Goal: Task Accomplishment & Management: Manage account settings

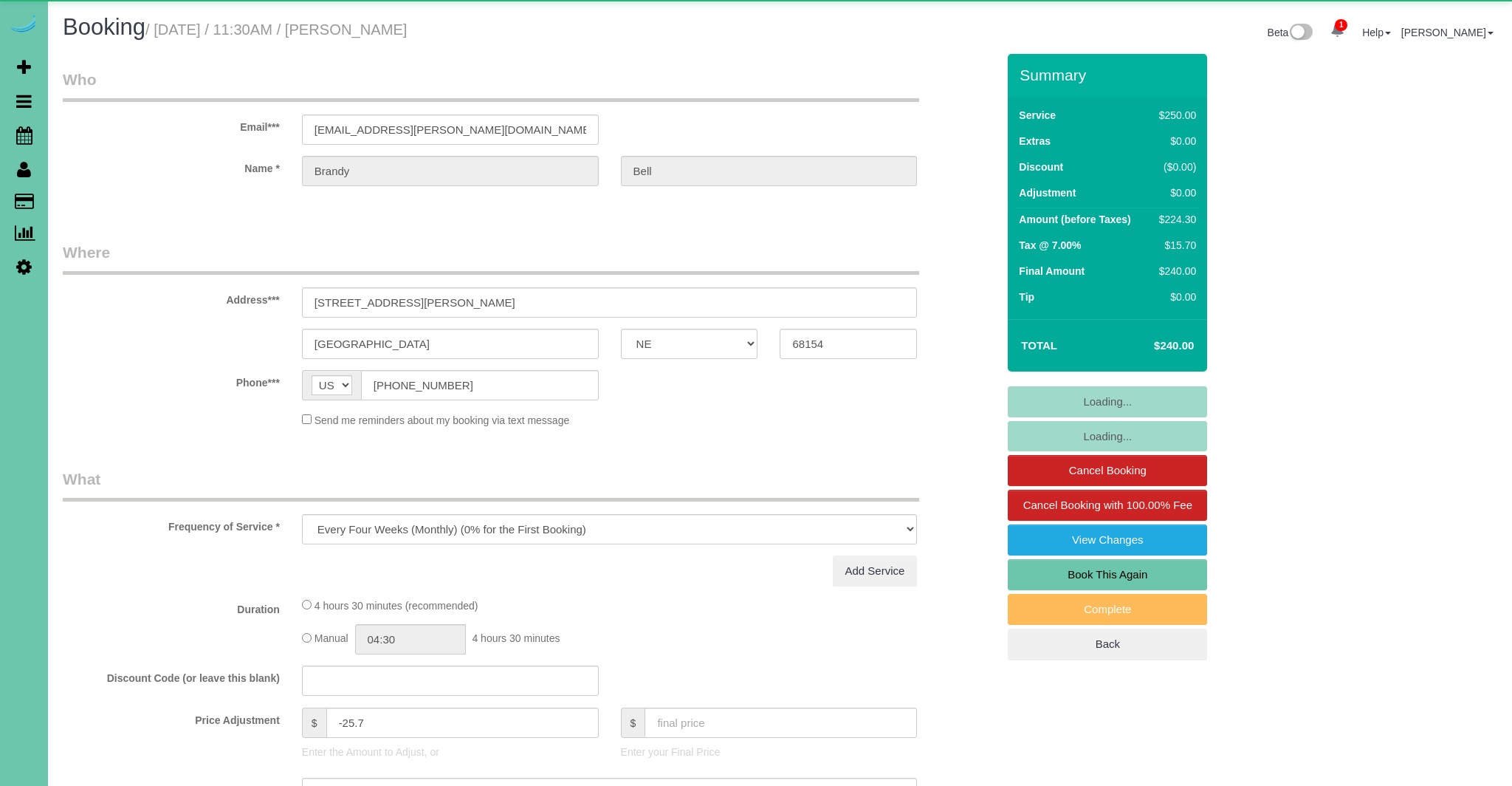
select select "NE"
select select "object:653"
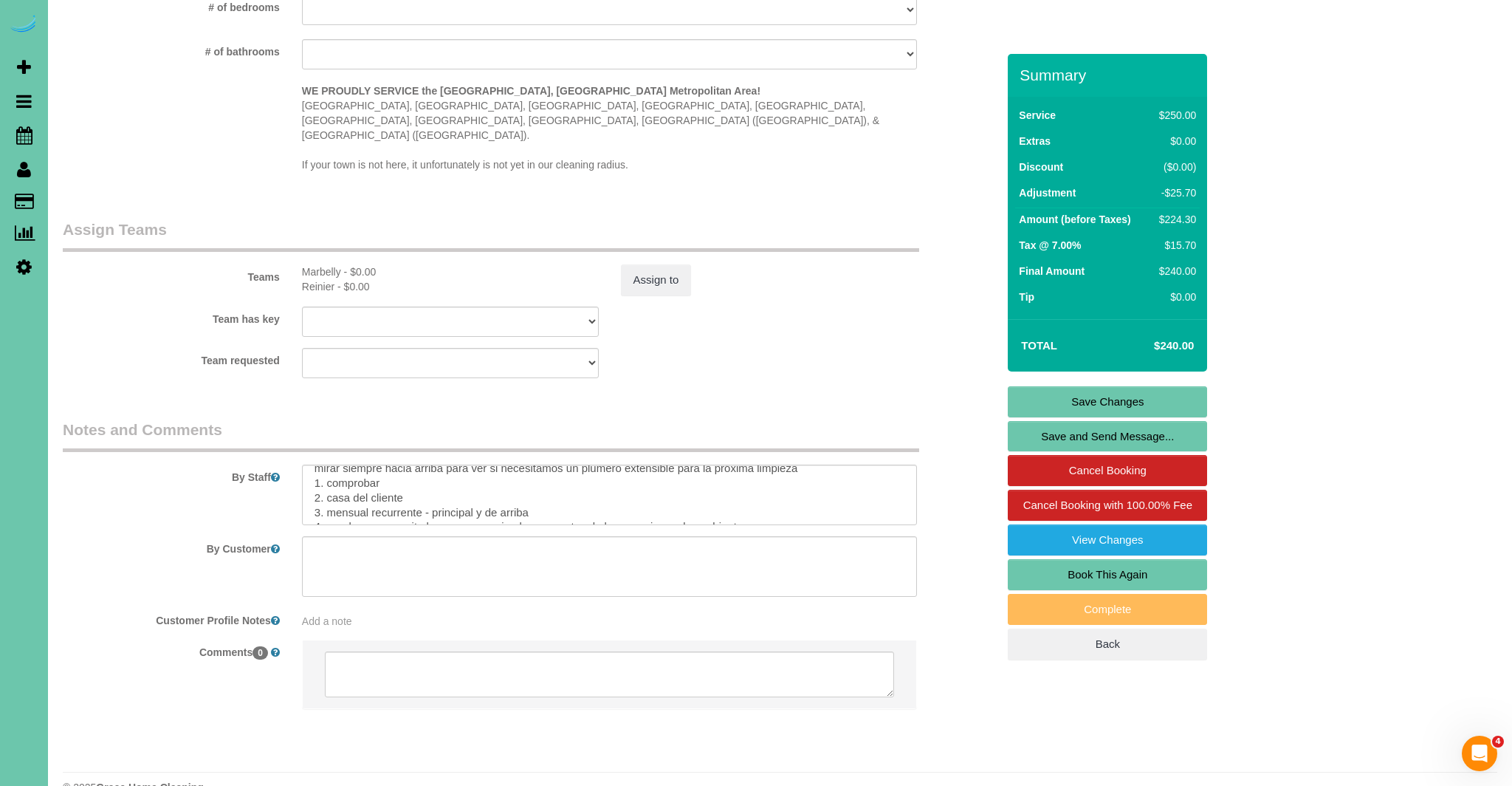
scroll to position [134, 0]
drag, startPoint x: 392, startPoint y: 446, endPoint x: 329, endPoint y: 451, distance: 63.2
click at [329, 465] on textarea at bounding box center [610, 495] width 616 height 61
drag, startPoint x: 376, startPoint y: 465, endPoint x: 329, endPoint y: 464, distance: 47.0
click at [329, 465] on textarea at bounding box center [610, 495] width 616 height 61
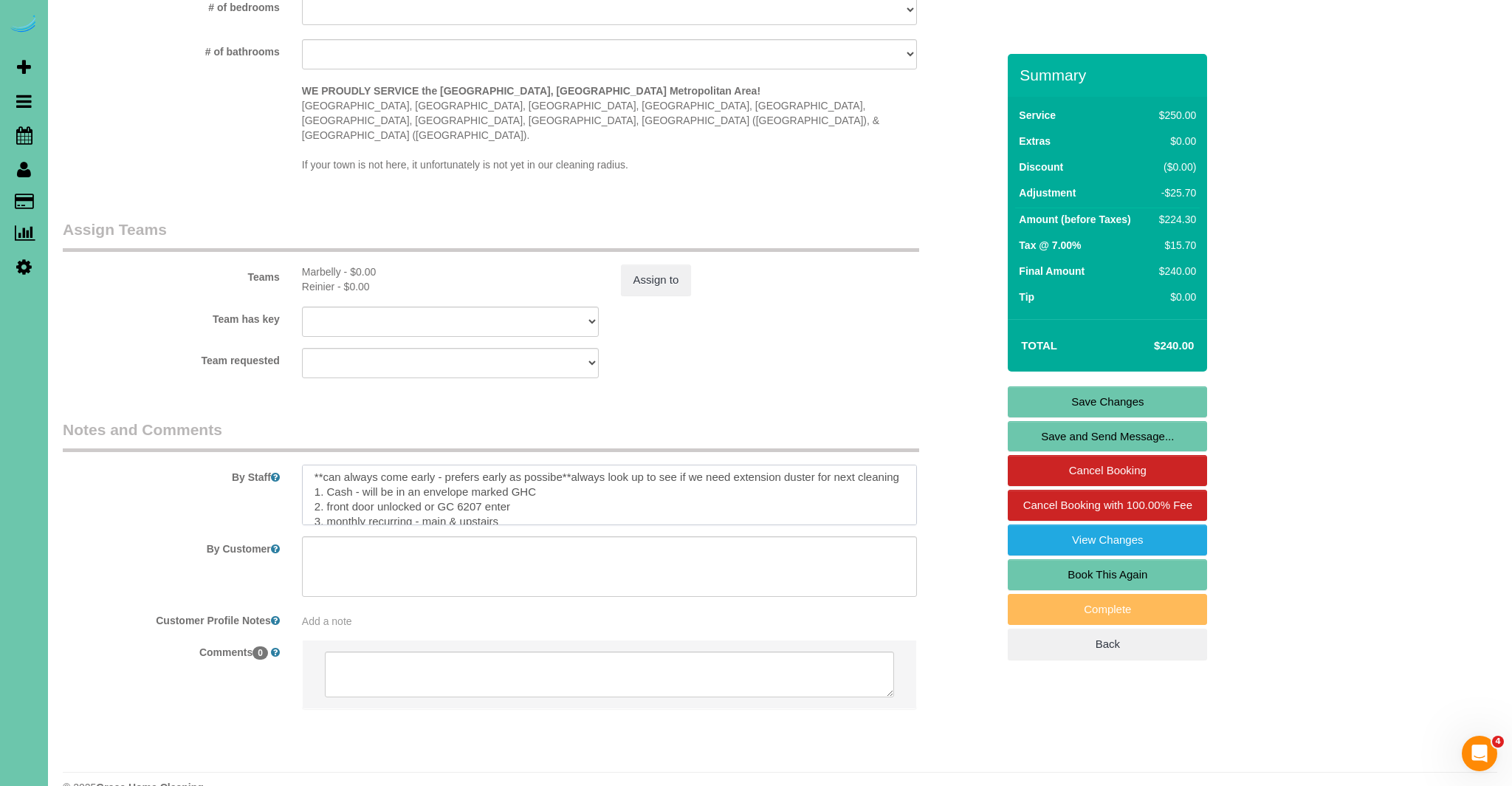
scroll to position [0, 0]
drag, startPoint x: 516, startPoint y: 479, endPoint x: 409, endPoint y: 479, distance: 107.0
click at [408, 480] on textarea at bounding box center [610, 495] width 616 height 61
type textarea "**can always come early - prefers early as possibe**always look up to see if we…"
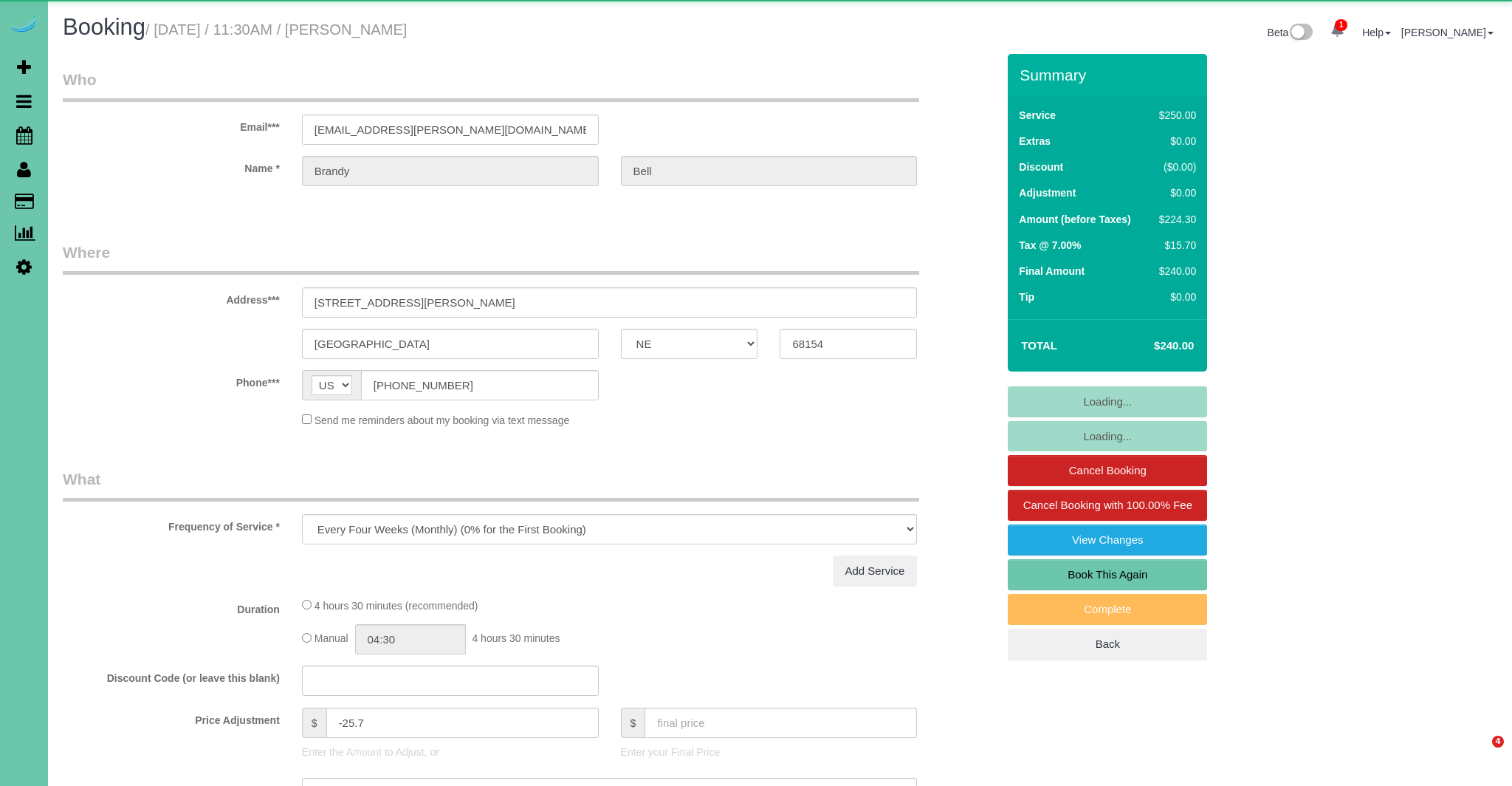
select select "NE"
select select "object:906"
select select "NE"
select select "object:838"
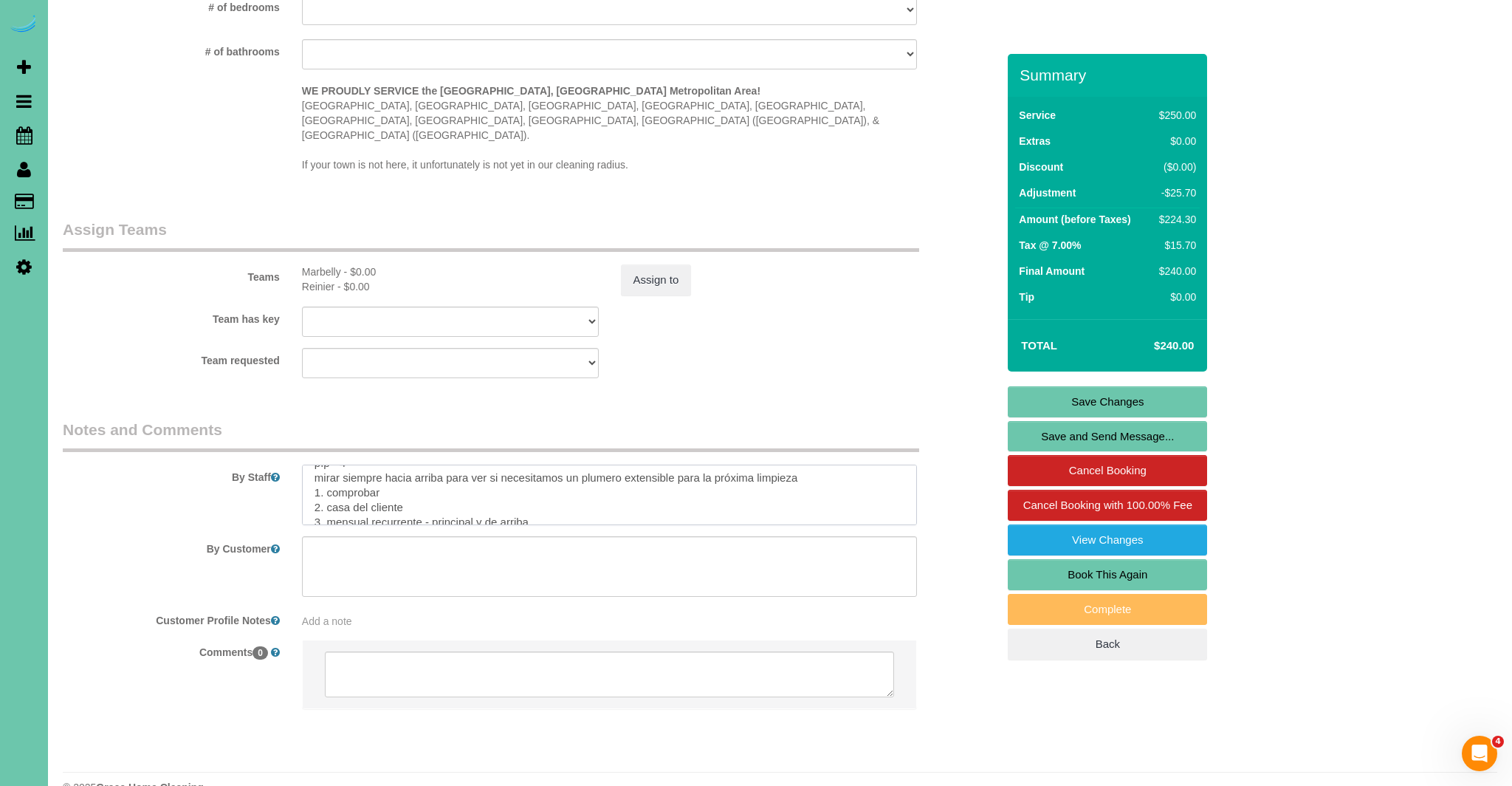
scroll to position [191, 0]
drag, startPoint x: 314, startPoint y: 474, endPoint x: 608, endPoint y: 494, distance: 294.7
click at [608, 494] on textarea at bounding box center [610, 495] width 616 height 61
paste textarea "**Siempre puede venir temprano, preferiblemente lo más temprano posible.** Siem…"
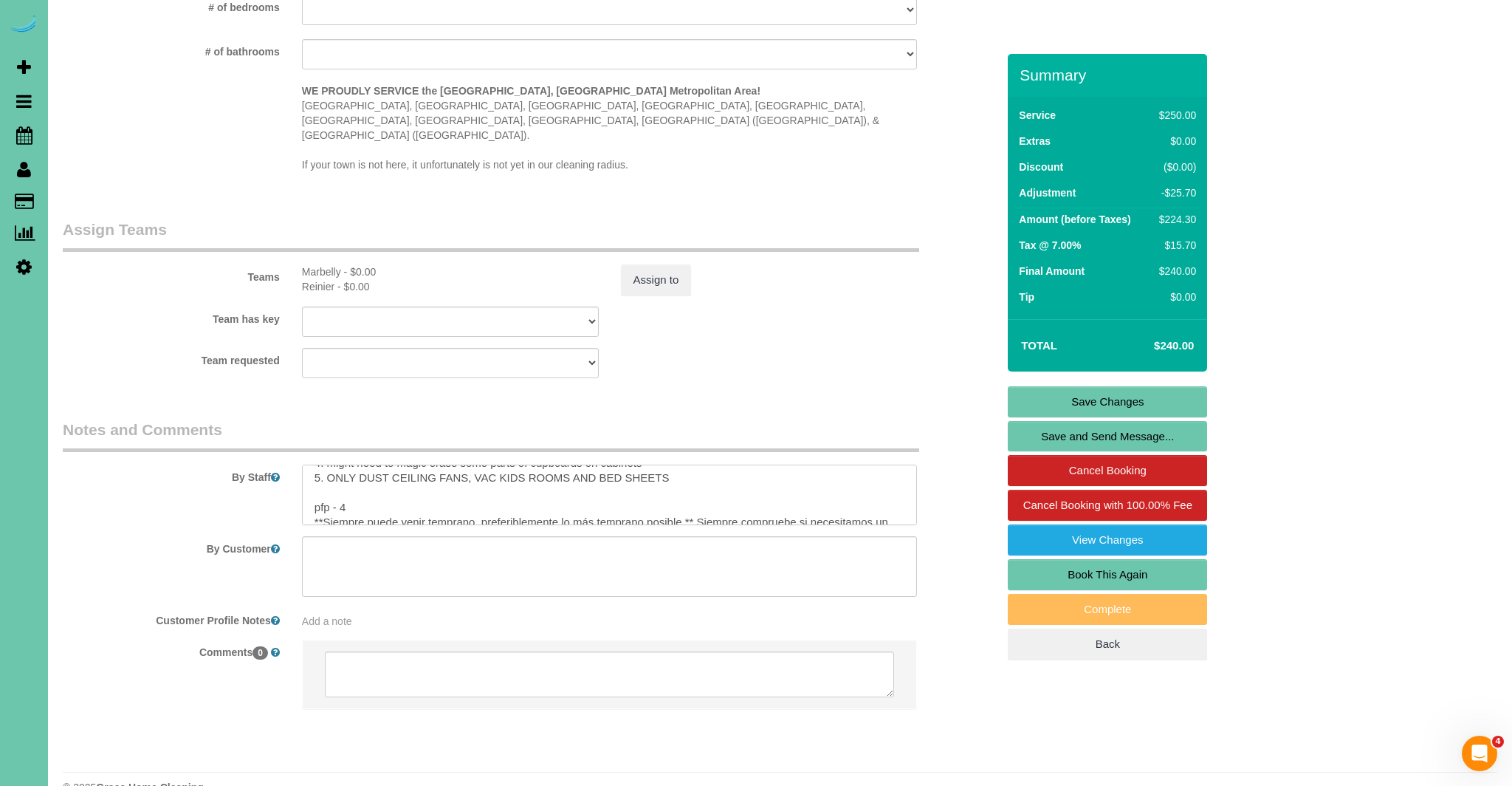
scroll to position [71, 0]
click at [323, 474] on textarea at bounding box center [610, 495] width 616 height 61
drag, startPoint x: 376, startPoint y: 472, endPoint x: 385, endPoint y: 477, distance: 10.3
click at [376, 472] on textarea at bounding box center [610, 495] width 616 height 61
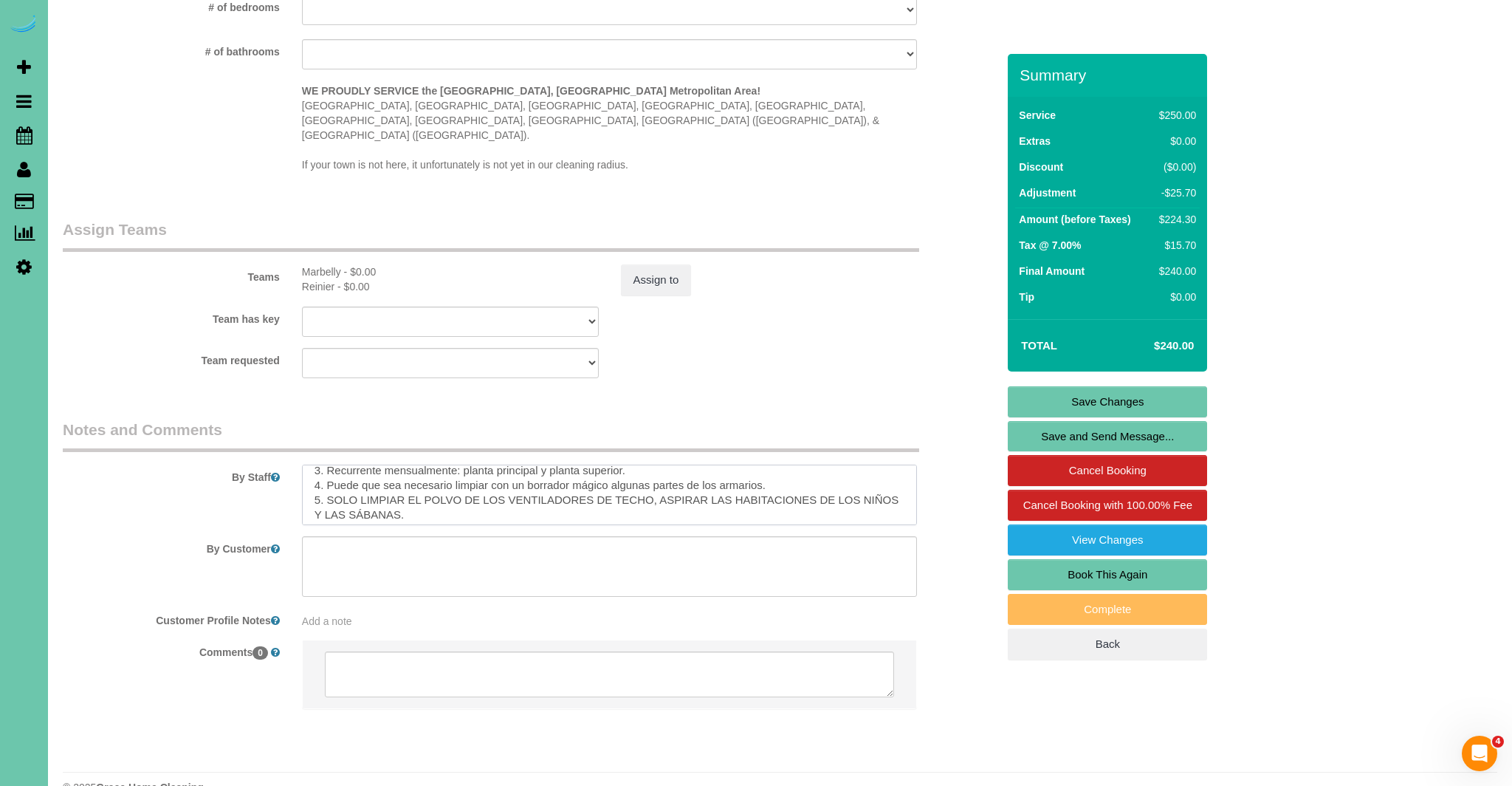
scroll to position [185, 0]
drag, startPoint x: 572, startPoint y: 455, endPoint x: 666, endPoint y: 493, distance: 101.4
click at [525, 465] on textarea at bounding box center [610, 495] width 616 height 61
drag, startPoint x: 613, startPoint y: 460, endPoint x: 624, endPoint y: 460, distance: 11.0
click at [613, 465] on textarea at bounding box center [610, 495] width 616 height 61
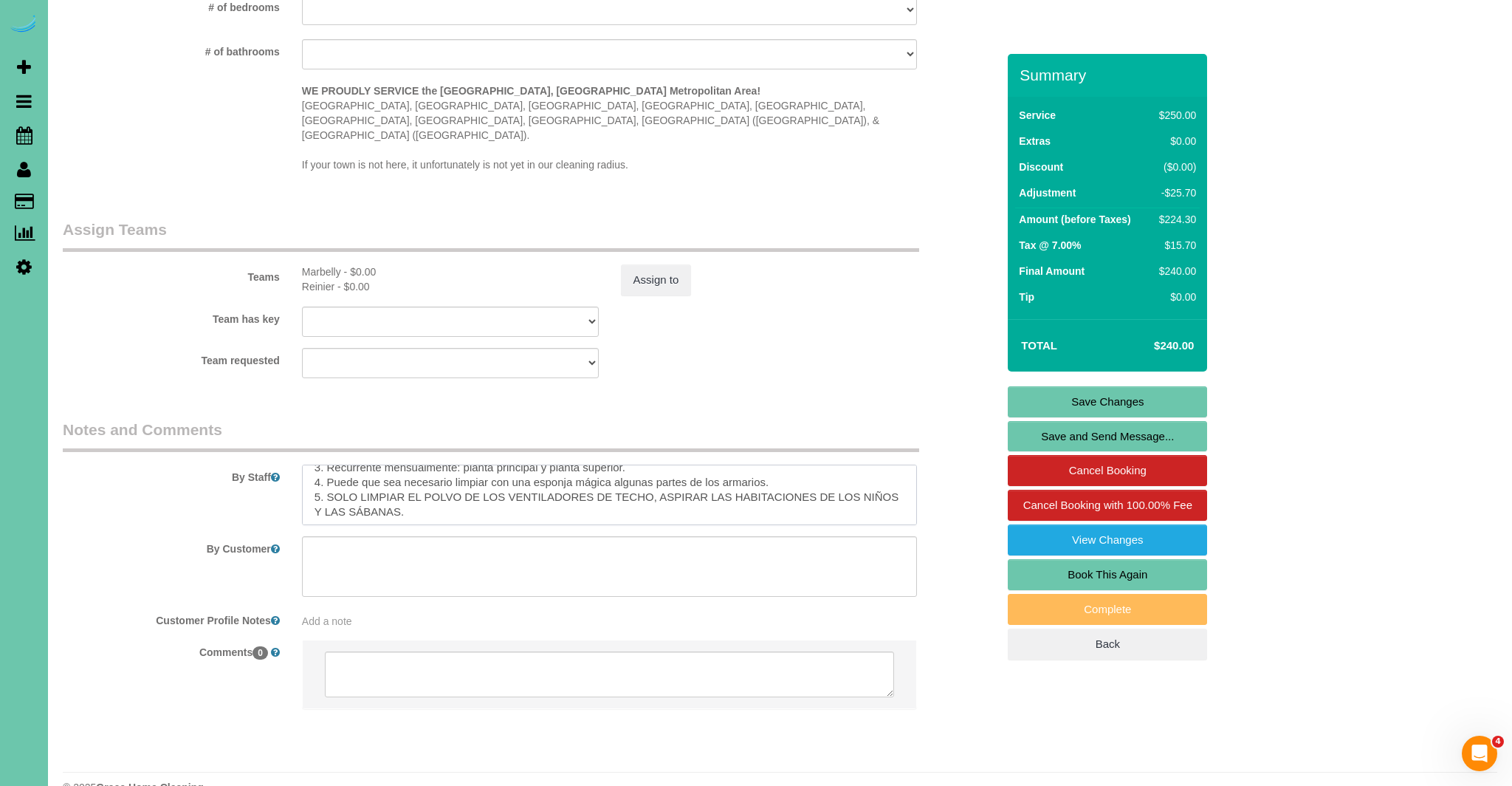
scroll to position [191, 0]
type textarea "**can always come early - prefers early as possibe**always look up to see if we…"
click at [1096, 399] on link "Save Changes" at bounding box center [1107, 402] width 199 height 31
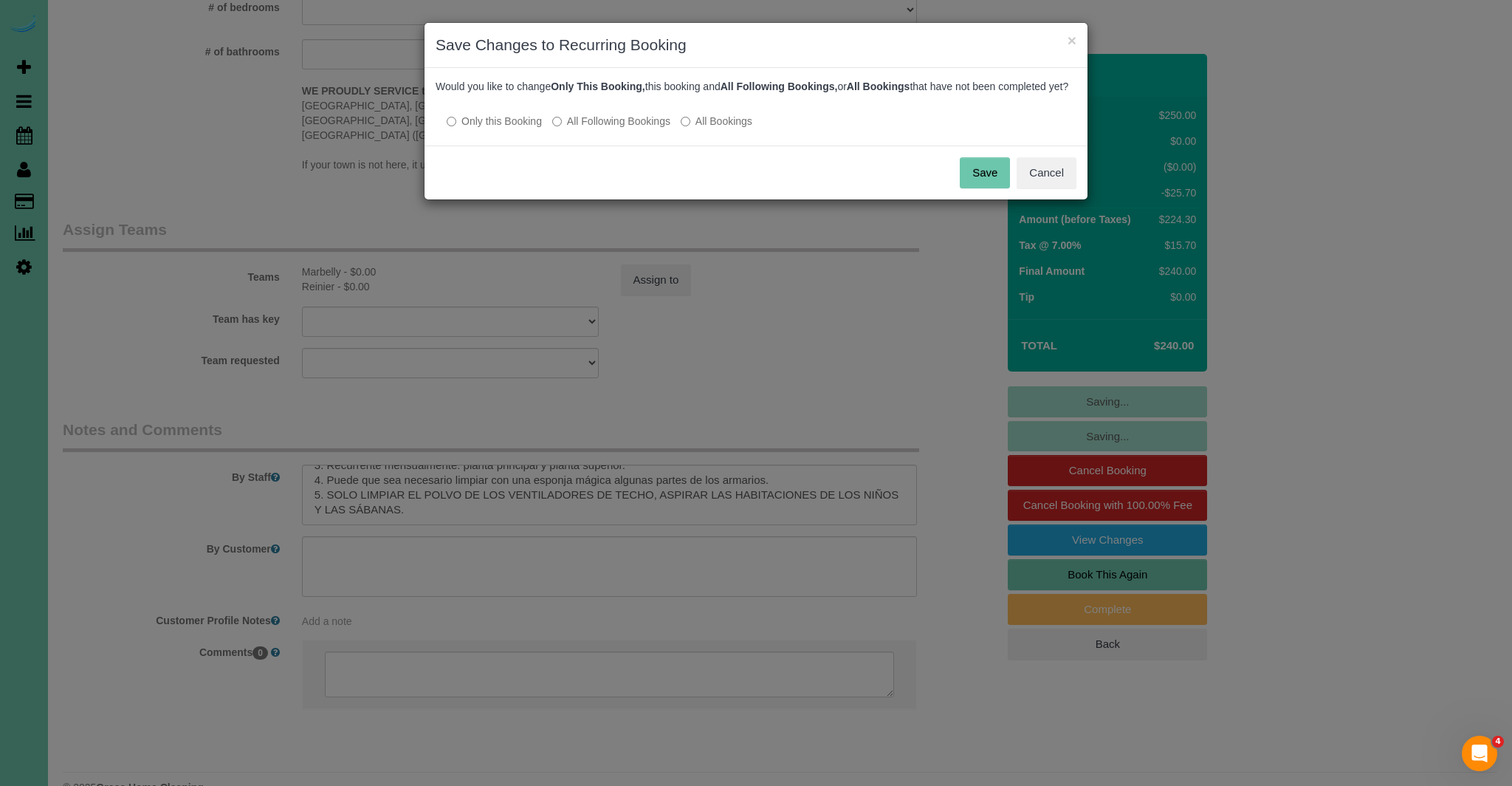
click at [997, 186] on button "Save" at bounding box center [985, 173] width 50 height 31
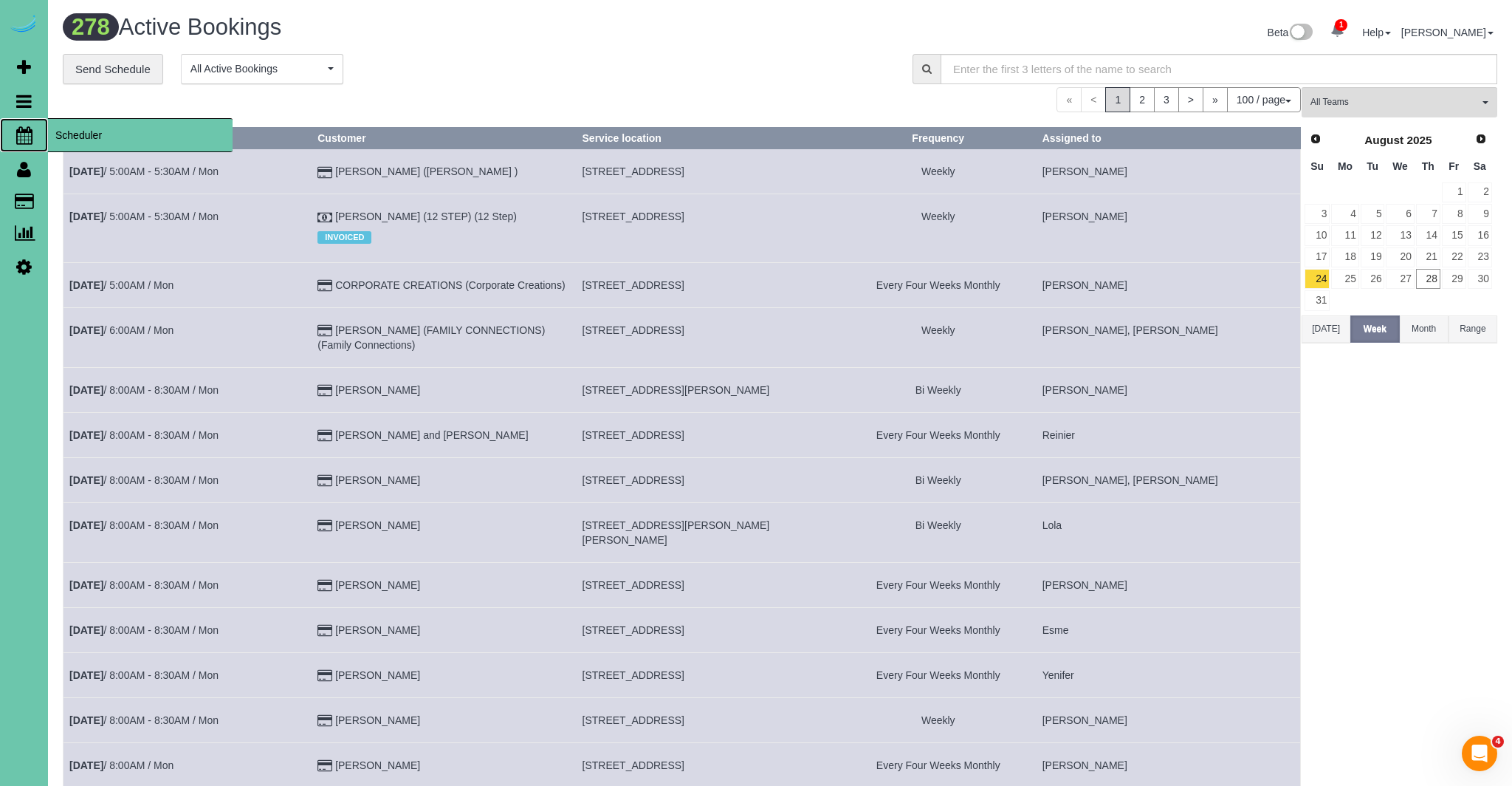
click at [30, 138] on icon at bounding box center [24, 135] width 16 height 18
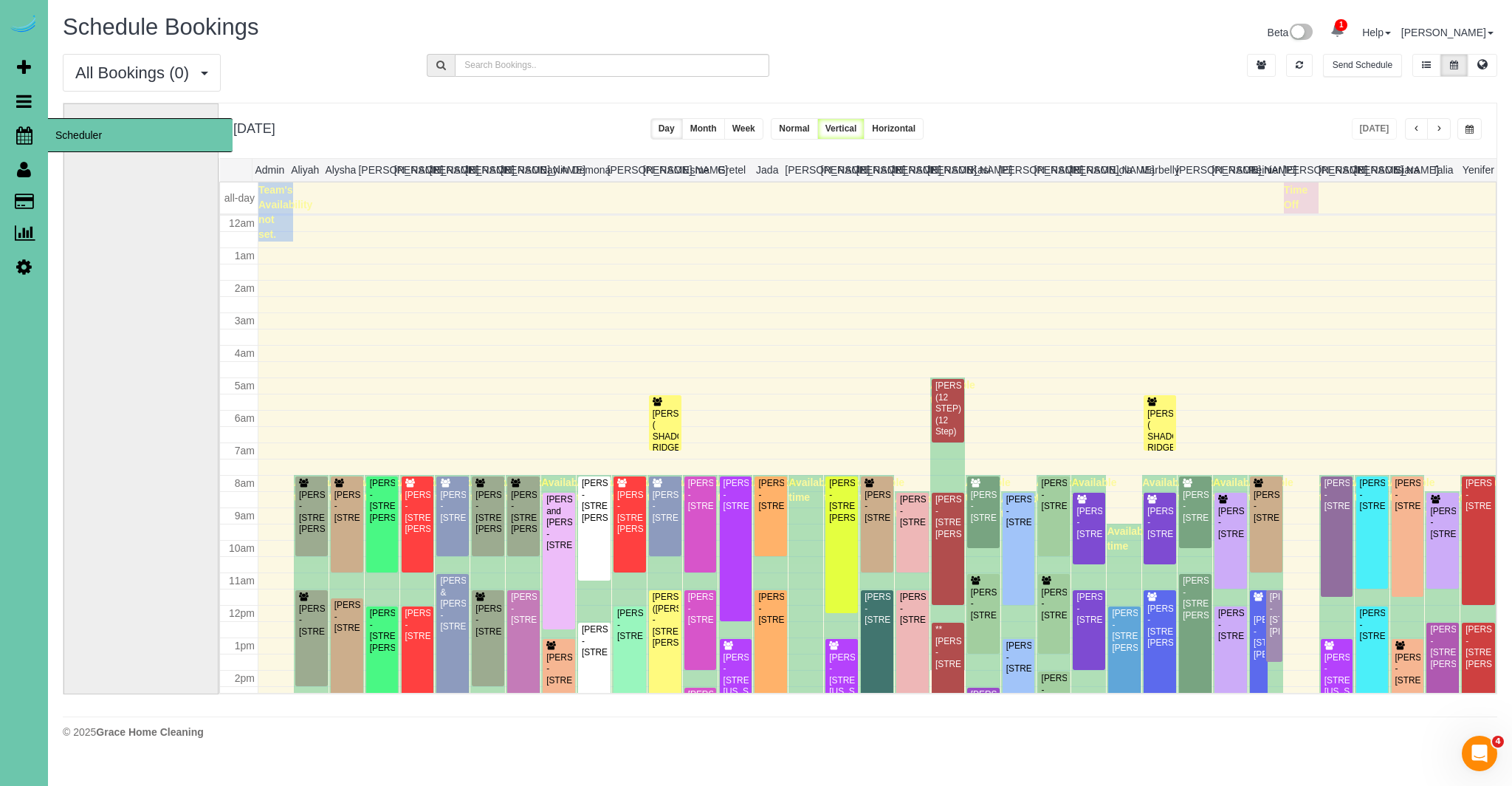
scroll to position [196, 0]
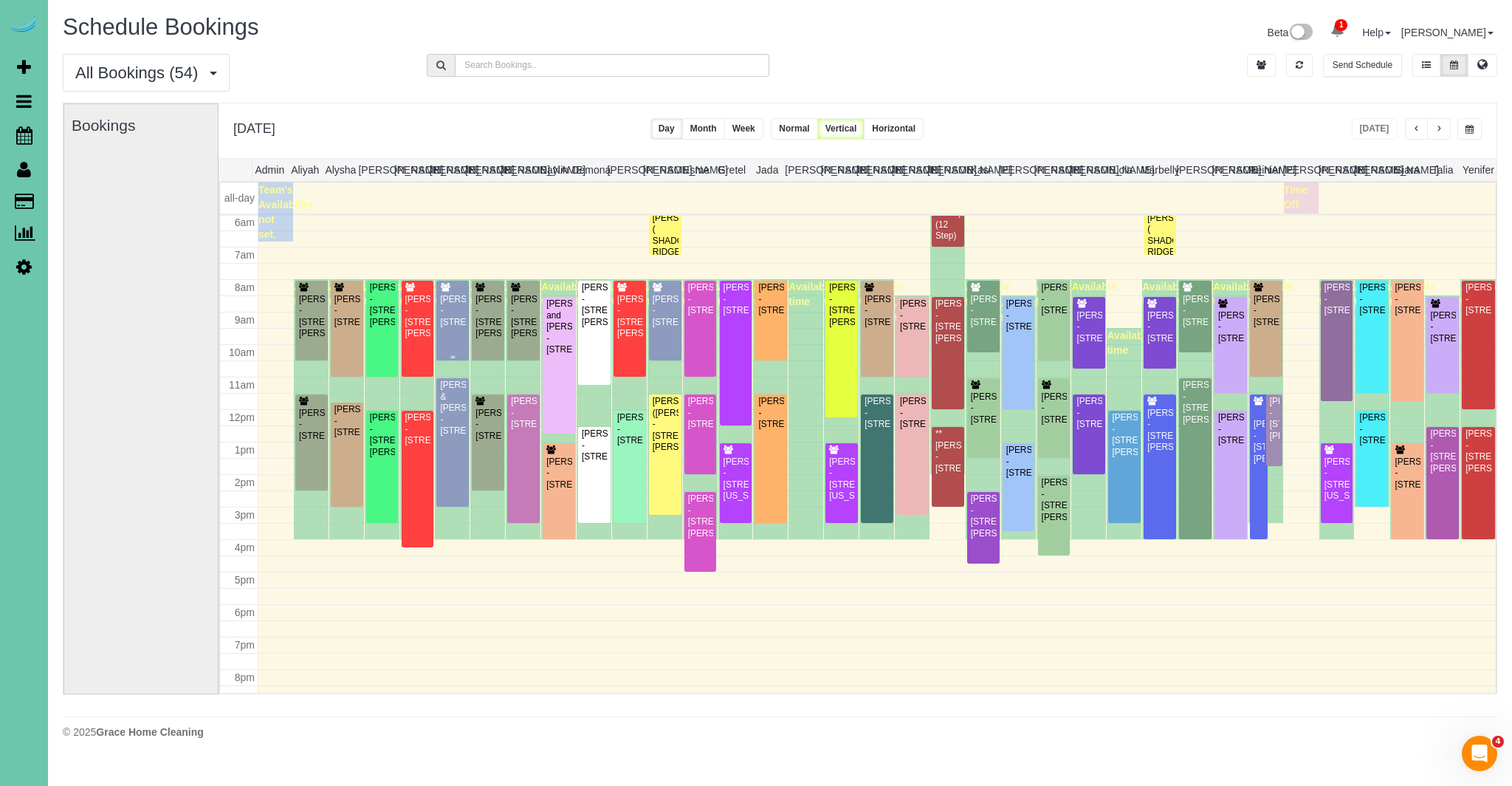
click at [459, 328] on div "[PERSON_NAME] - [STREET_ADDRESS]" at bounding box center [452, 311] width 26 height 34
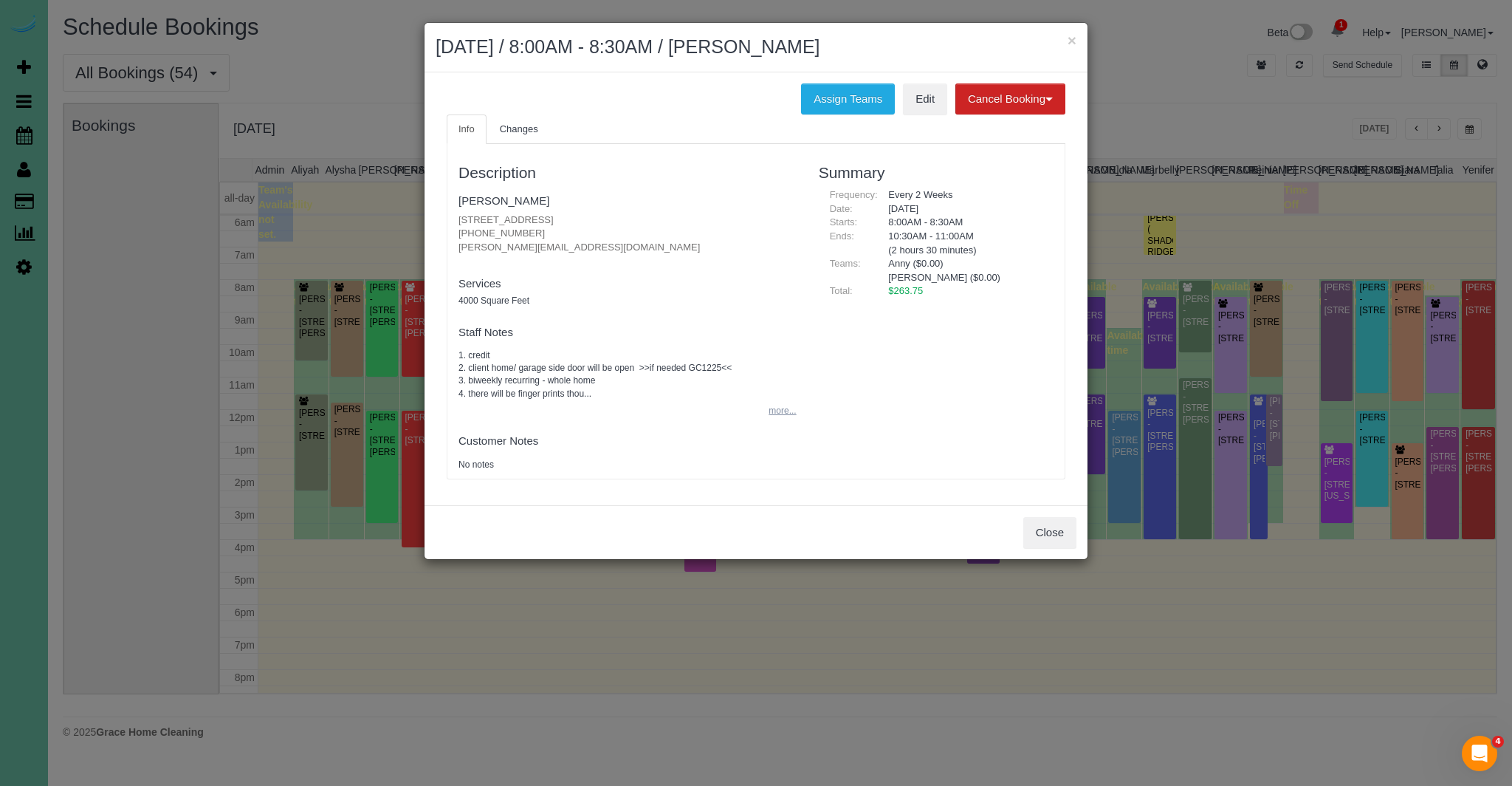
click at [781, 415] on button "more..." at bounding box center [778, 411] width 36 height 22
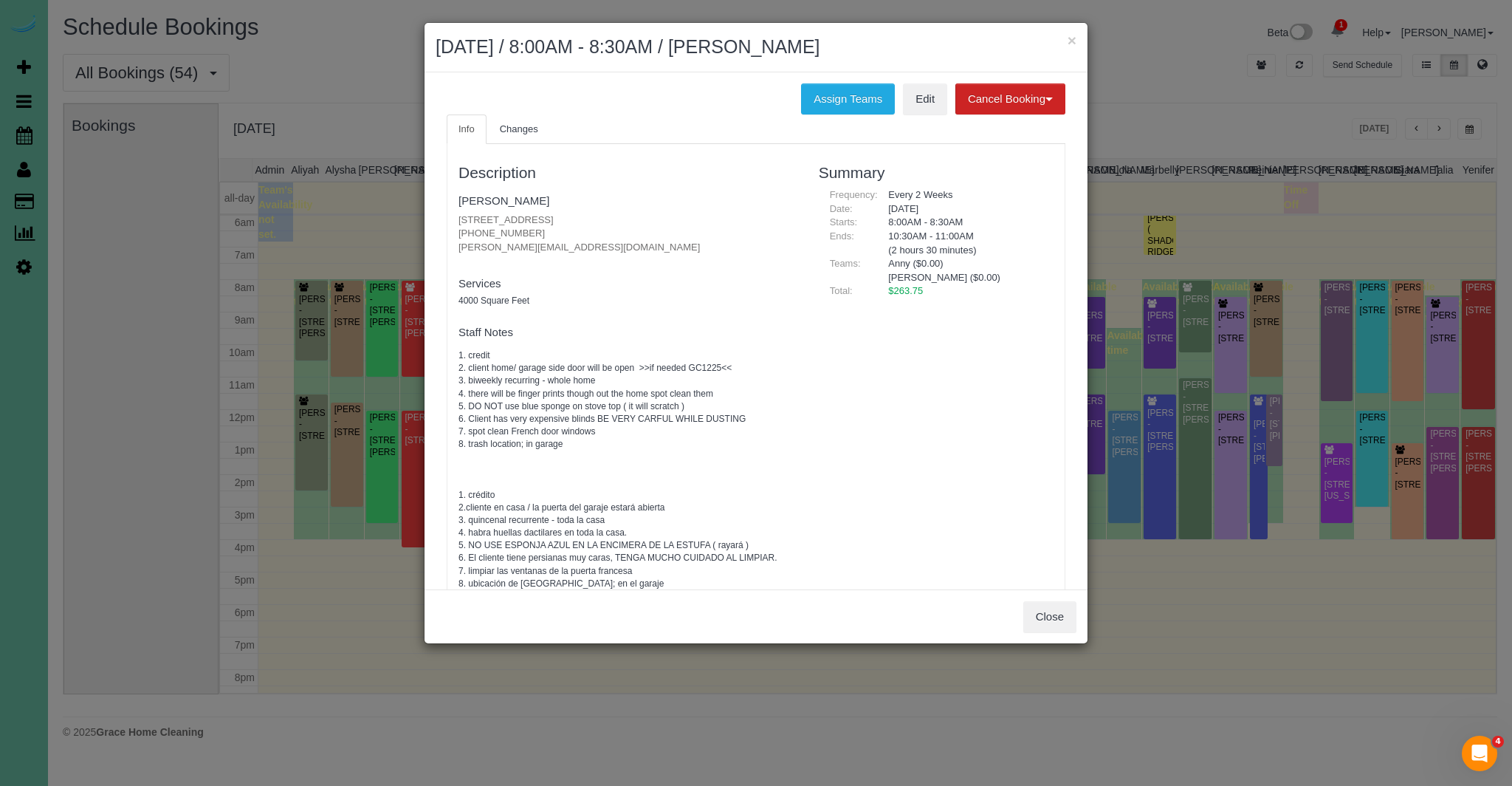
scroll to position [13, 0]
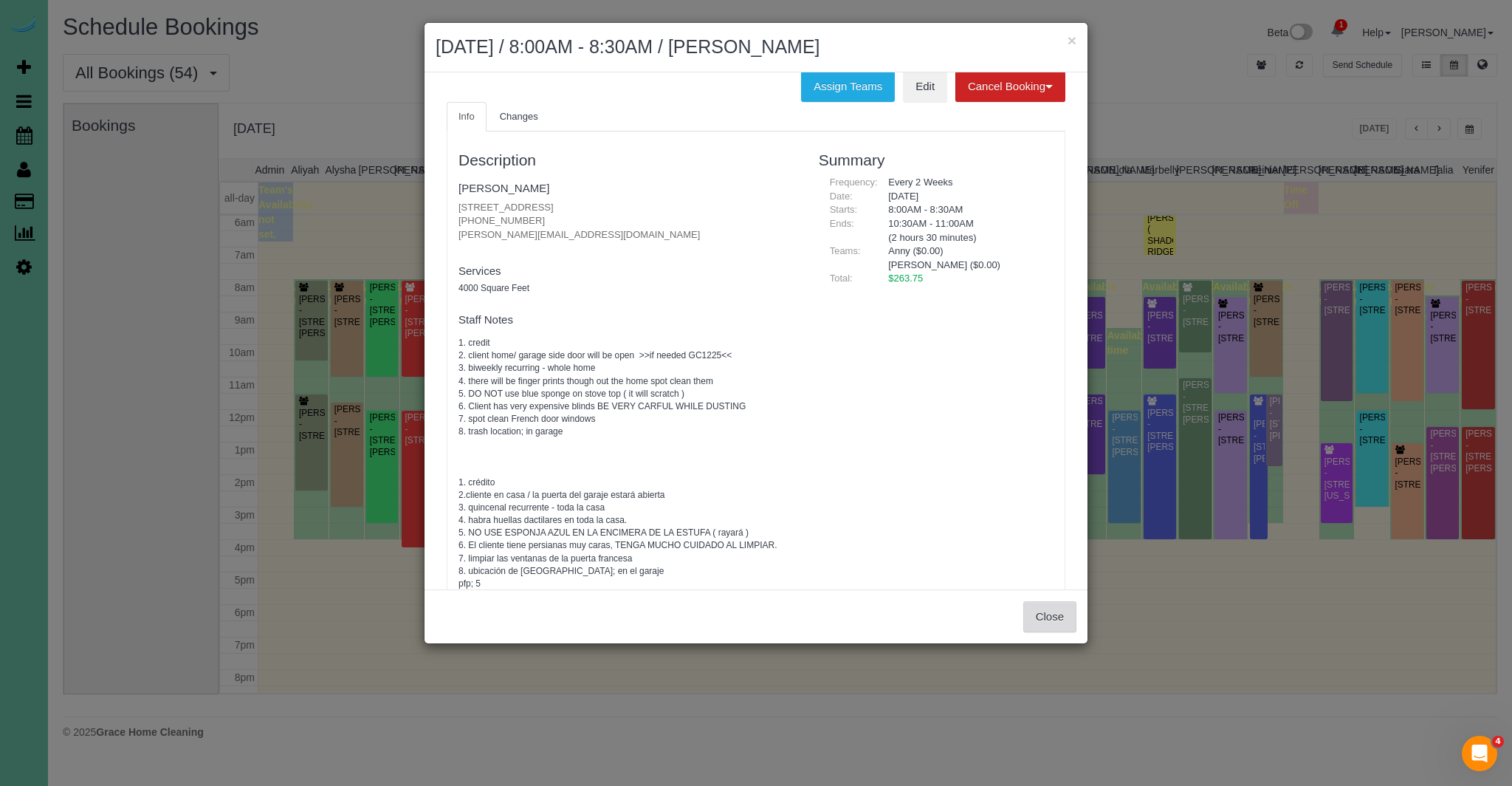
click at [1062, 624] on button "Close" at bounding box center [1050, 616] width 53 height 31
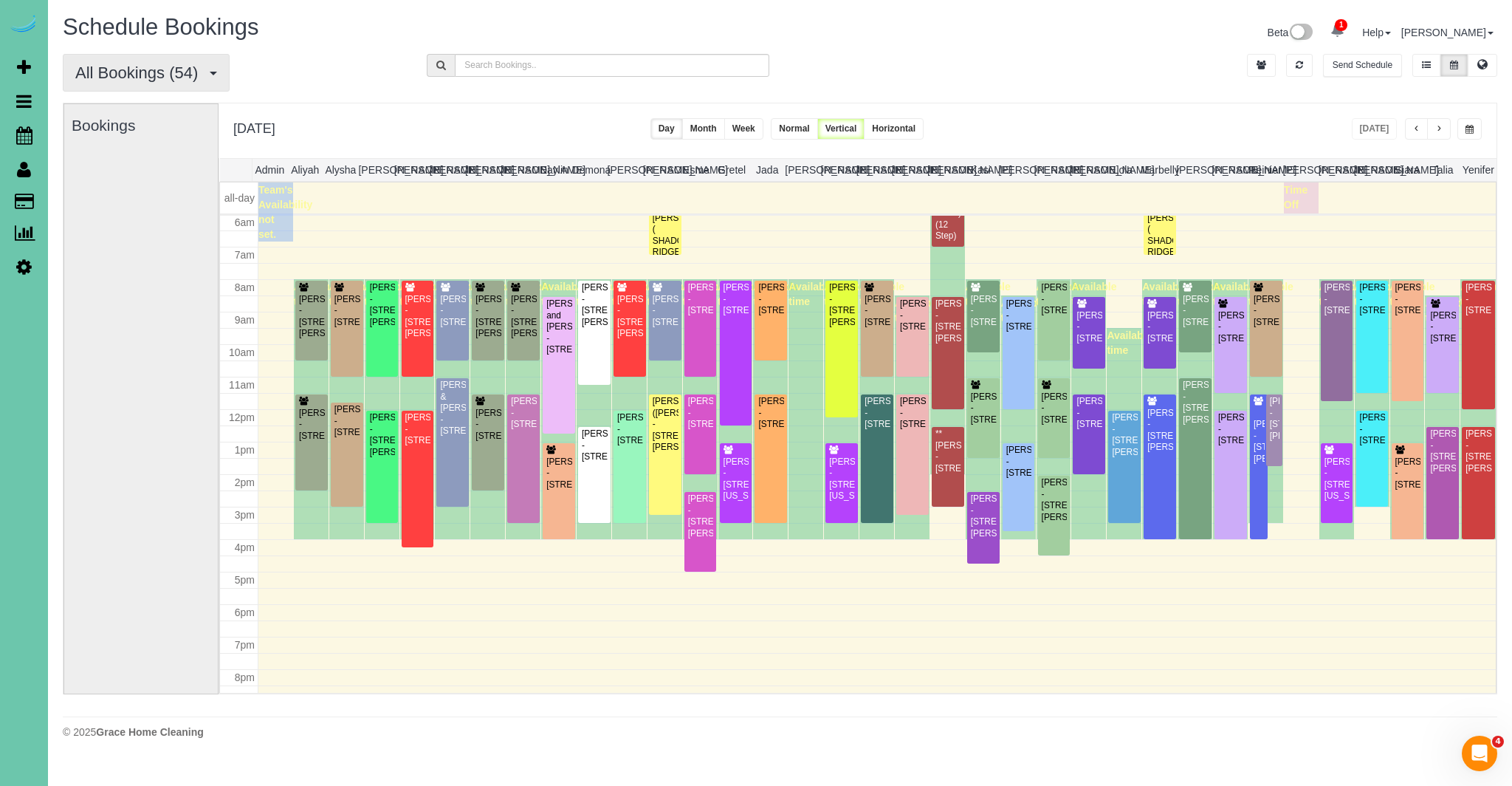
click at [202, 63] on span "All Bookings (54)" at bounding box center [140, 72] width 130 height 18
click at [151, 161] on link "New Customer Bookings" at bounding box center [142, 165] width 157 height 19
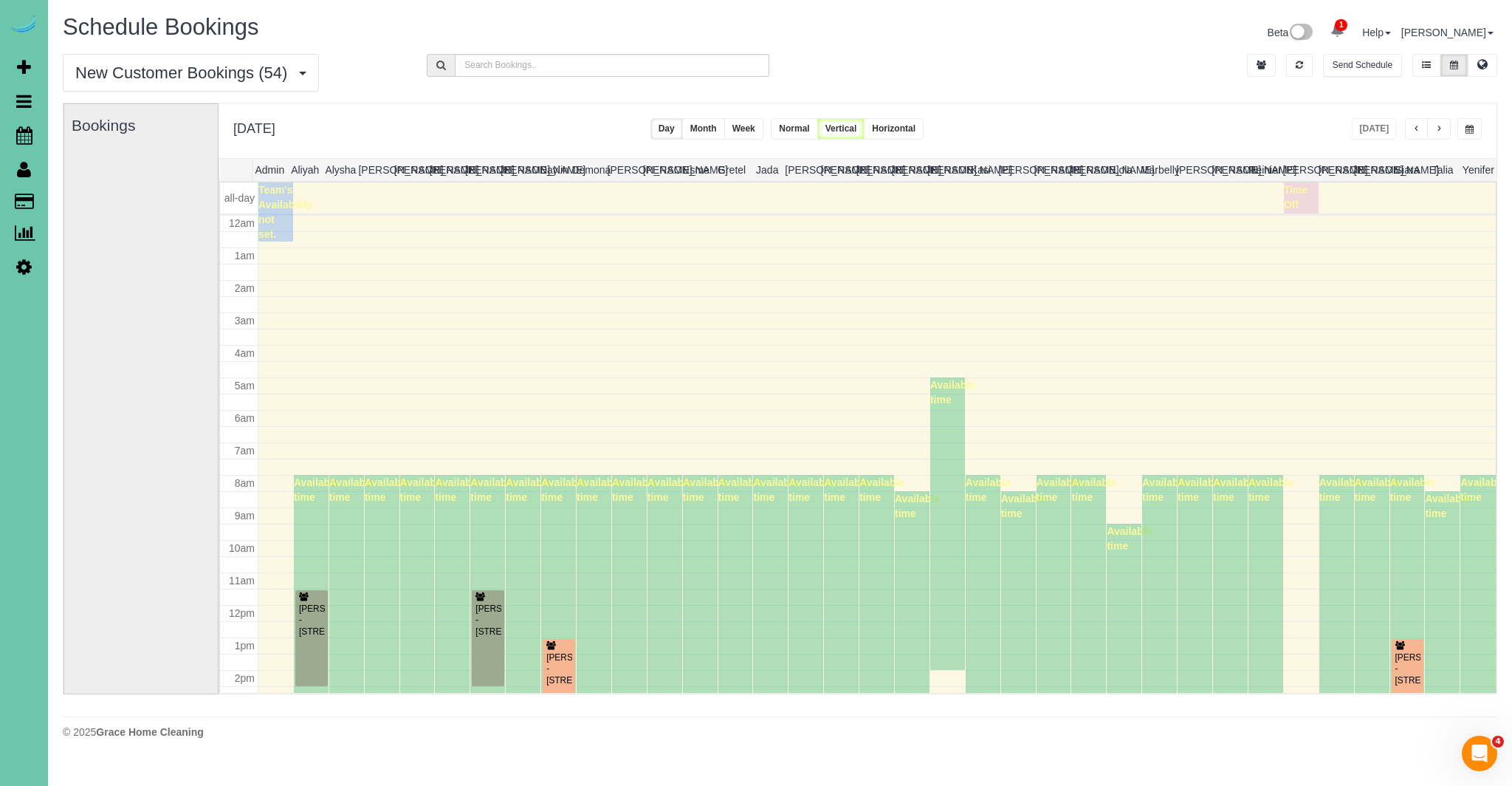
scroll to position [196, 0]
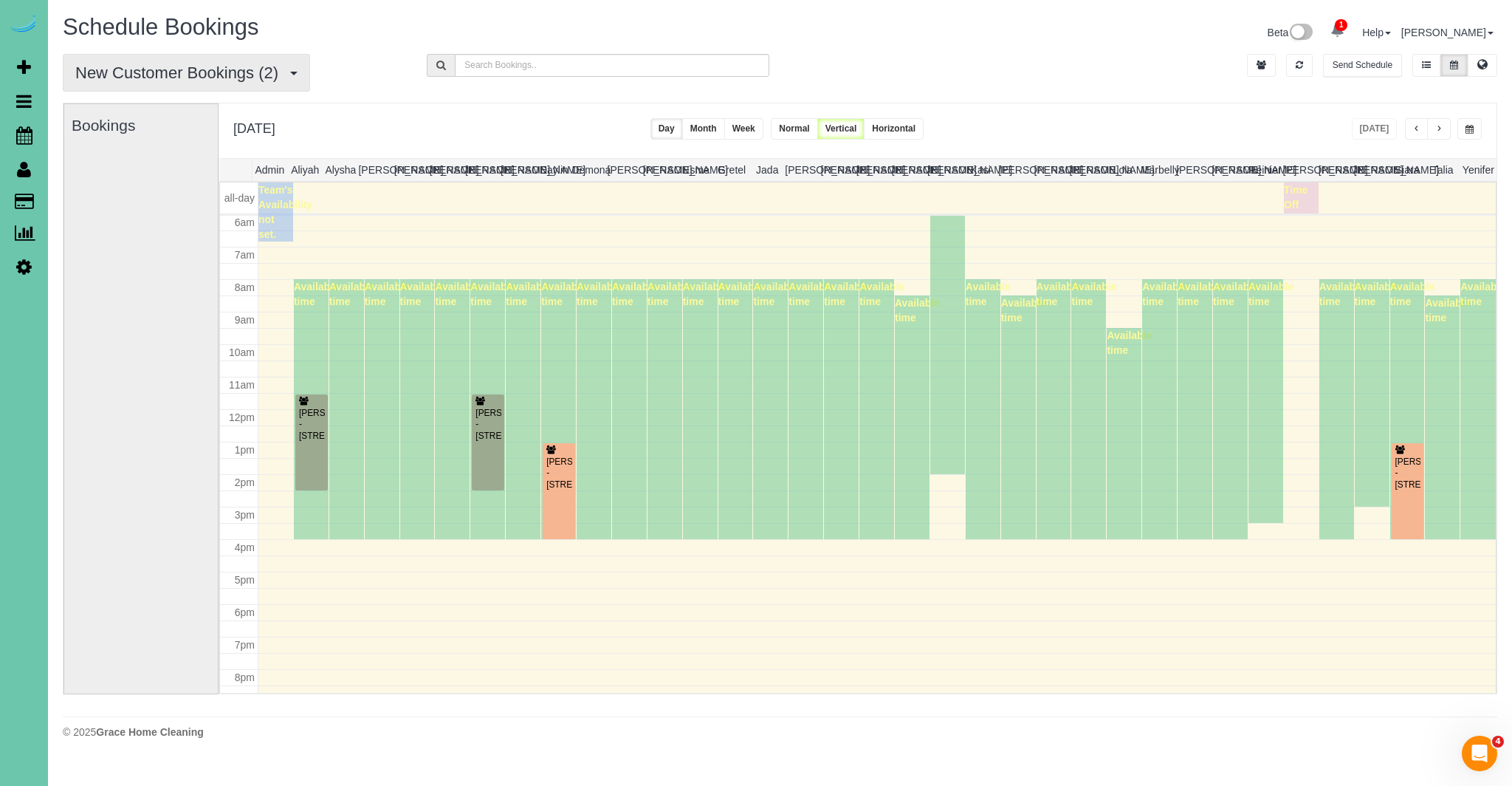
click at [221, 80] on span "New Customer Bookings (2)" at bounding box center [180, 72] width 210 height 18
click at [169, 101] on link "All Bookings" at bounding box center [142, 107] width 157 height 19
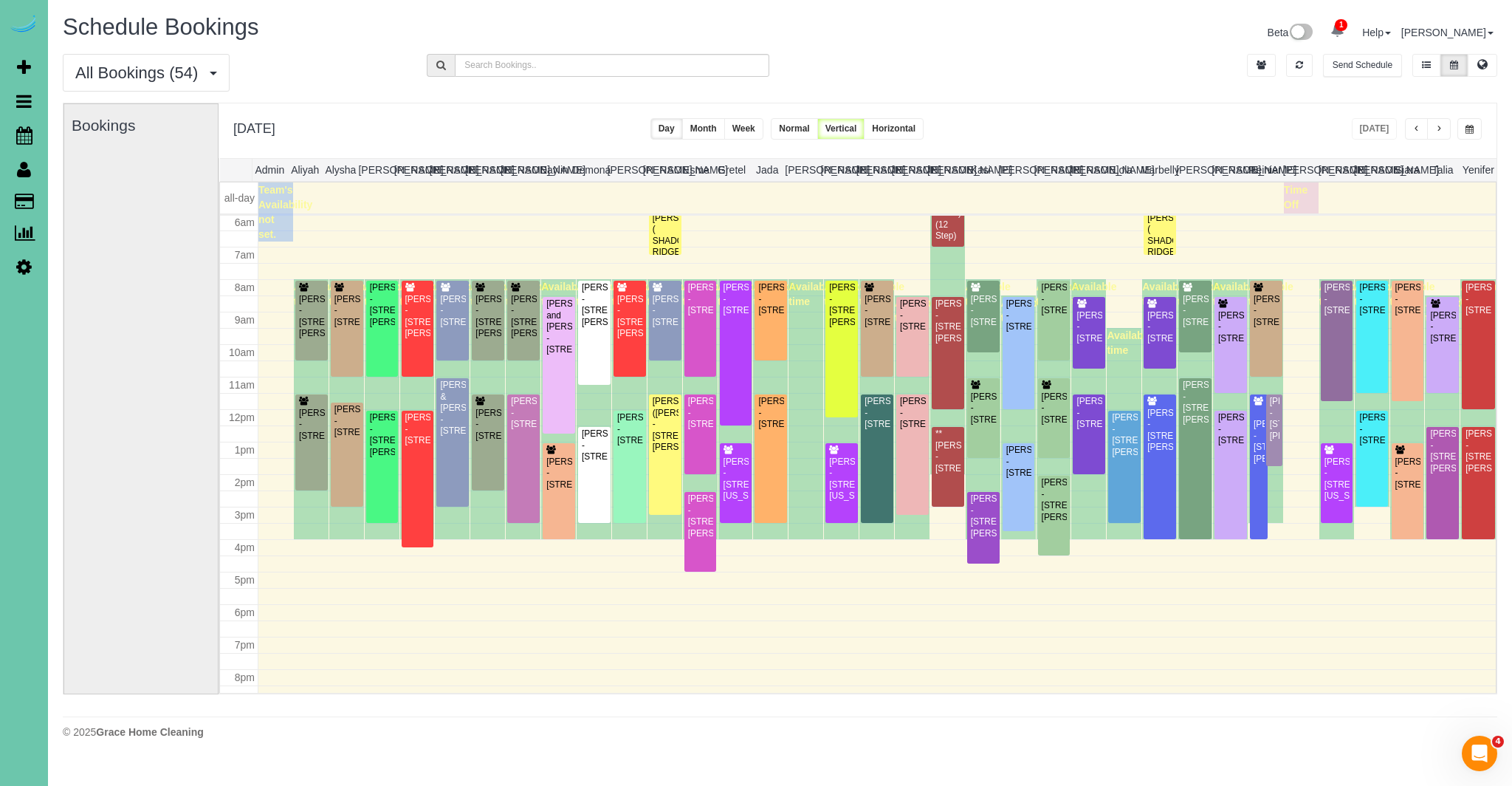
click at [1476, 125] on button "button" at bounding box center [1470, 129] width 24 height 22
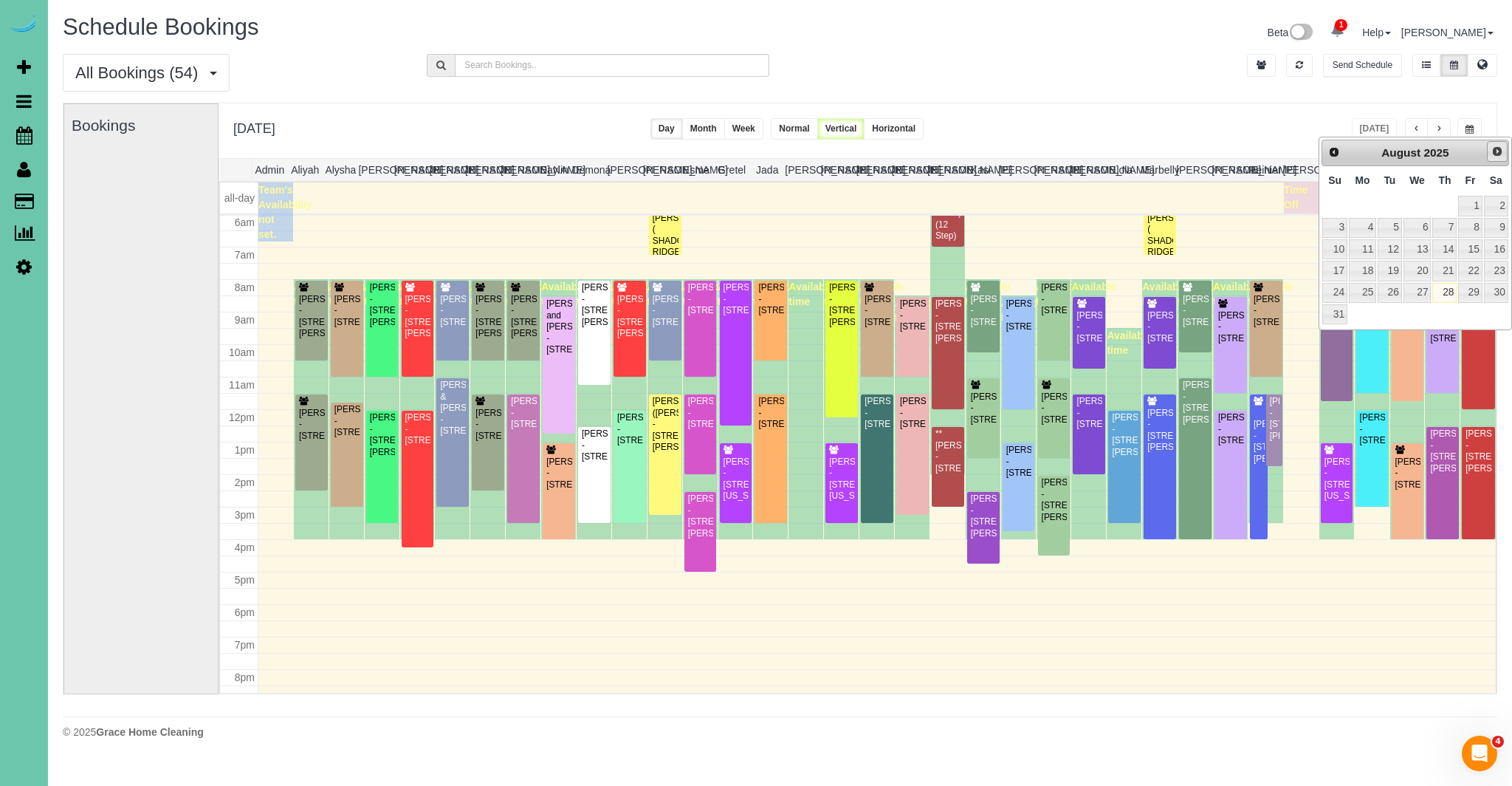
click at [1498, 152] on span "Next" at bounding box center [1497, 151] width 12 height 12
click at [1386, 202] on link "2" at bounding box center [1390, 206] width 24 height 20
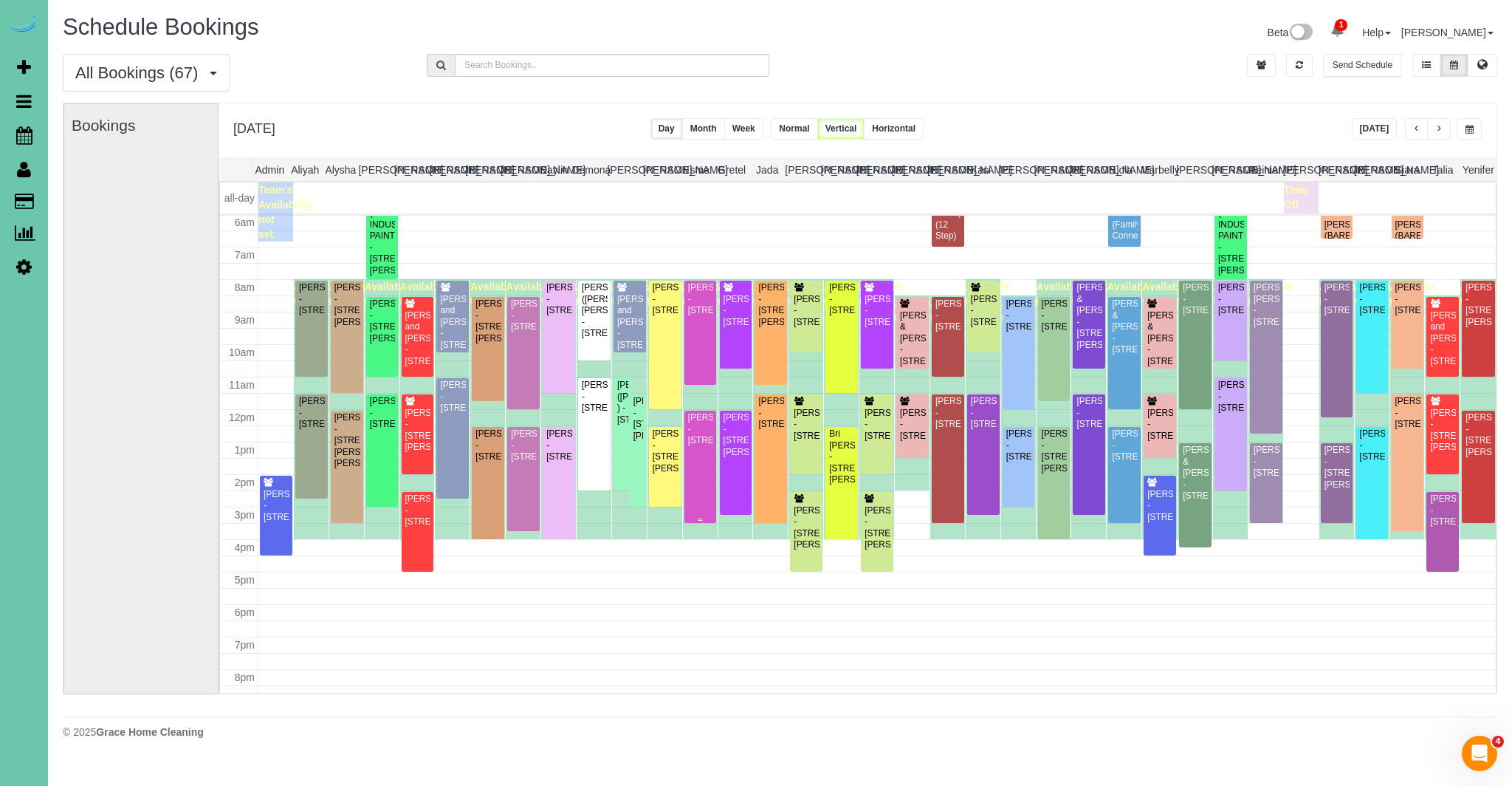
scroll to position [0, 1]
click at [1440, 132] on span "button" at bounding box center [1438, 129] width 7 height 9
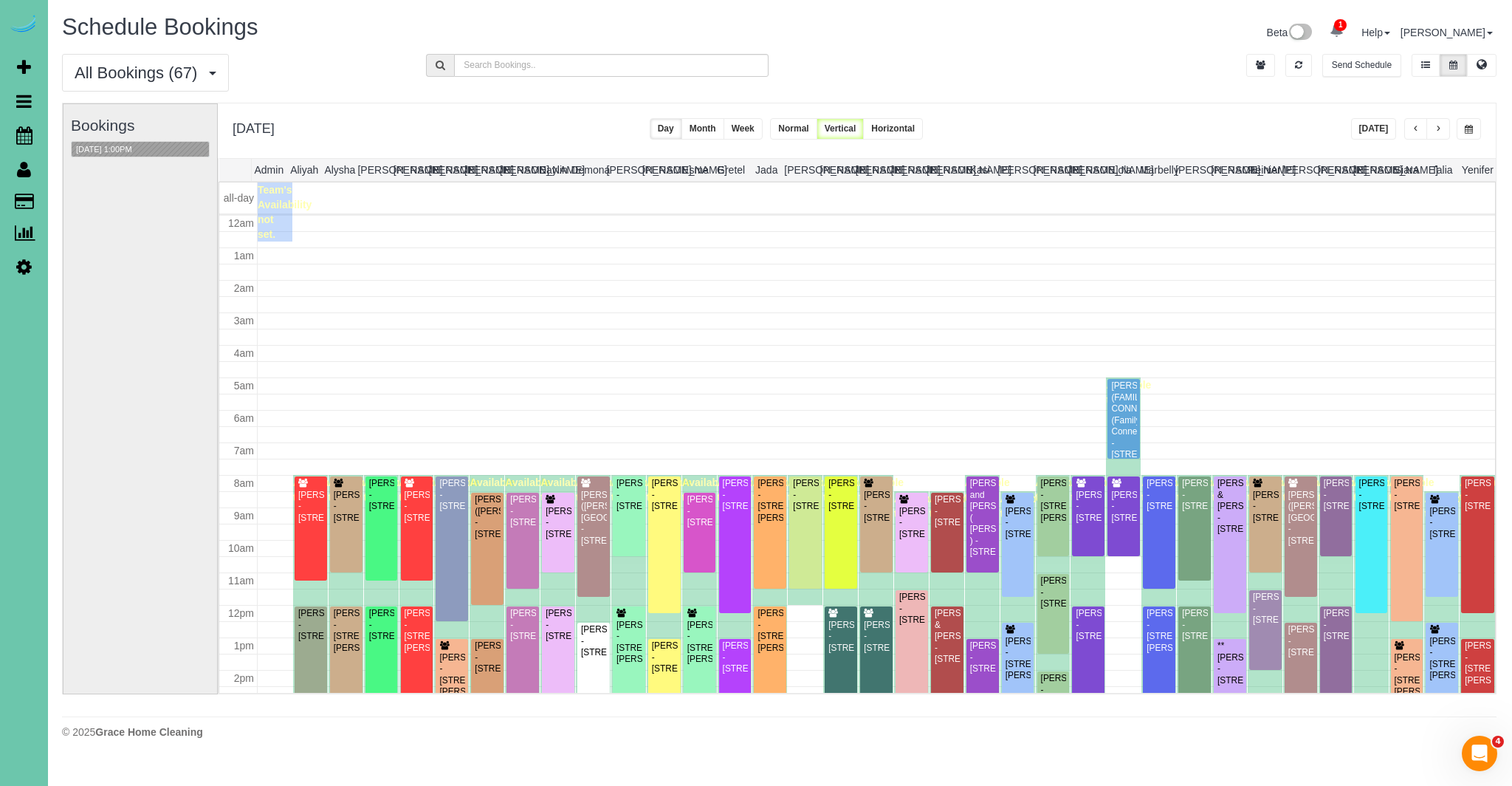
scroll to position [196, 0]
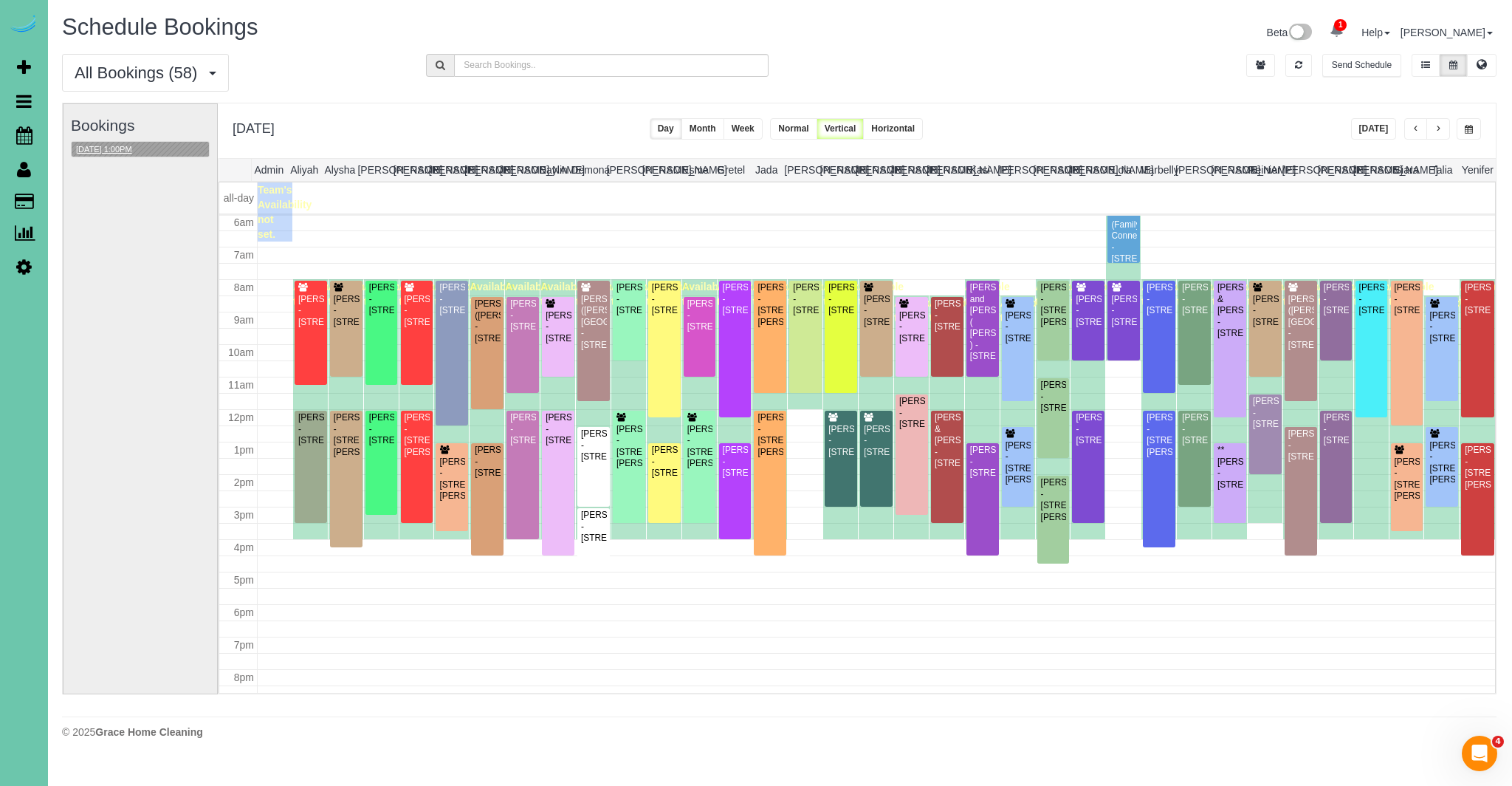
click at [137, 150] on button "[DATE] 1:00PM" at bounding box center [104, 149] width 65 height 15
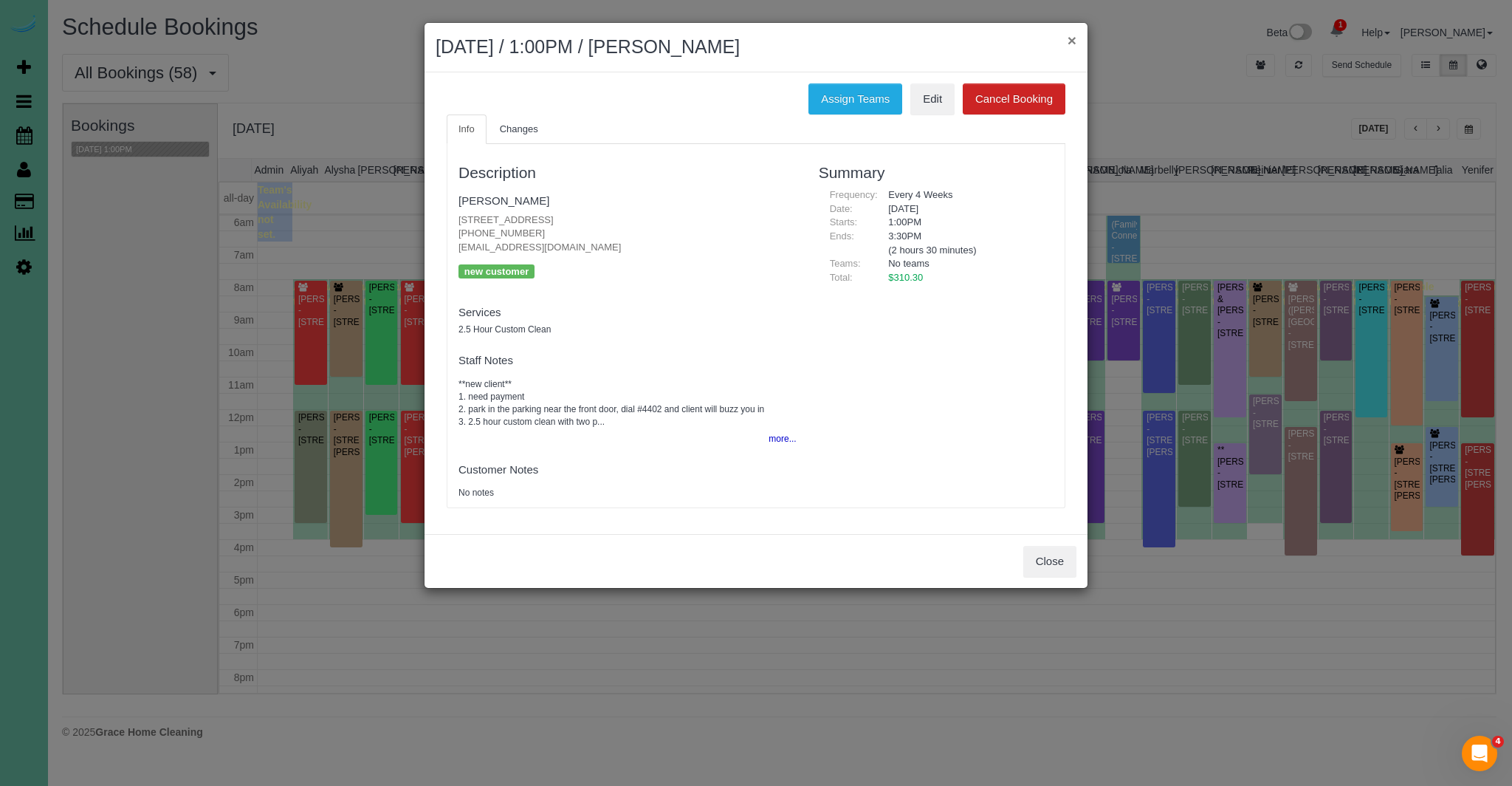
click at [1076, 46] on button "×" at bounding box center [1072, 40] width 9 height 15
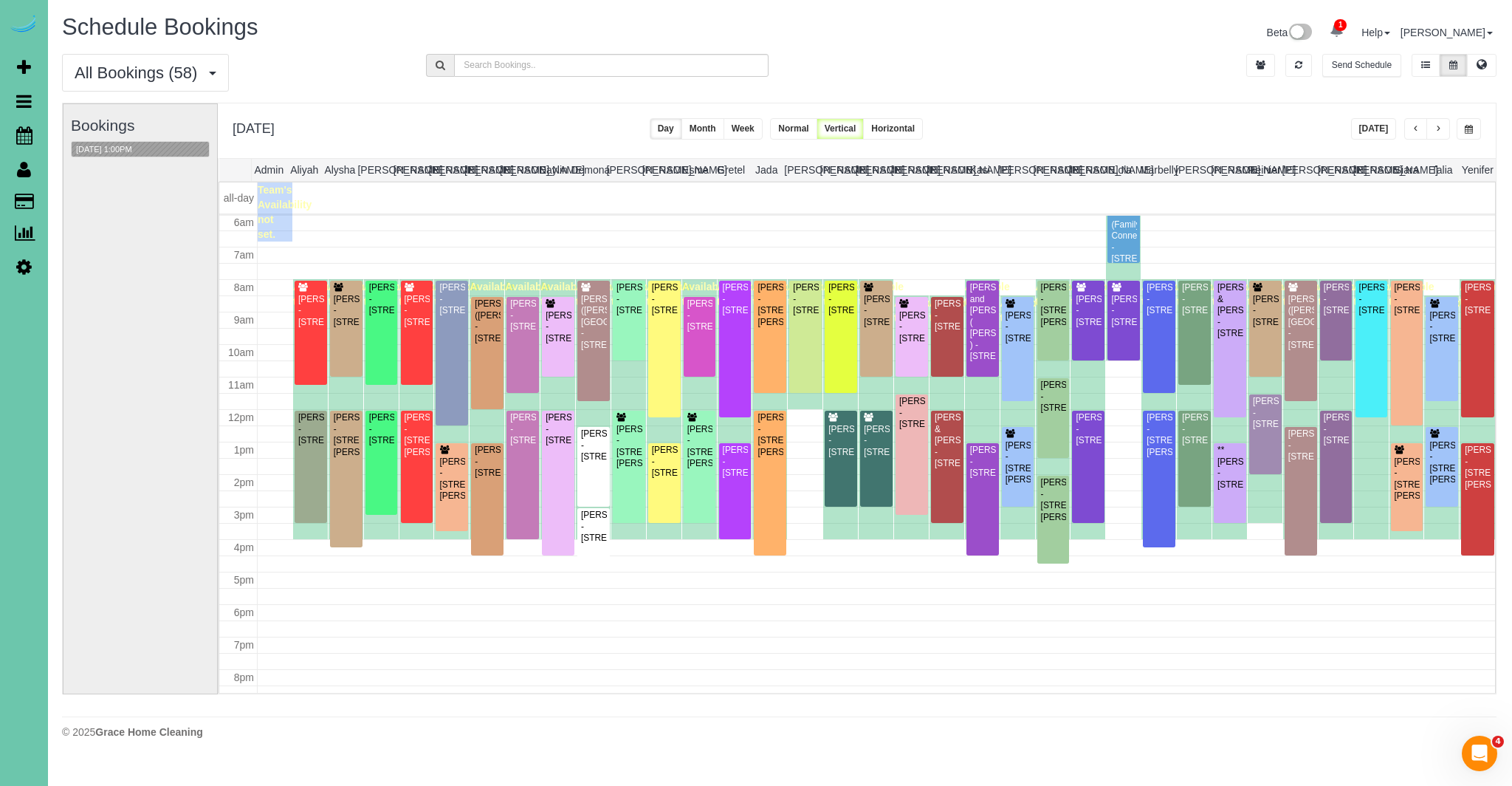
click at [1431, 127] on button "button" at bounding box center [1438, 129] width 24 height 22
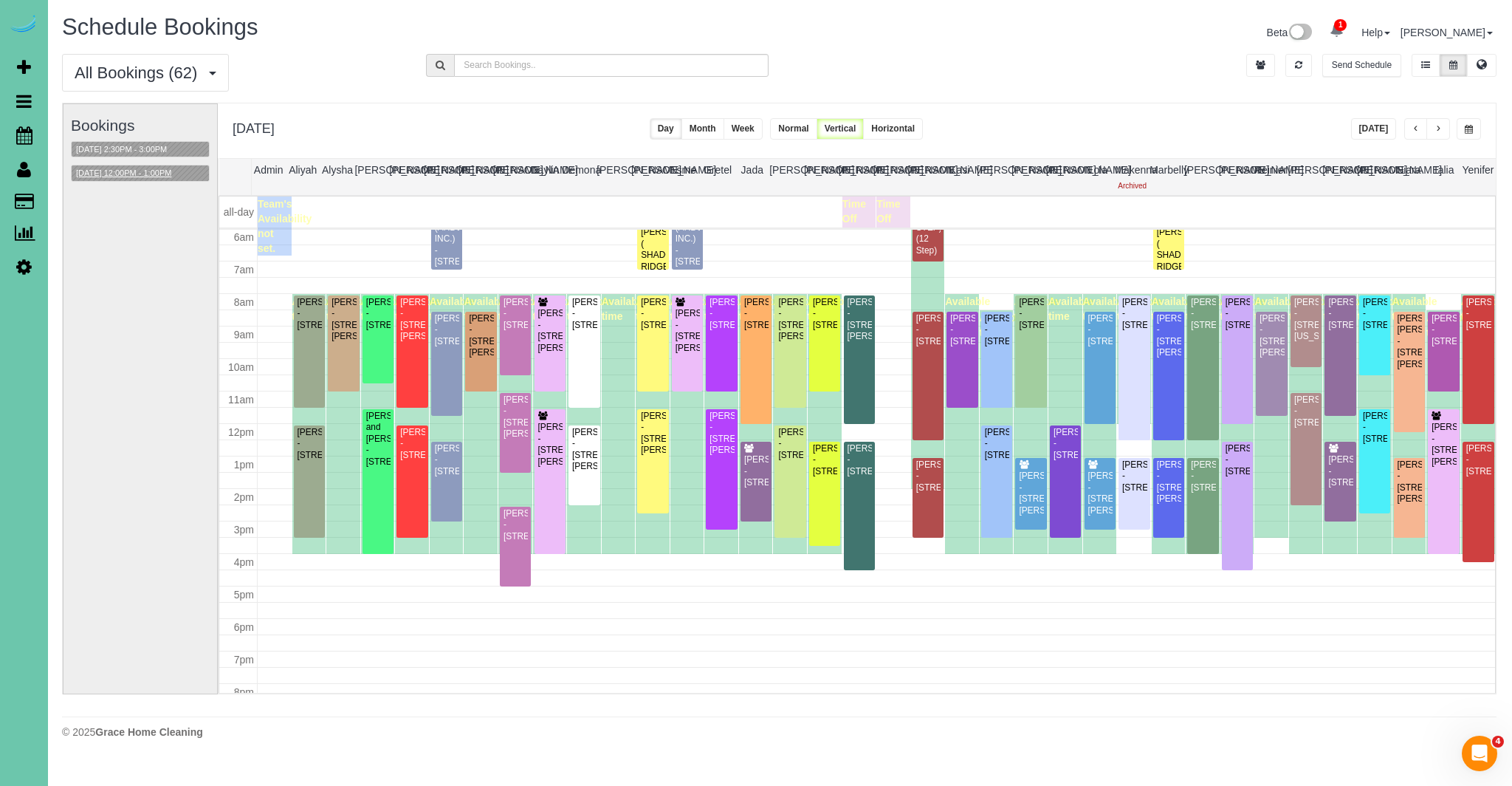
click at [150, 173] on button "[DATE] 12:00PM - 1:00PM" at bounding box center [124, 173] width 104 height 15
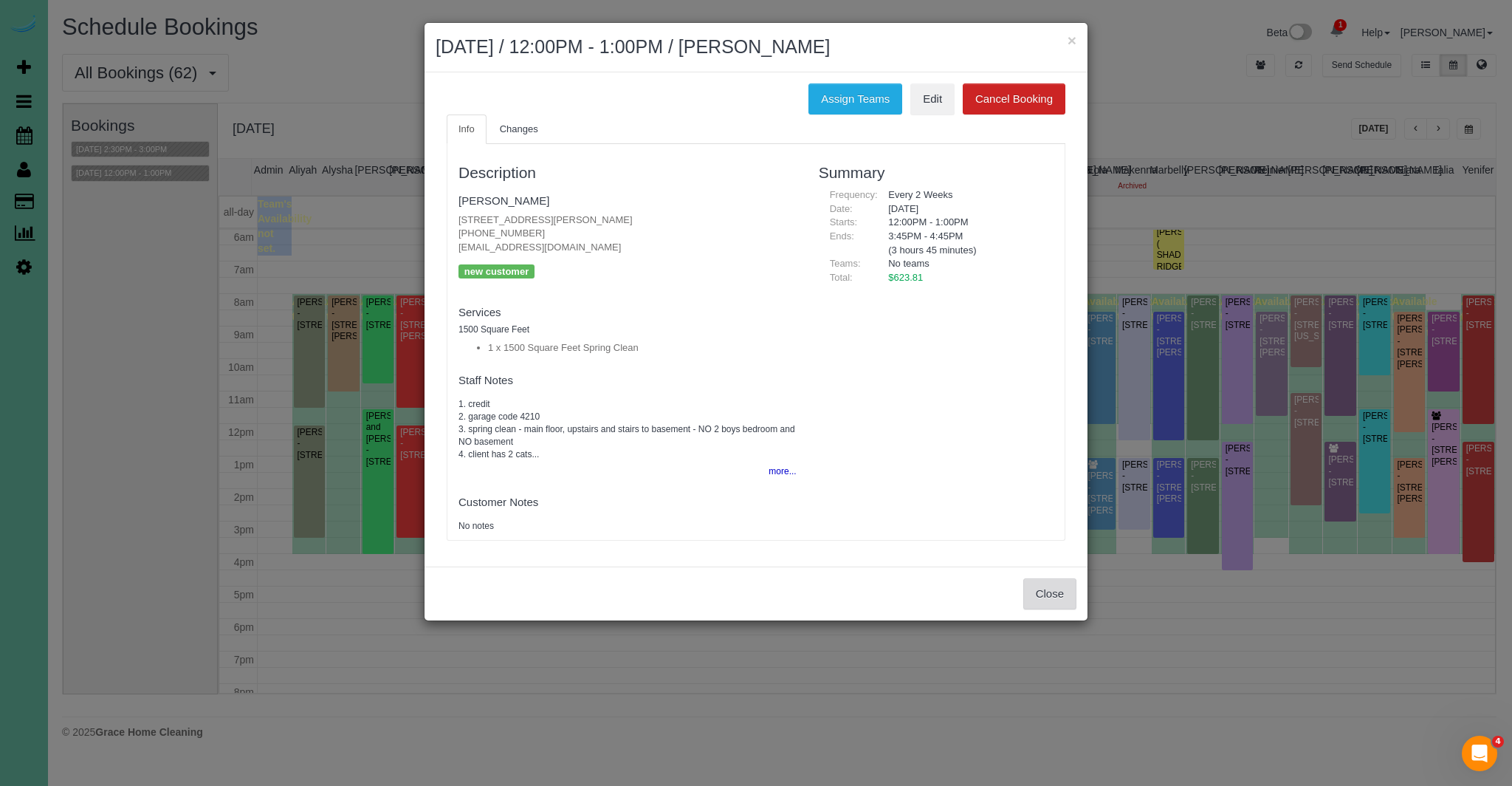
click at [1060, 587] on button "Close" at bounding box center [1050, 594] width 53 height 31
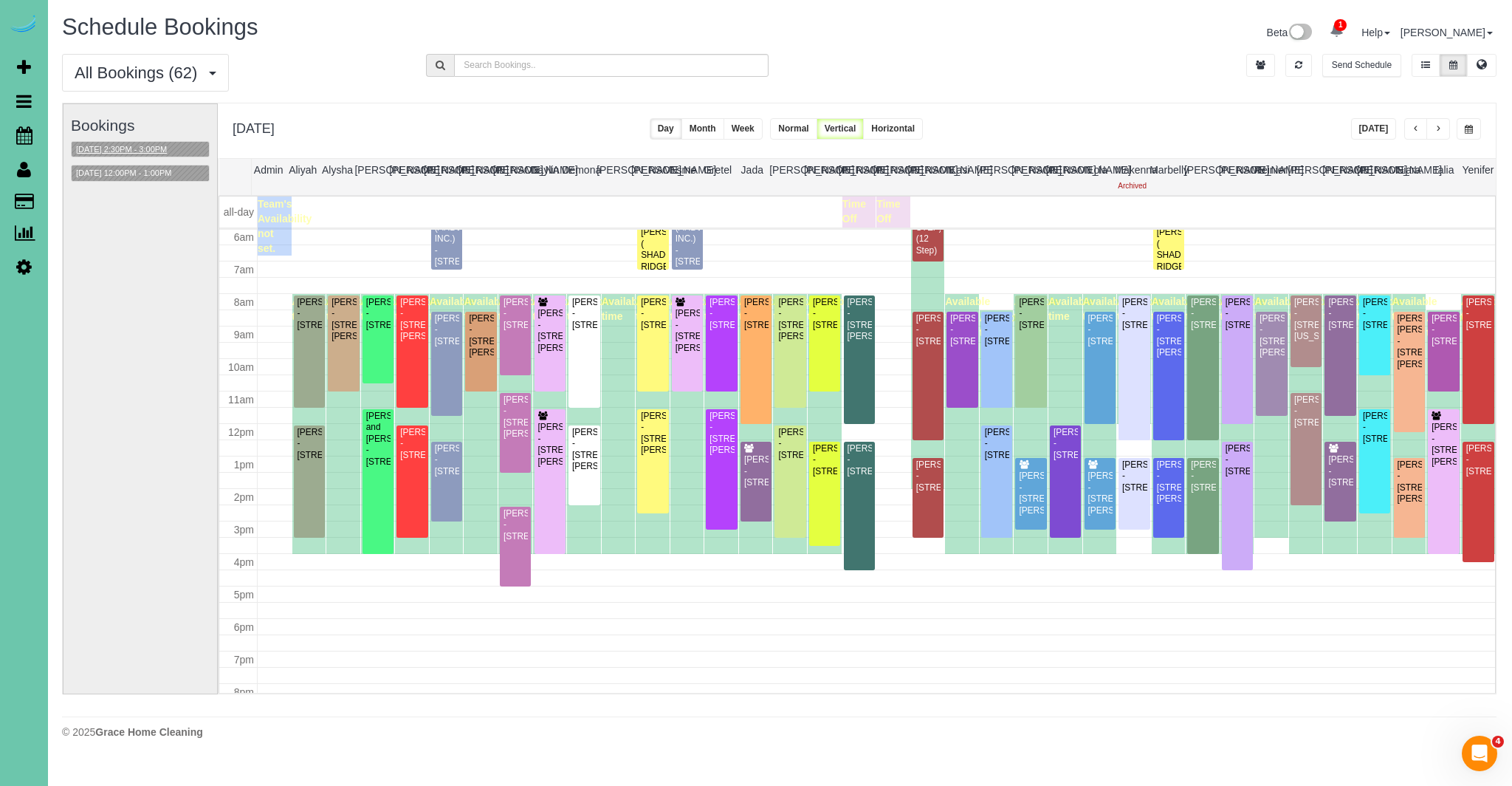
click at [171, 148] on button "[DATE] 2:30PM - 3:00PM" at bounding box center [122, 149] width 100 height 15
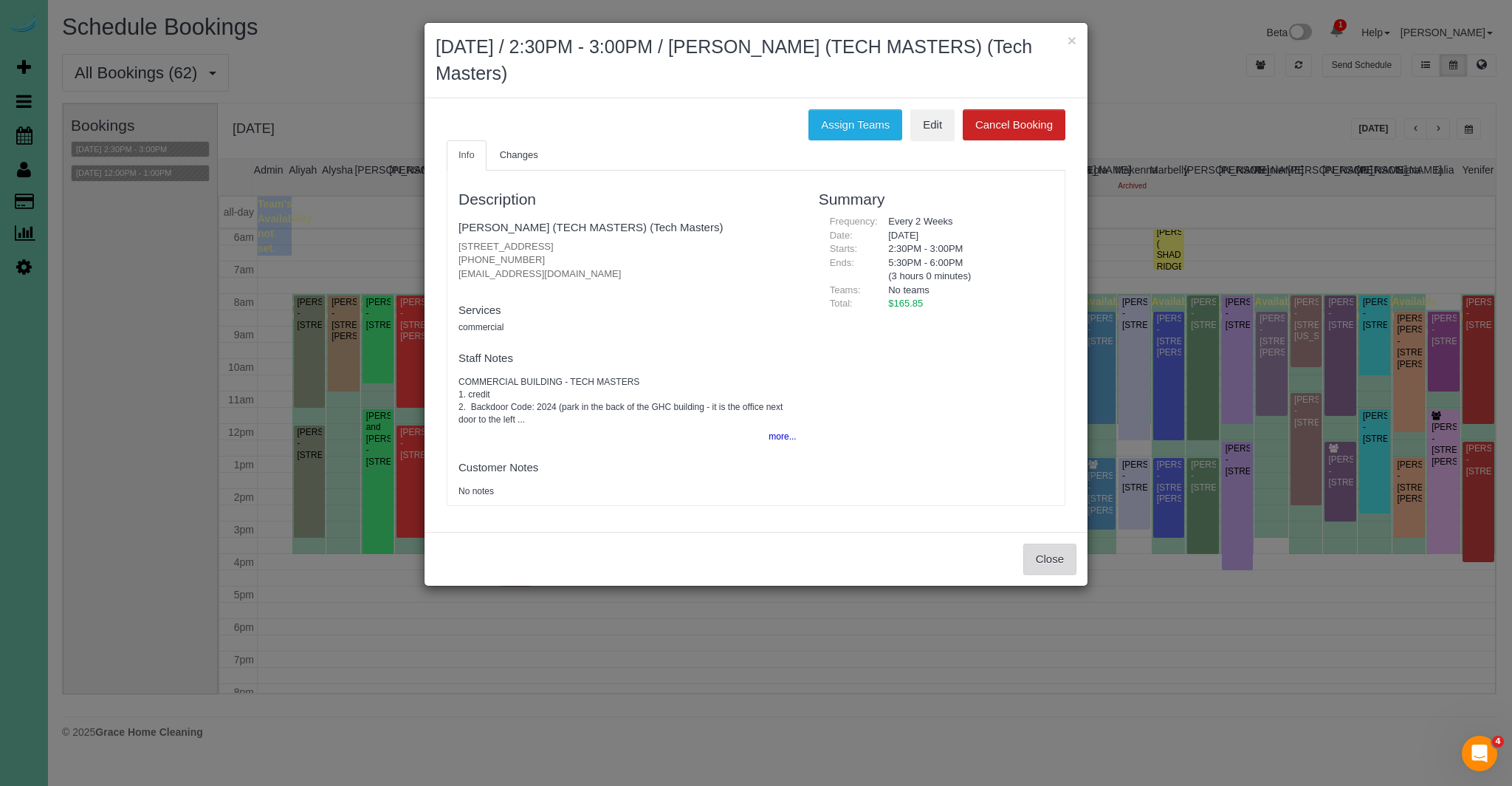
click at [1050, 570] on button "Close" at bounding box center [1050, 559] width 53 height 31
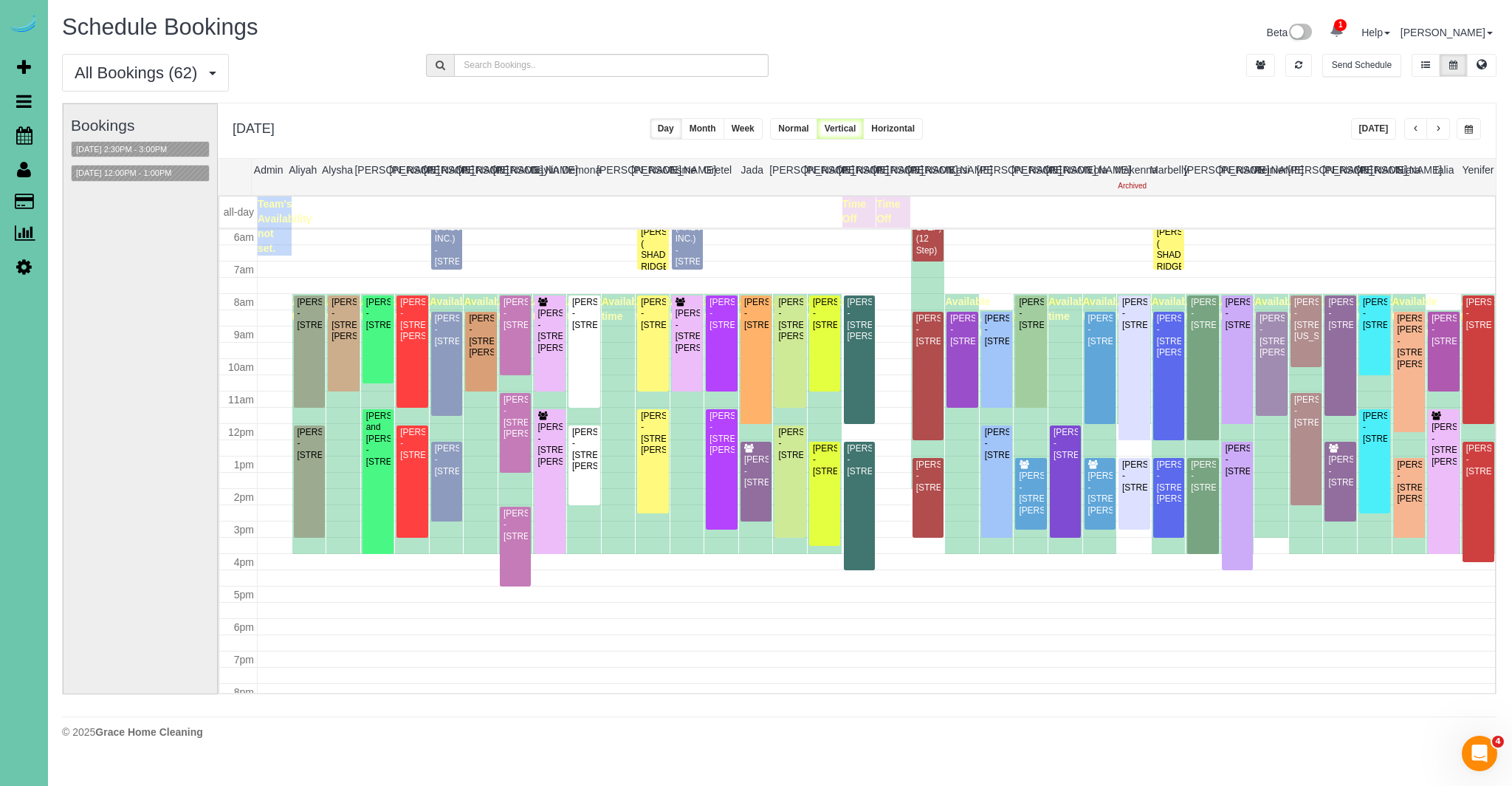
click at [1442, 131] on span "button" at bounding box center [1438, 129] width 7 height 9
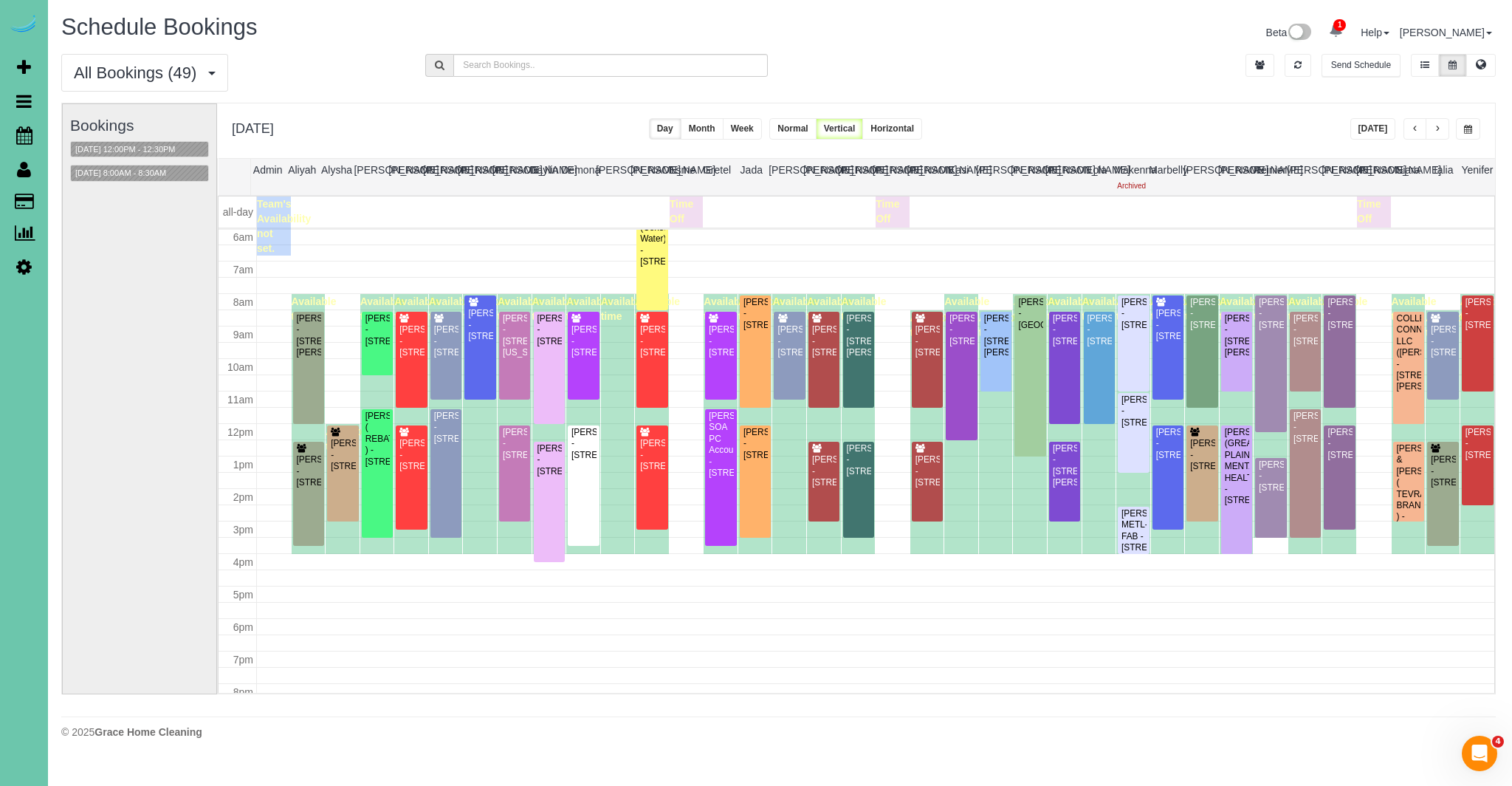
scroll to position [0, 0]
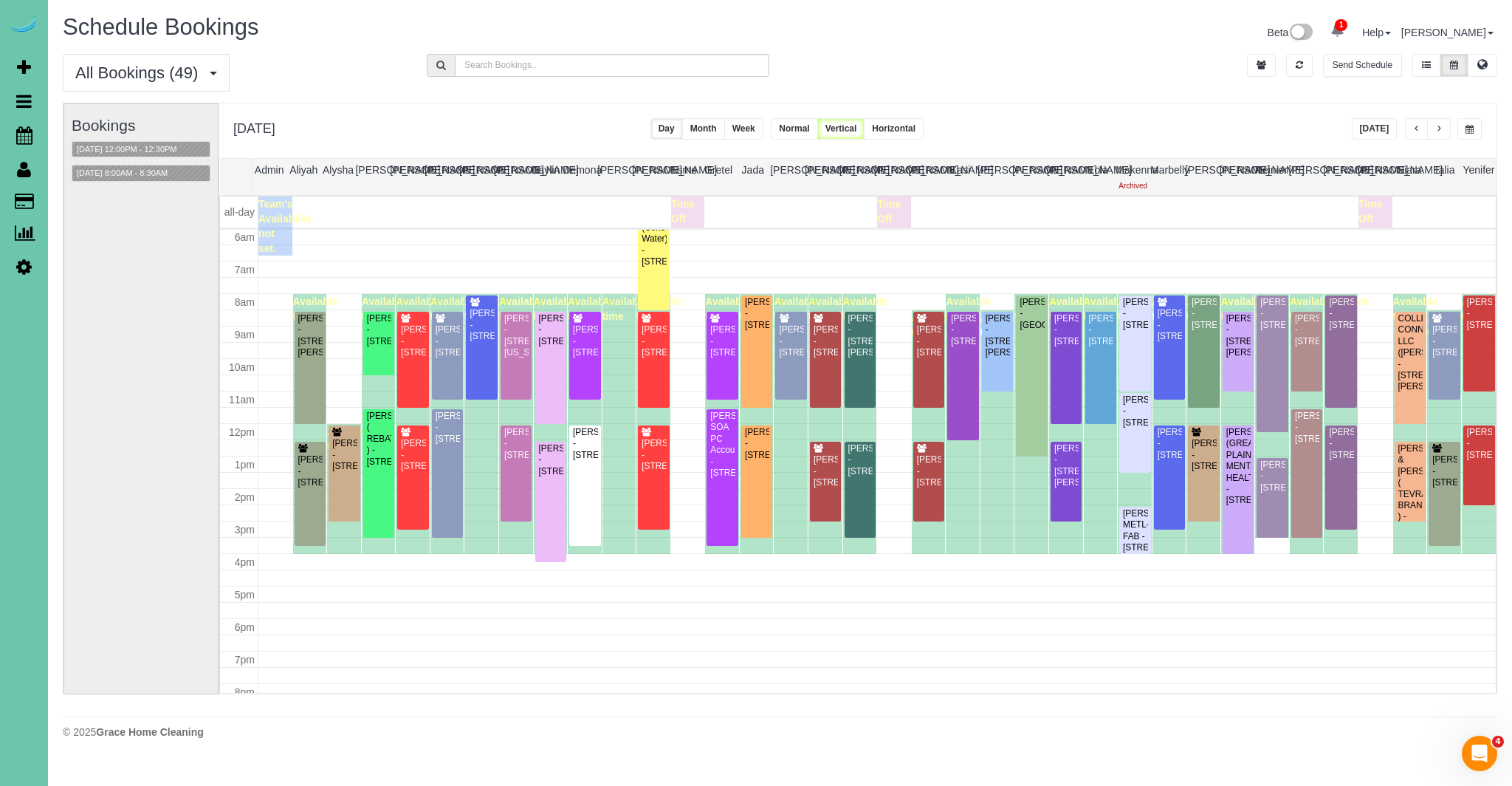
click at [1386, 126] on button "[DATE]" at bounding box center [1374, 129] width 46 height 22
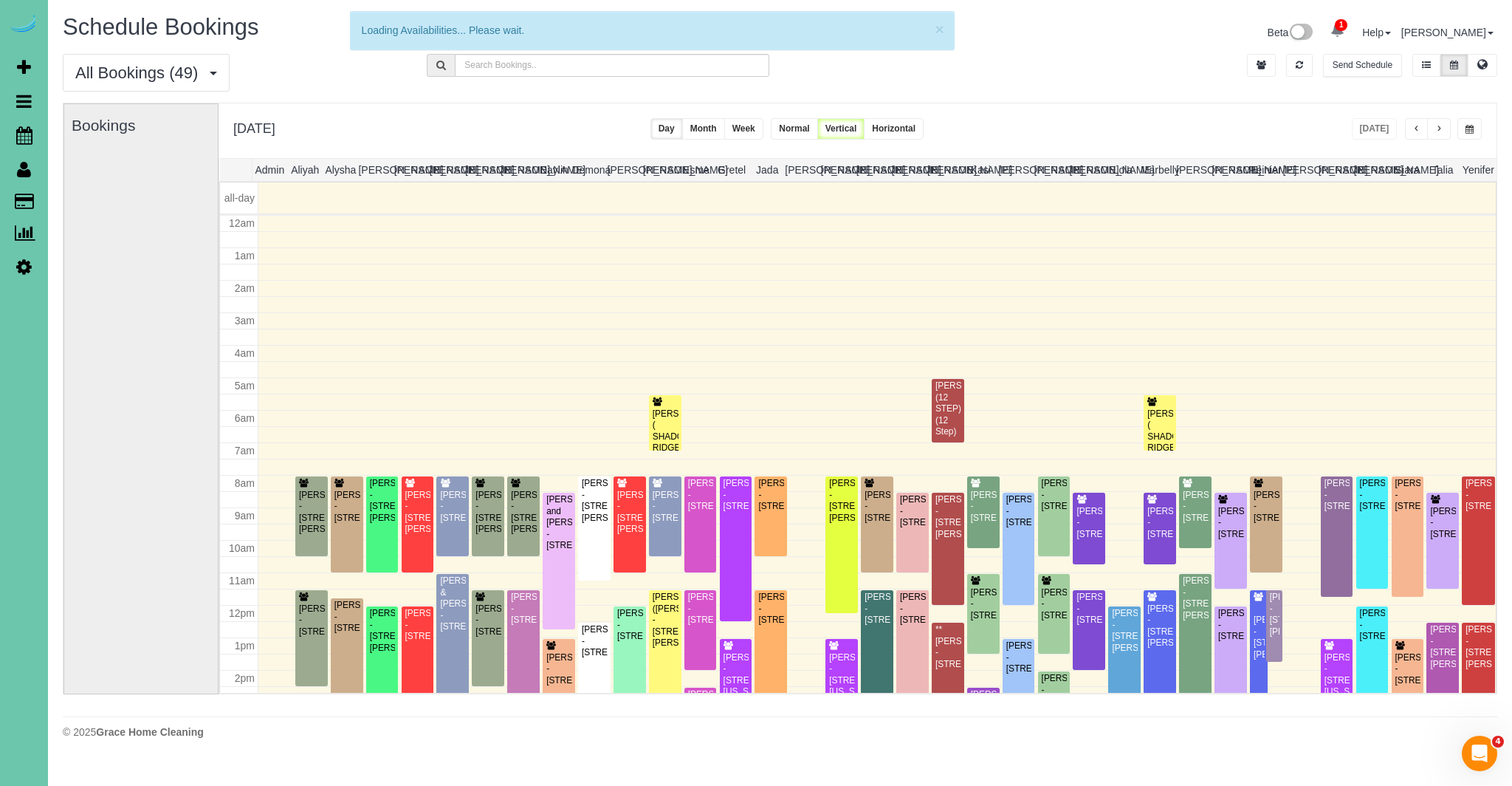
scroll to position [196, 0]
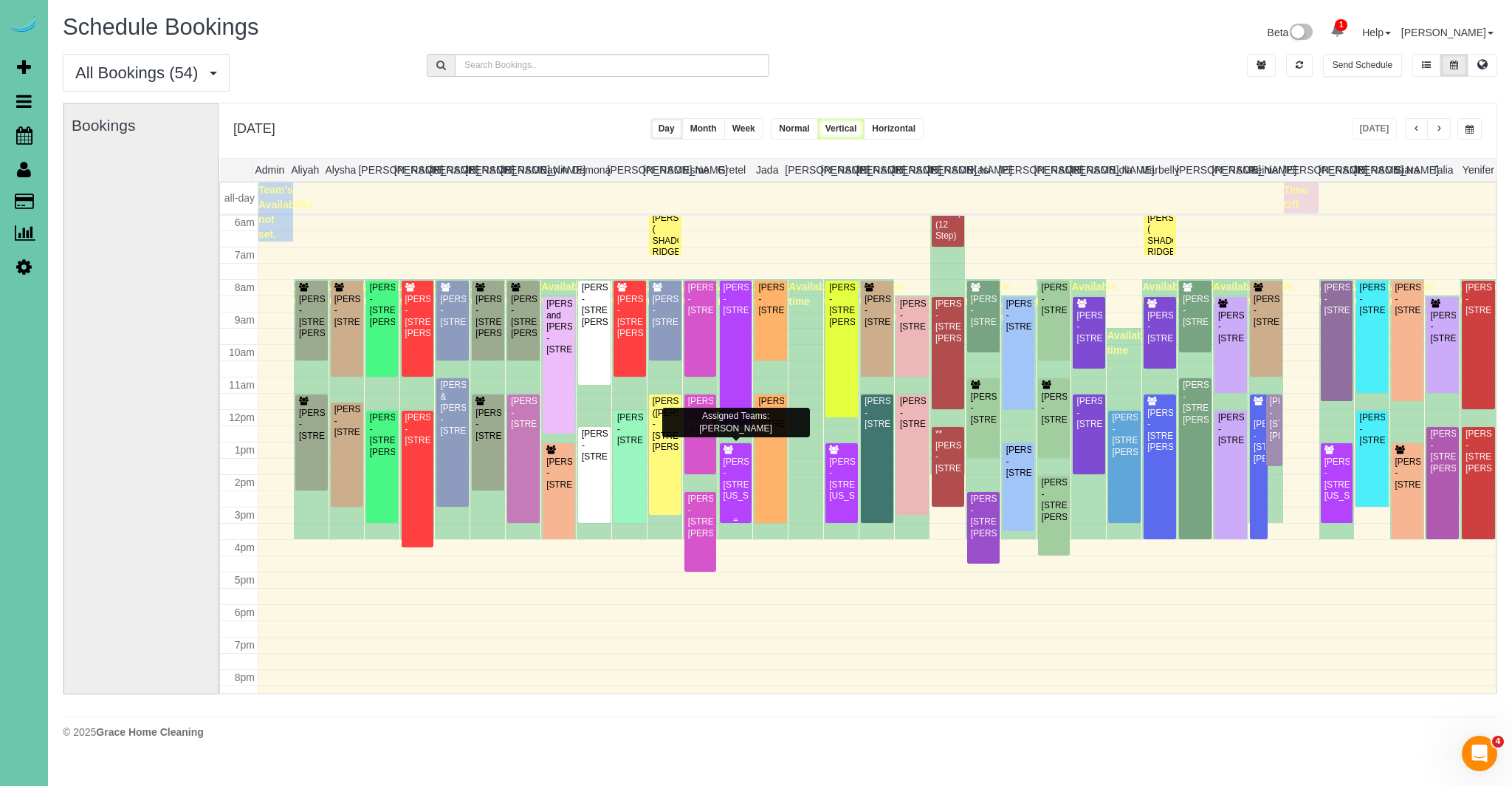
click at [741, 502] on div "[PERSON_NAME] - [STREET_ADDRESS][US_STATE]" at bounding box center [736, 479] width 26 height 46
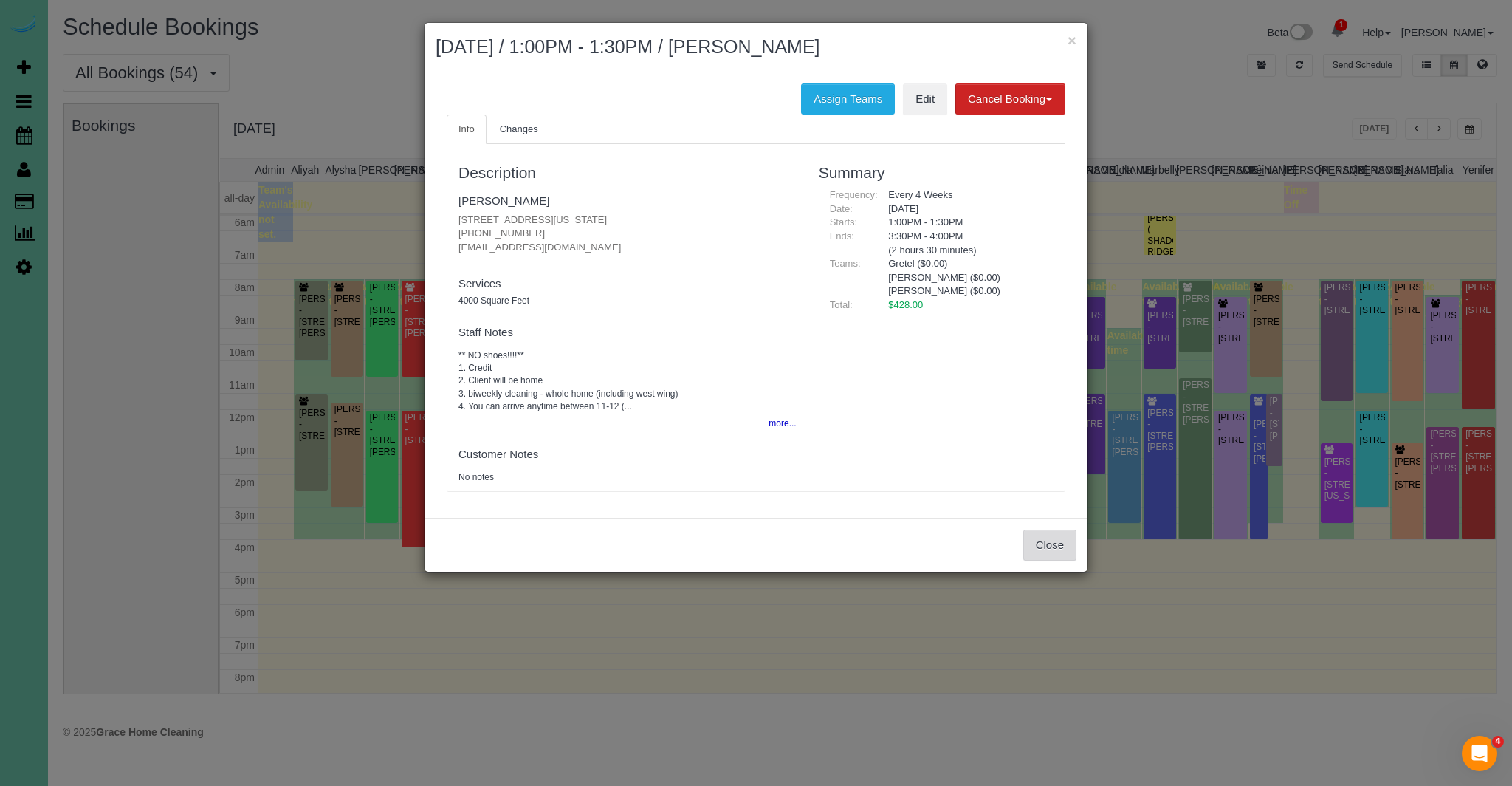
click at [1047, 544] on button "Close" at bounding box center [1050, 545] width 53 height 31
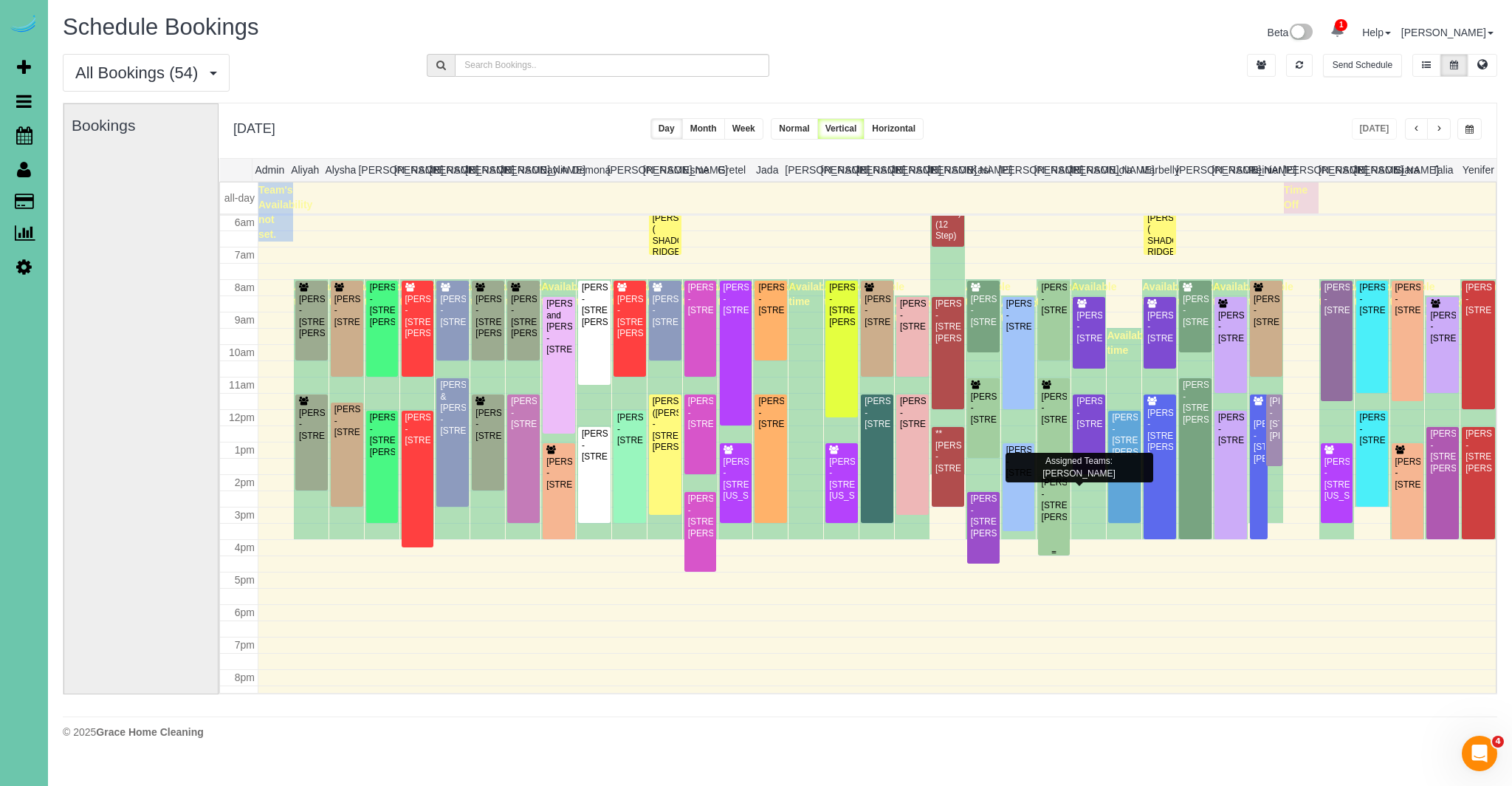
scroll to position [197, 0]
click at [1432, 128] on button "button" at bounding box center [1439, 129] width 24 height 22
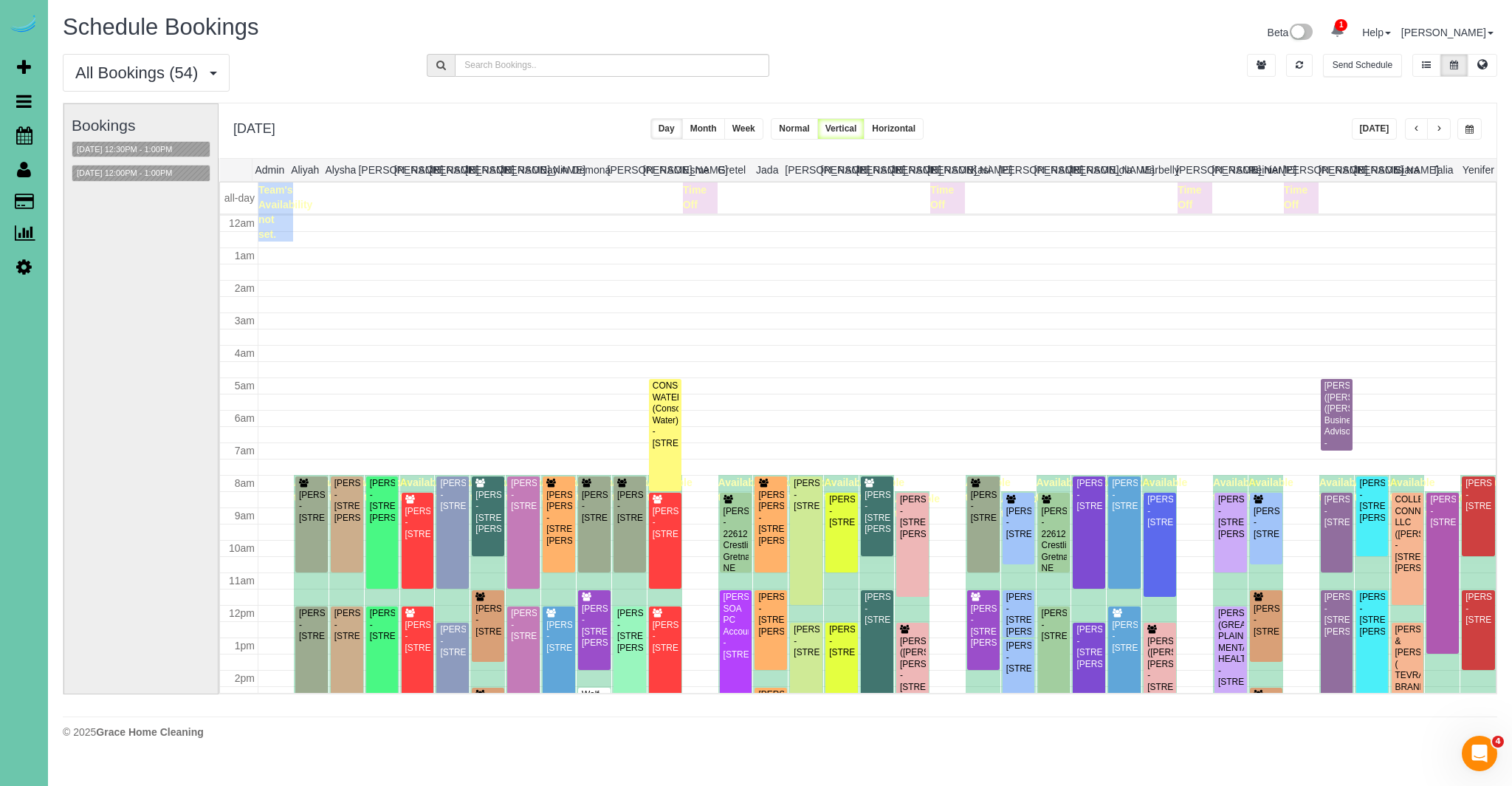
scroll to position [196, 0]
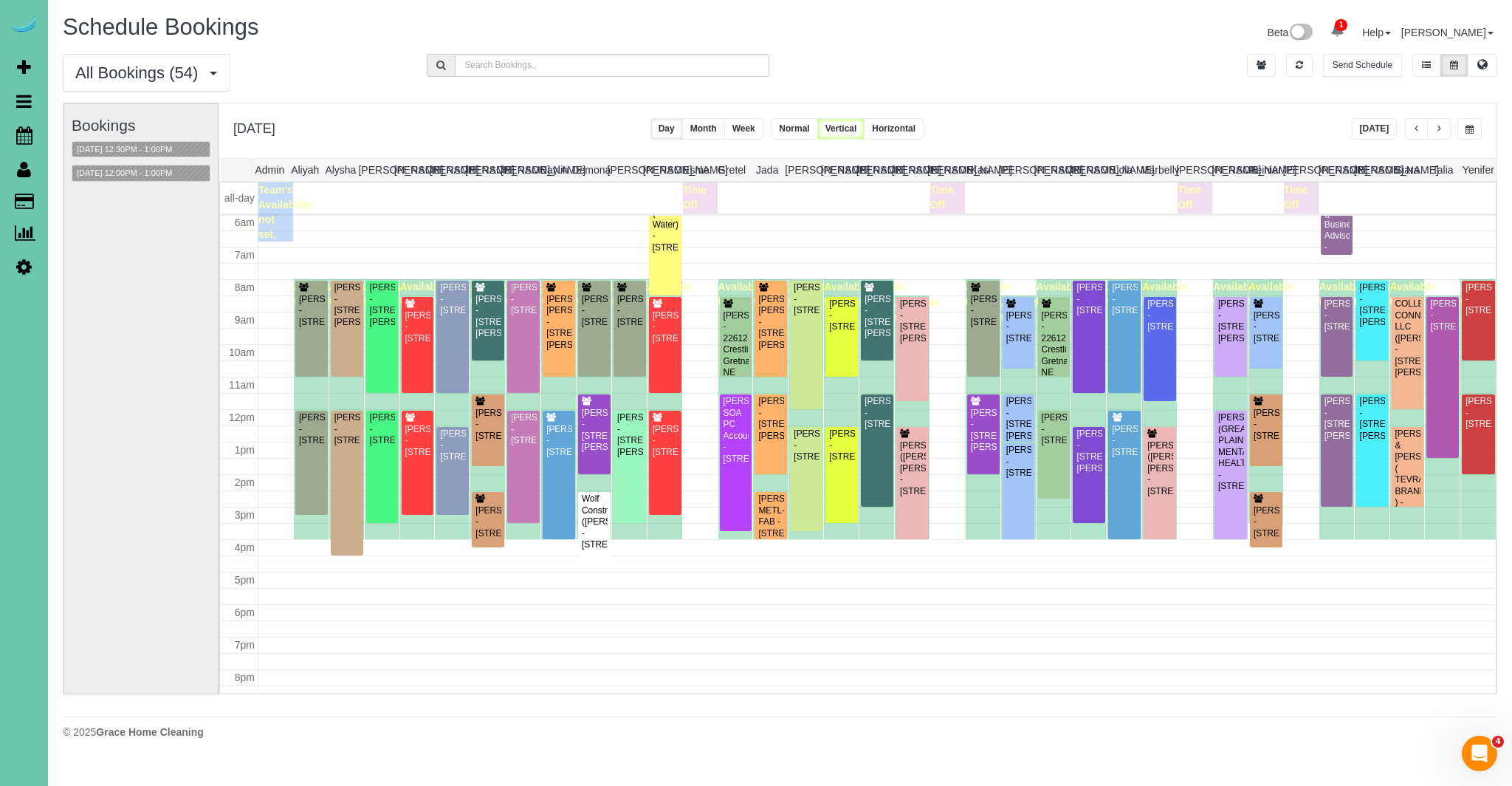
click at [1414, 127] on span "button" at bounding box center [1417, 129] width 7 height 9
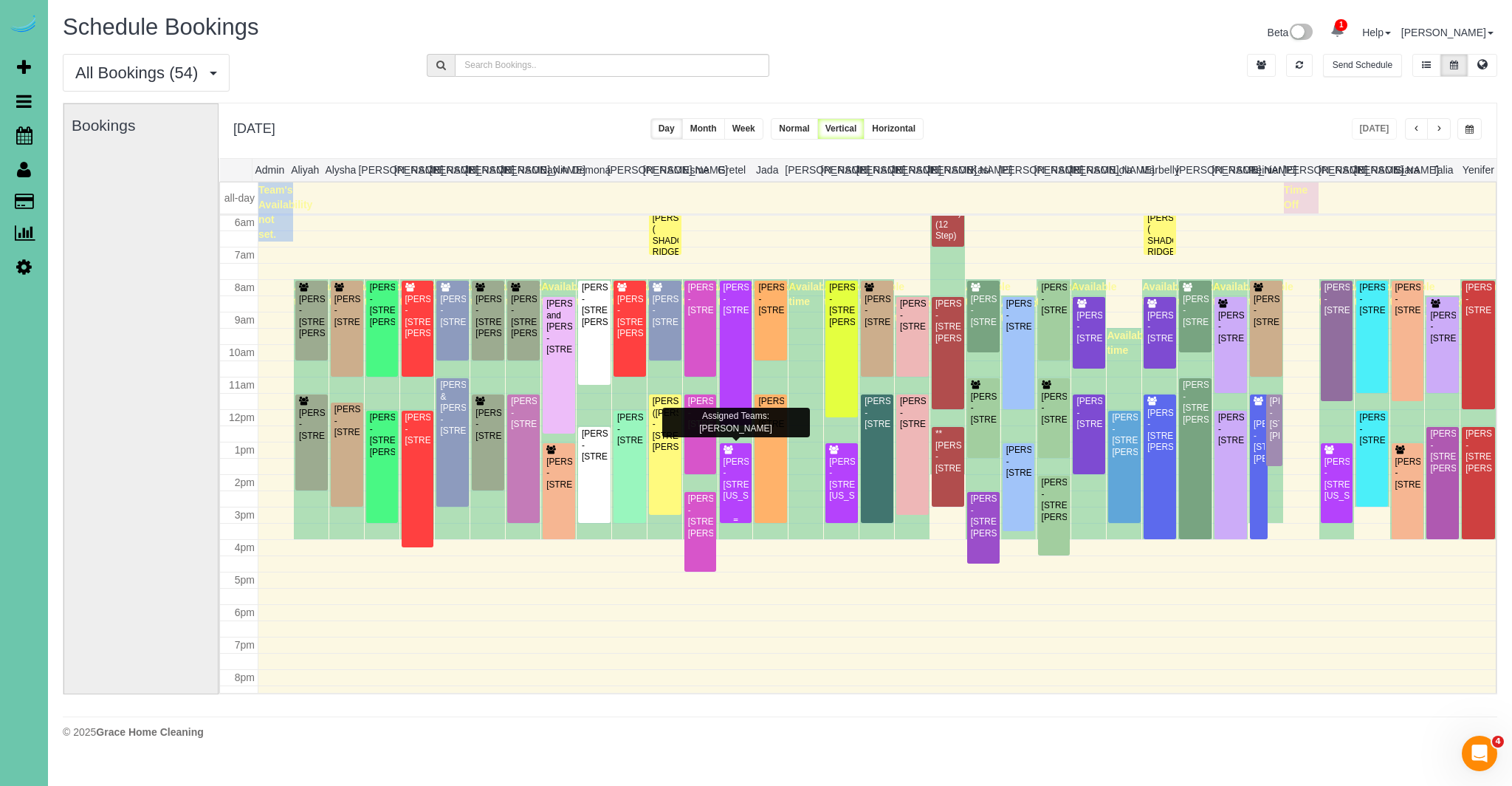
scroll to position [0, 1]
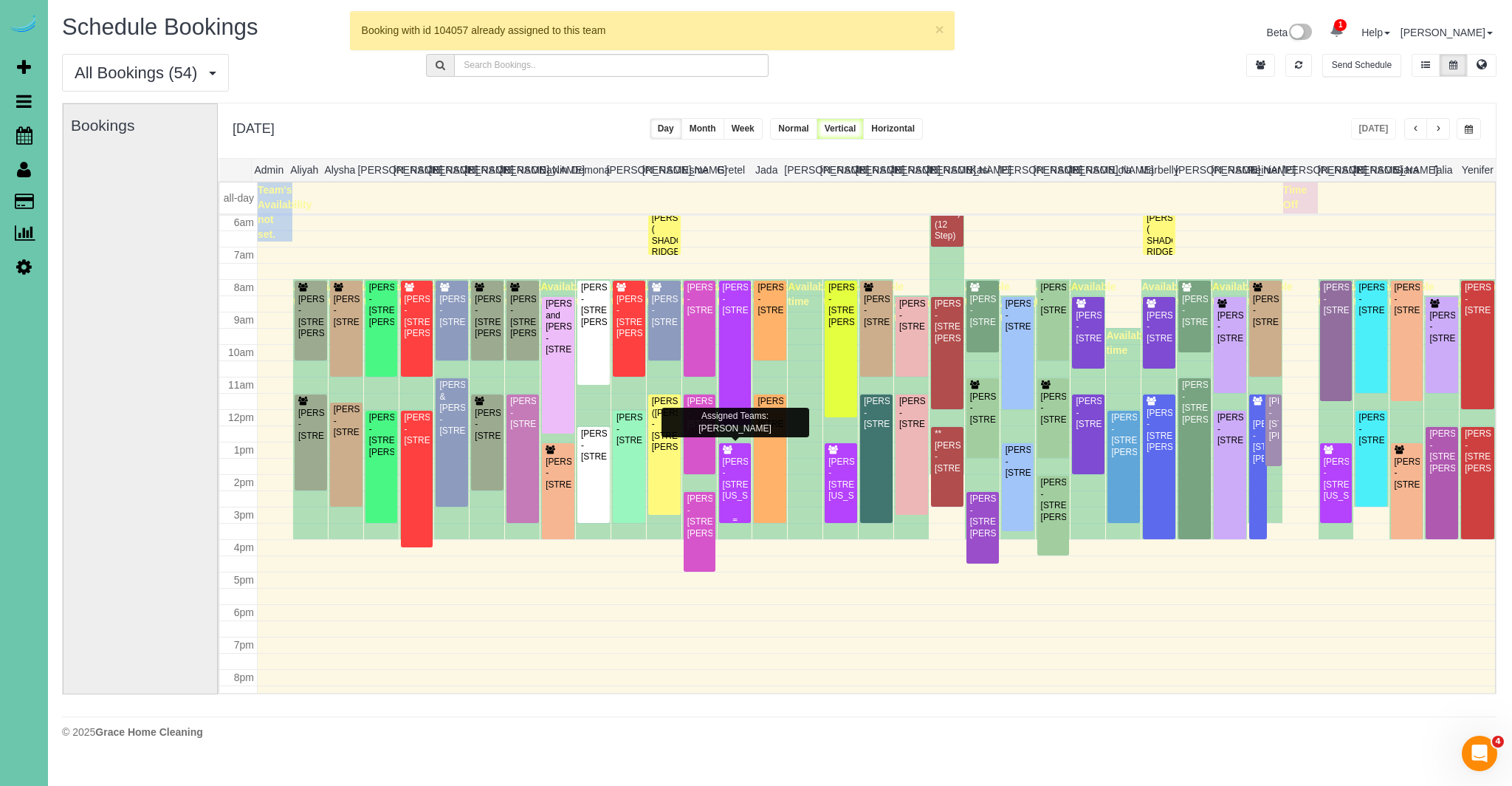
click at [732, 488] on div "[PERSON_NAME] - [STREET_ADDRESS][US_STATE]" at bounding box center [735, 479] width 26 height 46
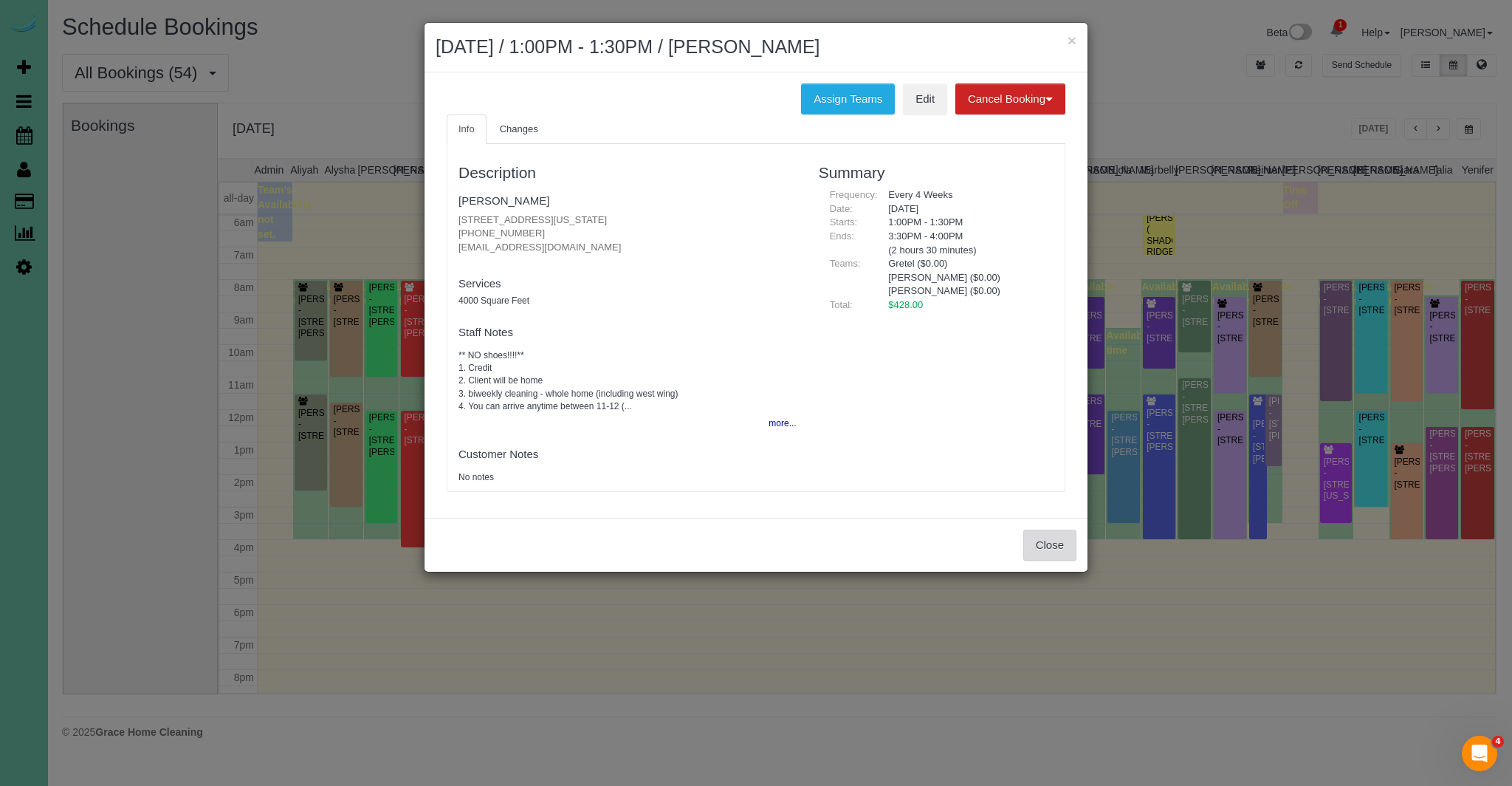
click at [1061, 549] on button "Close" at bounding box center [1050, 545] width 53 height 31
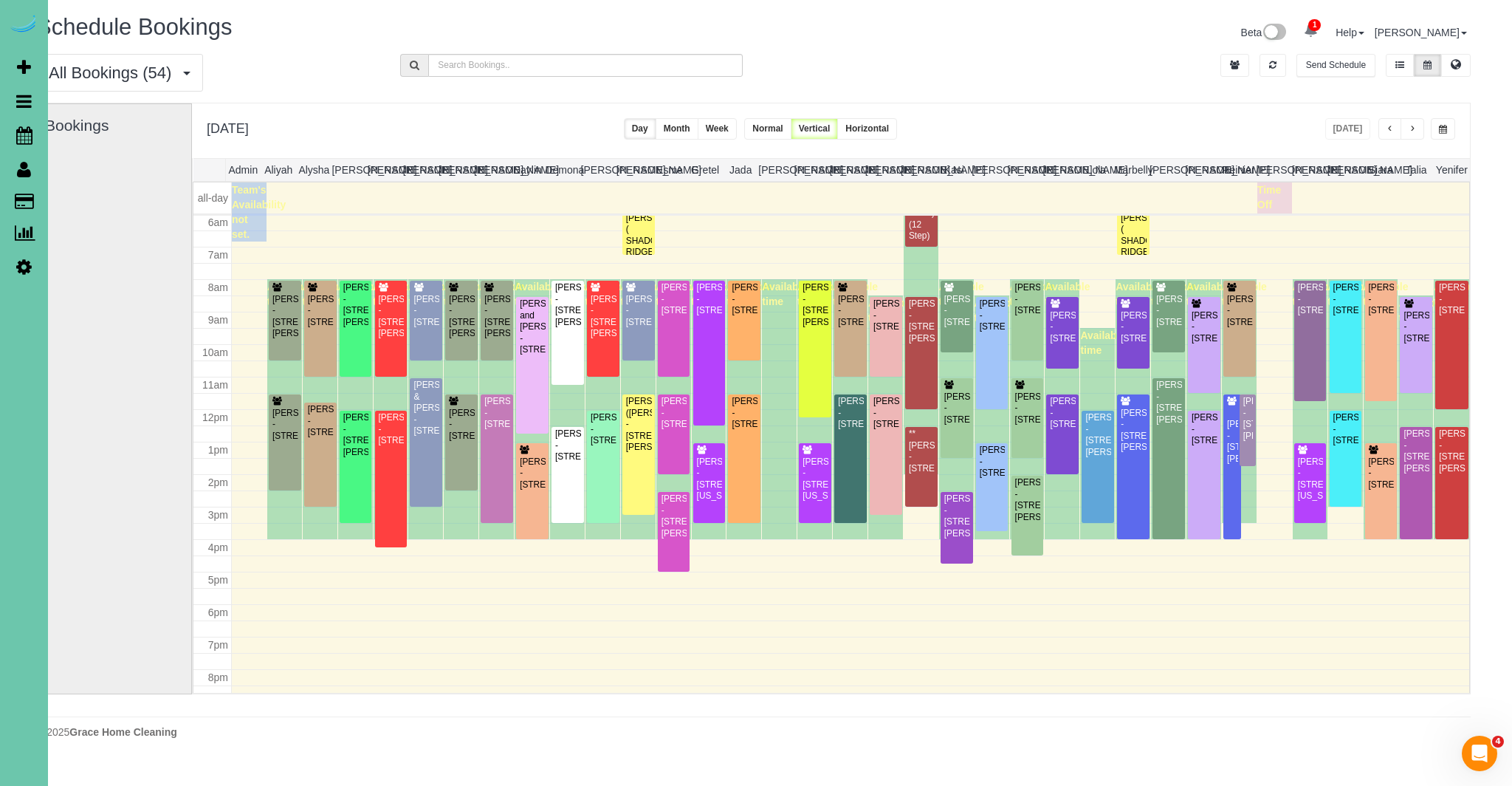
scroll to position [0, 51]
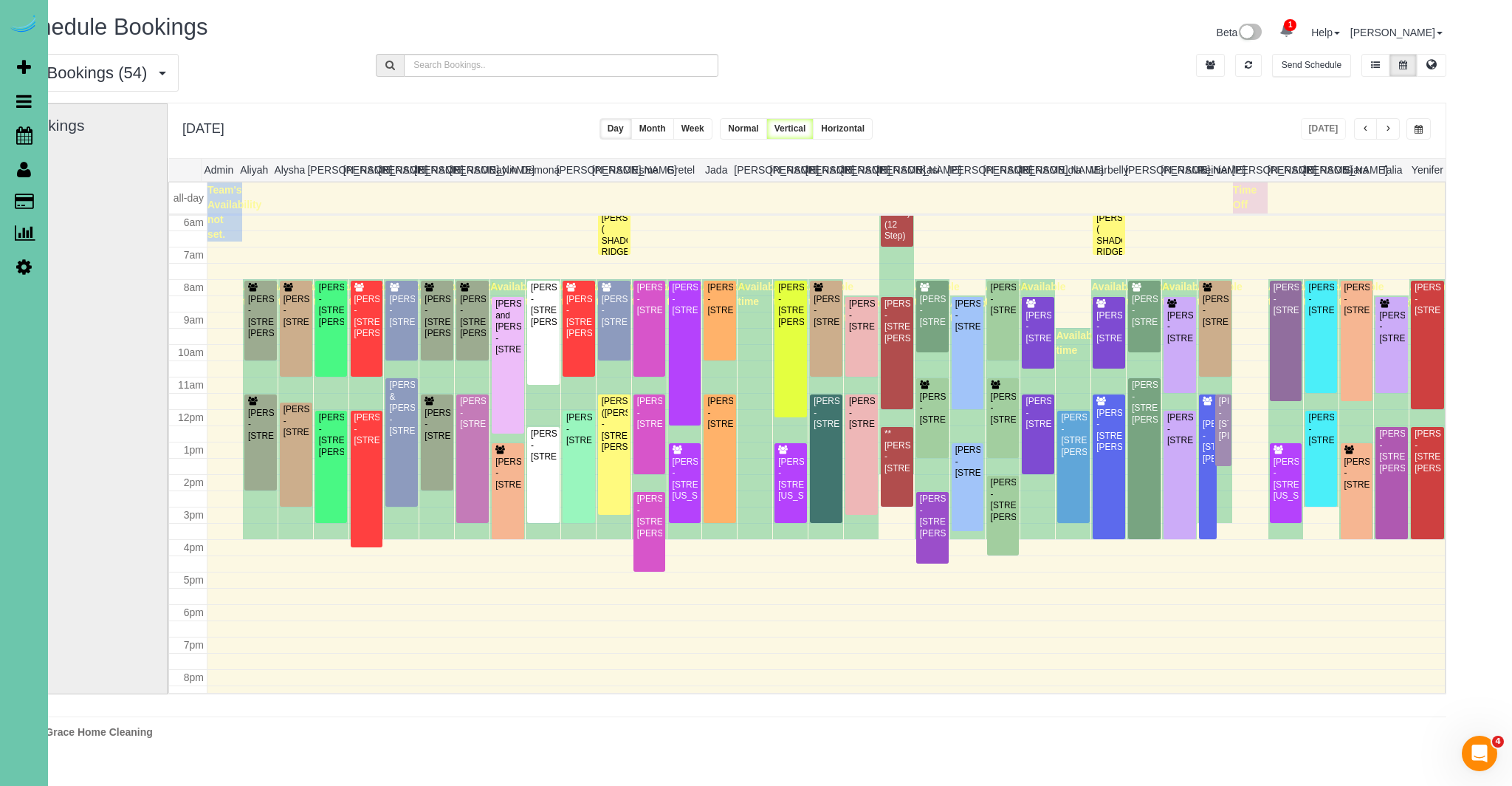
click at [1426, 128] on button "button" at bounding box center [1418, 129] width 24 height 22
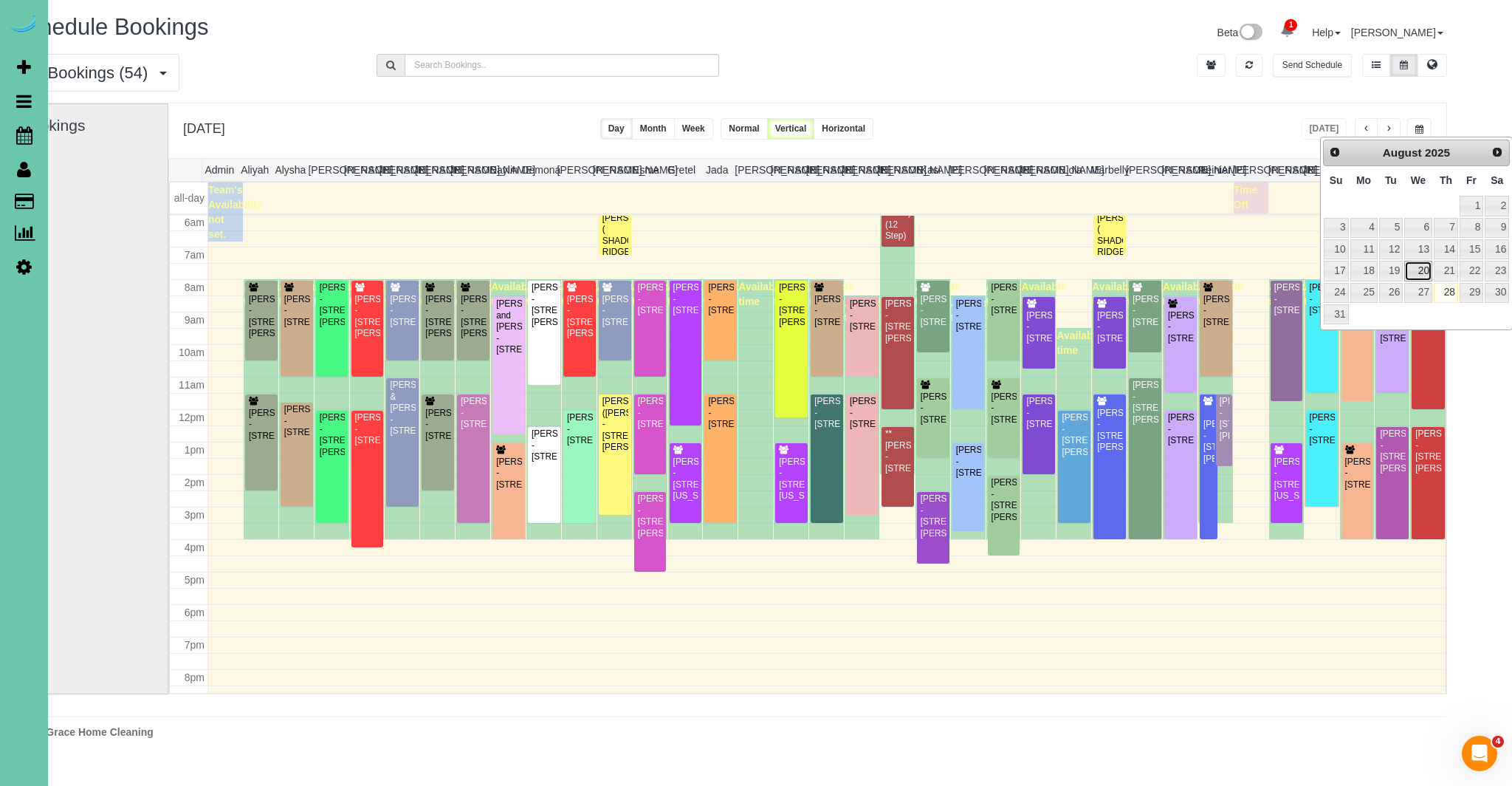
click at [1418, 273] on link "20" at bounding box center [1418, 271] width 28 height 20
type input "**********"
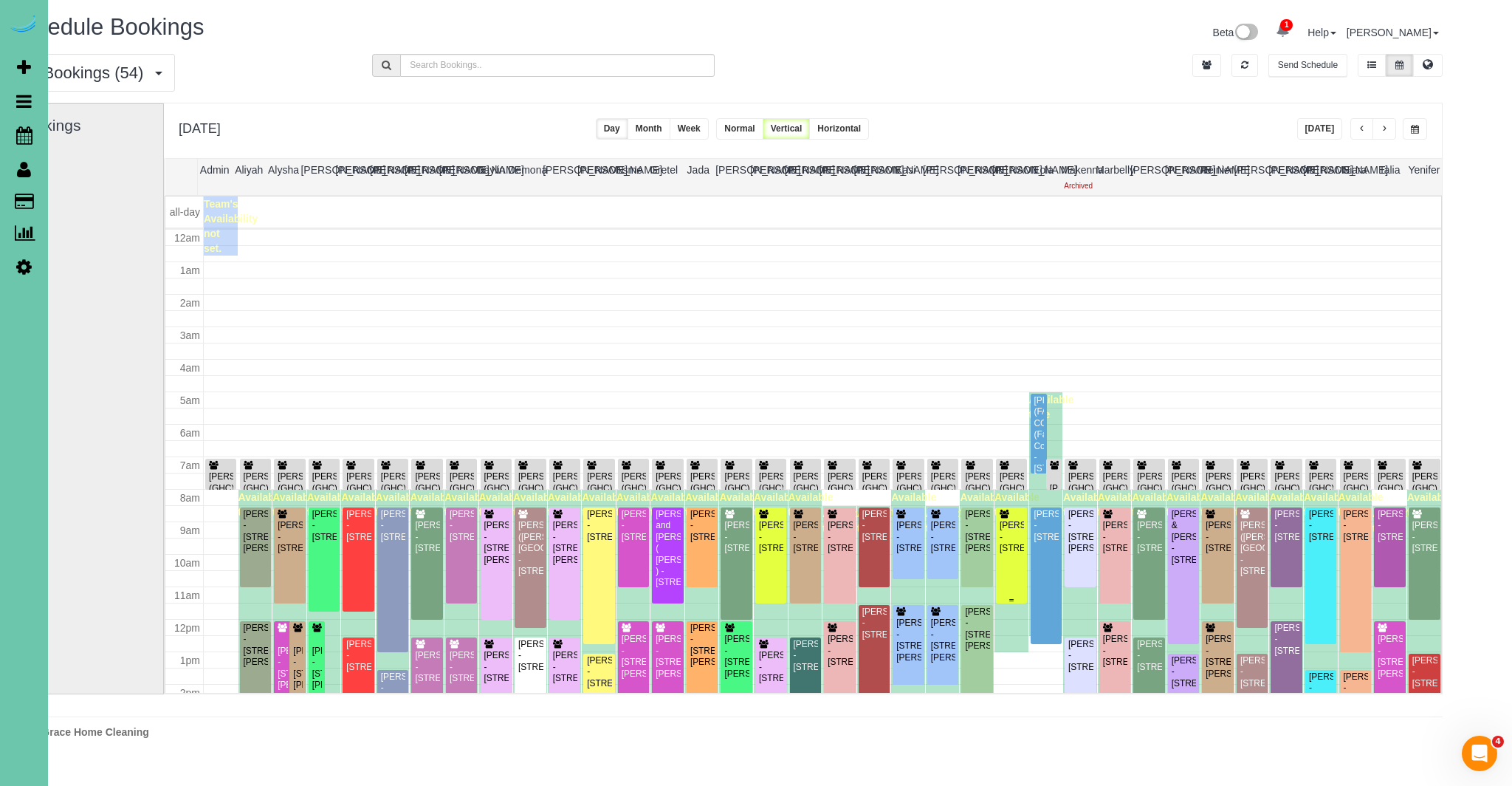
scroll to position [196, 0]
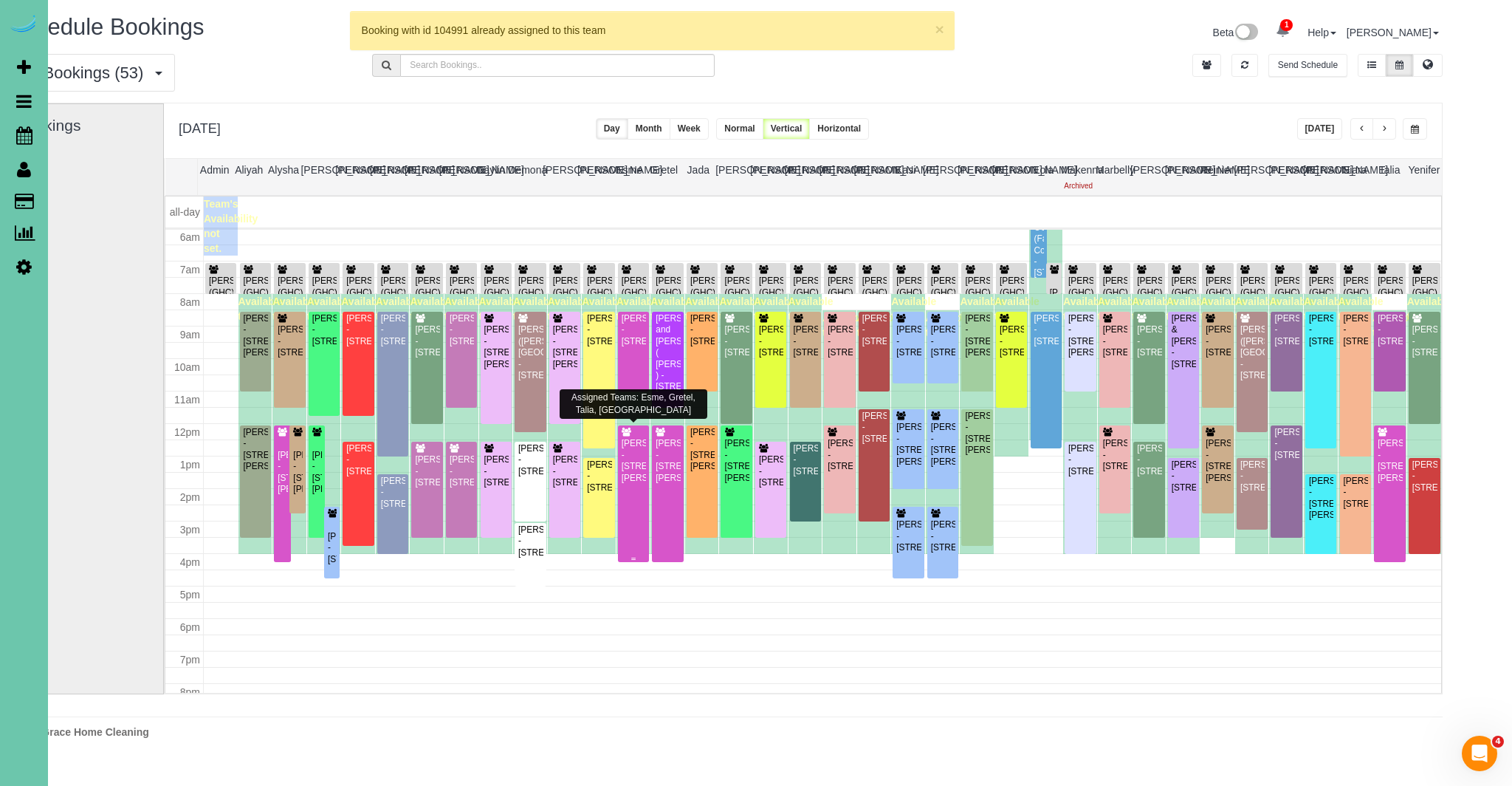
click at [645, 449] on div "[PERSON_NAME] - [STREET_ADDRESS][PERSON_NAME]" at bounding box center [633, 460] width 25 height 46
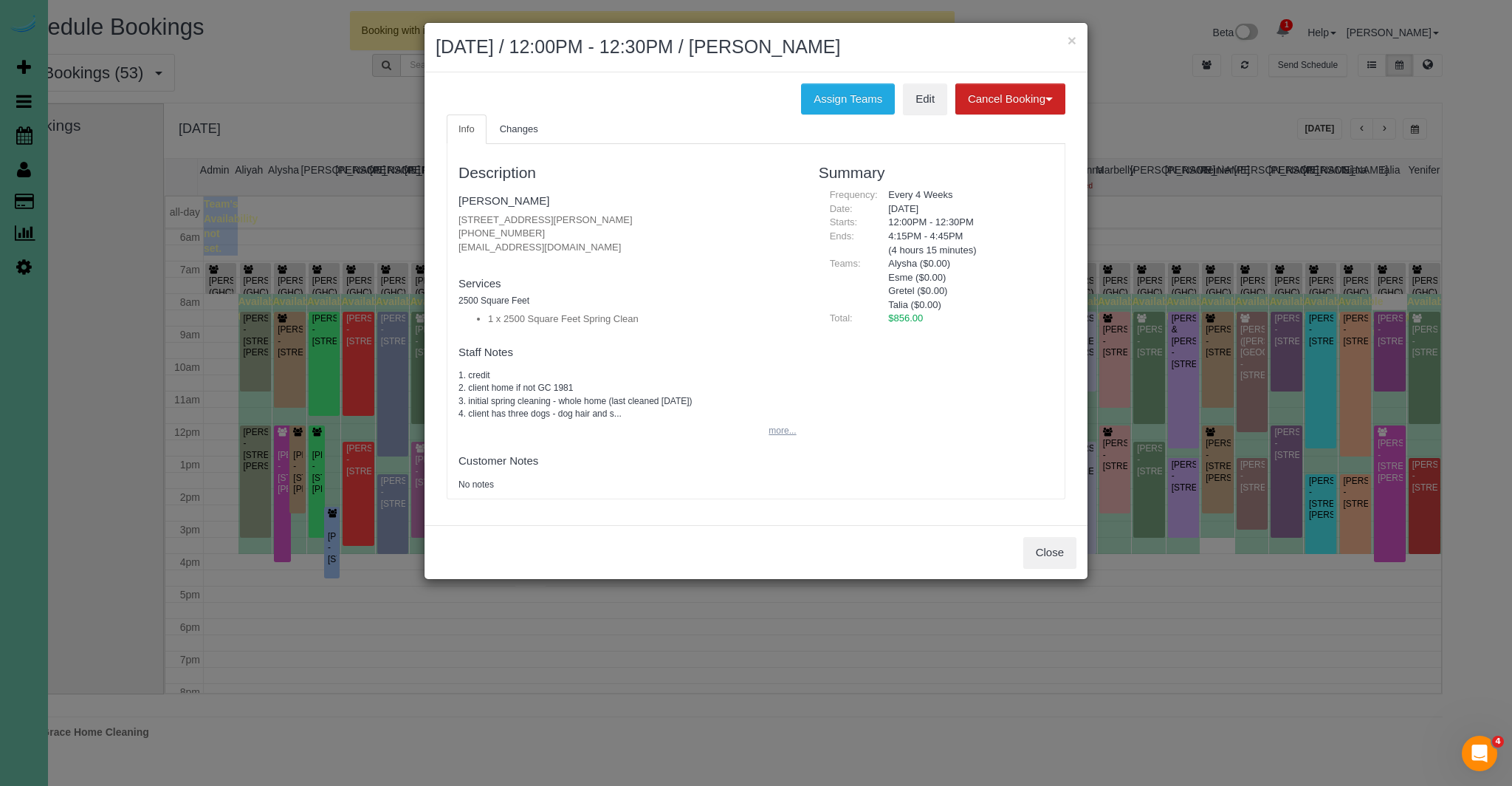
click at [783, 431] on button "more..." at bounding box center [778, 431] width 36 height 22
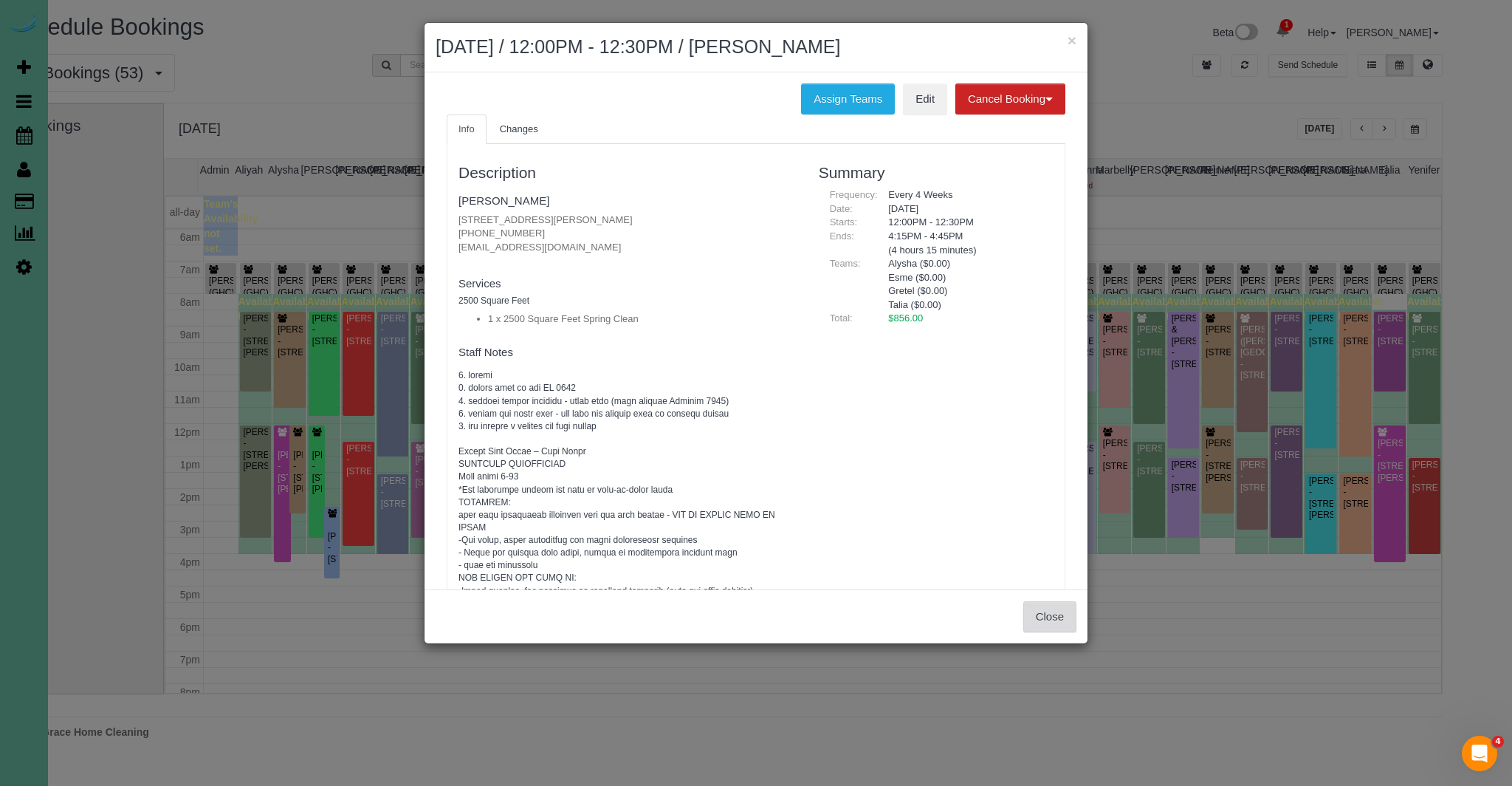
click at [1046, 619] on button "Close" at bounding box center [1050, 616] width 53 height 31
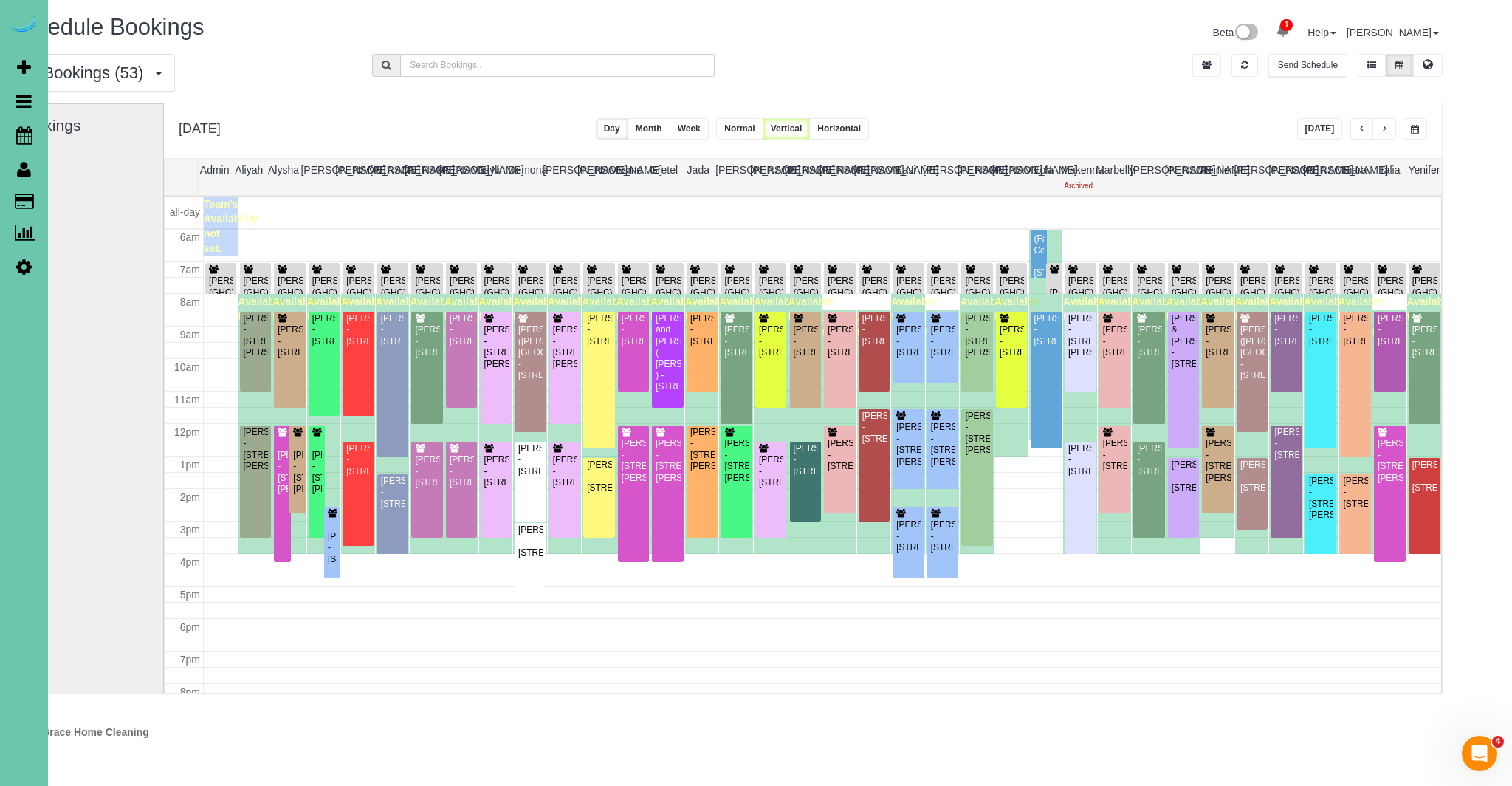
click at [1326, 125] on button "[DATE]" at bounding box center [1320, 129] width 46 height 22
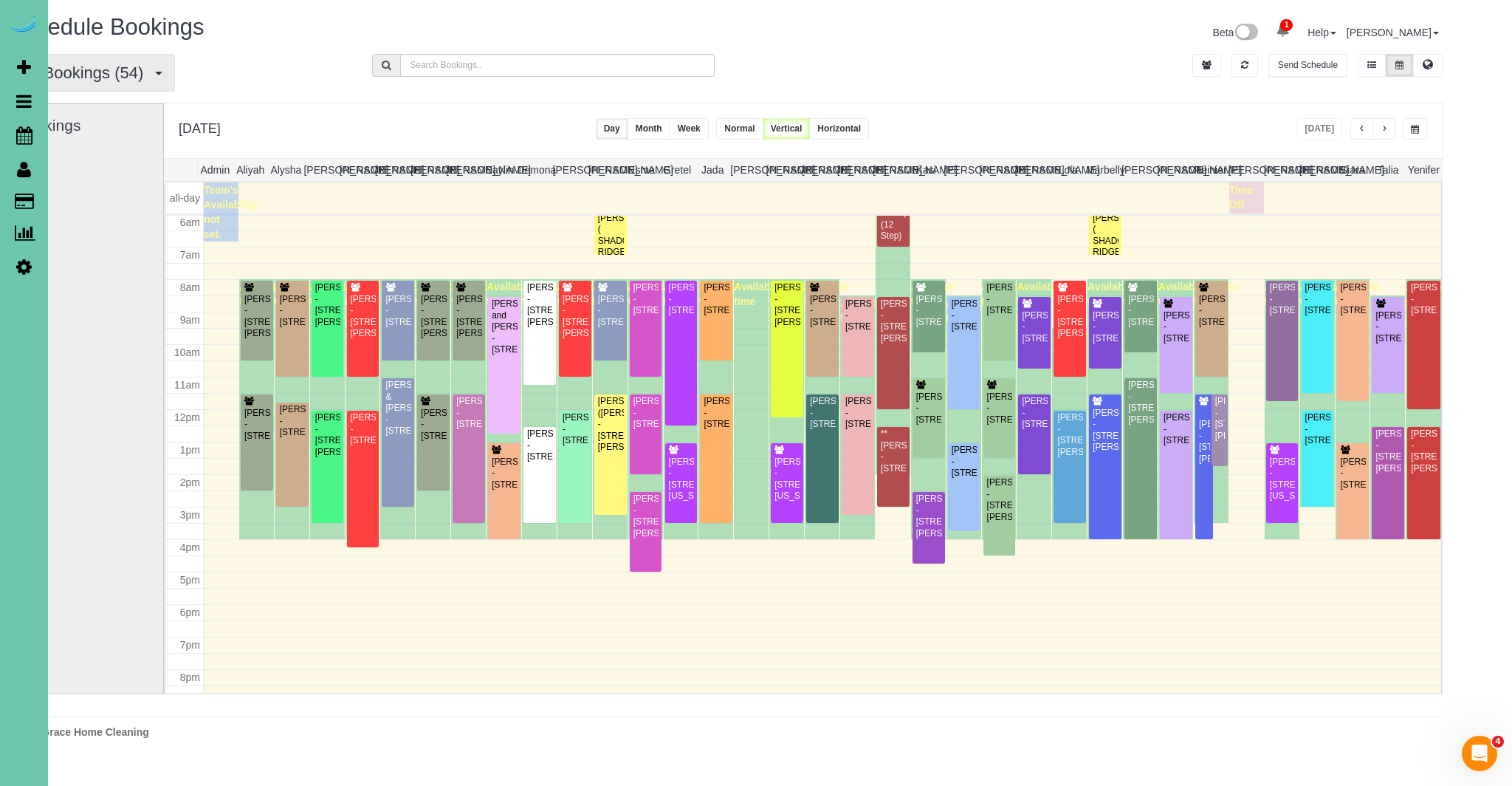
click at [120, 78] on span "All Bookings (54)" at bounding box center [86, 72] width 130 height 18
click at [97, 162] on link "New Customer Bookings" at bounding box center [87, 165] width 157 height 19
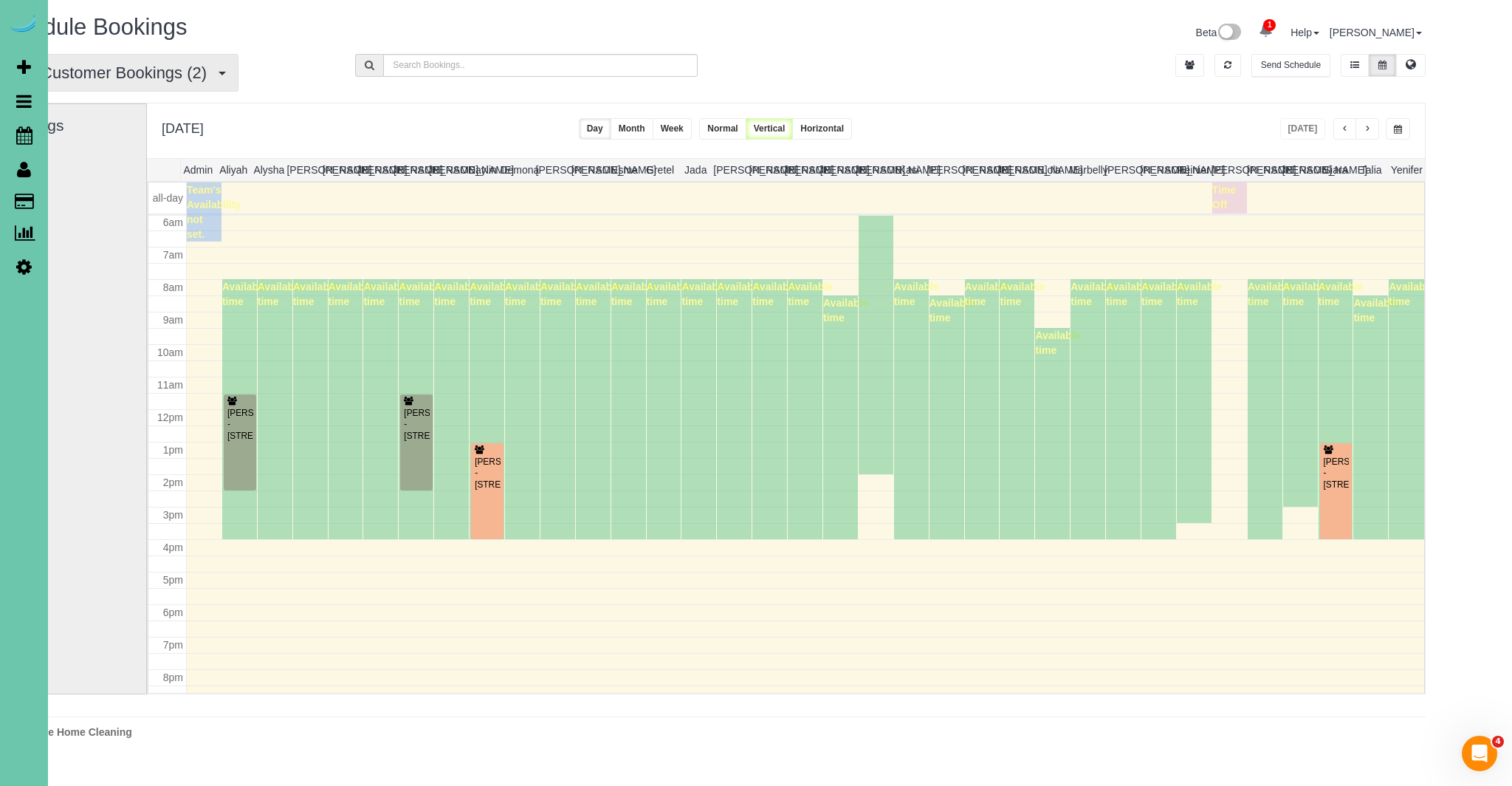
click at [216, 70] on button "New Customer Bookings (2)" at bounding box center [114, 72] width 247 height 38
click at [94, 150] on link "Recurring Bookings" at bounding box center [70, 146] width 157 height 19
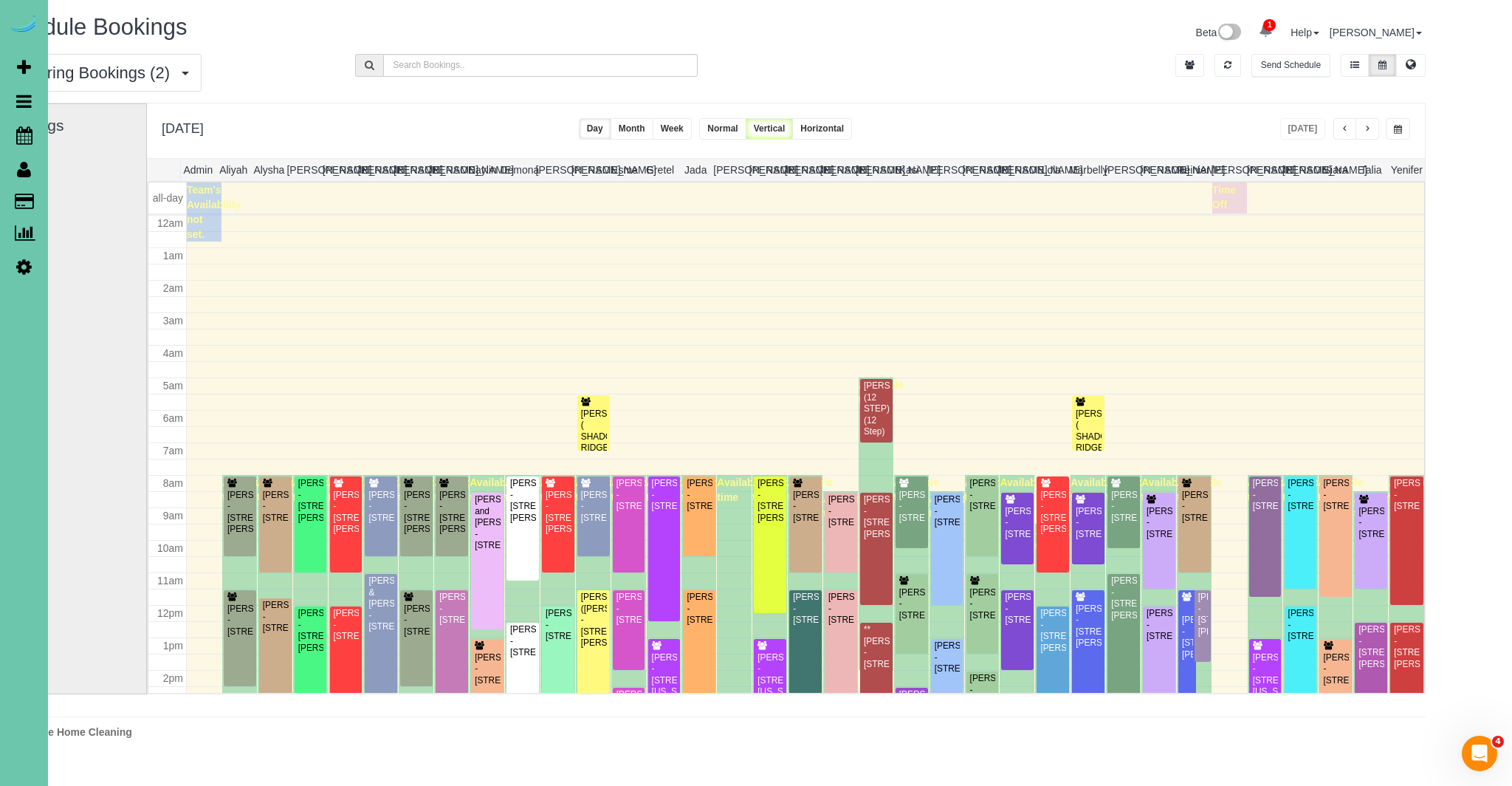
scroll to position [196, 0]
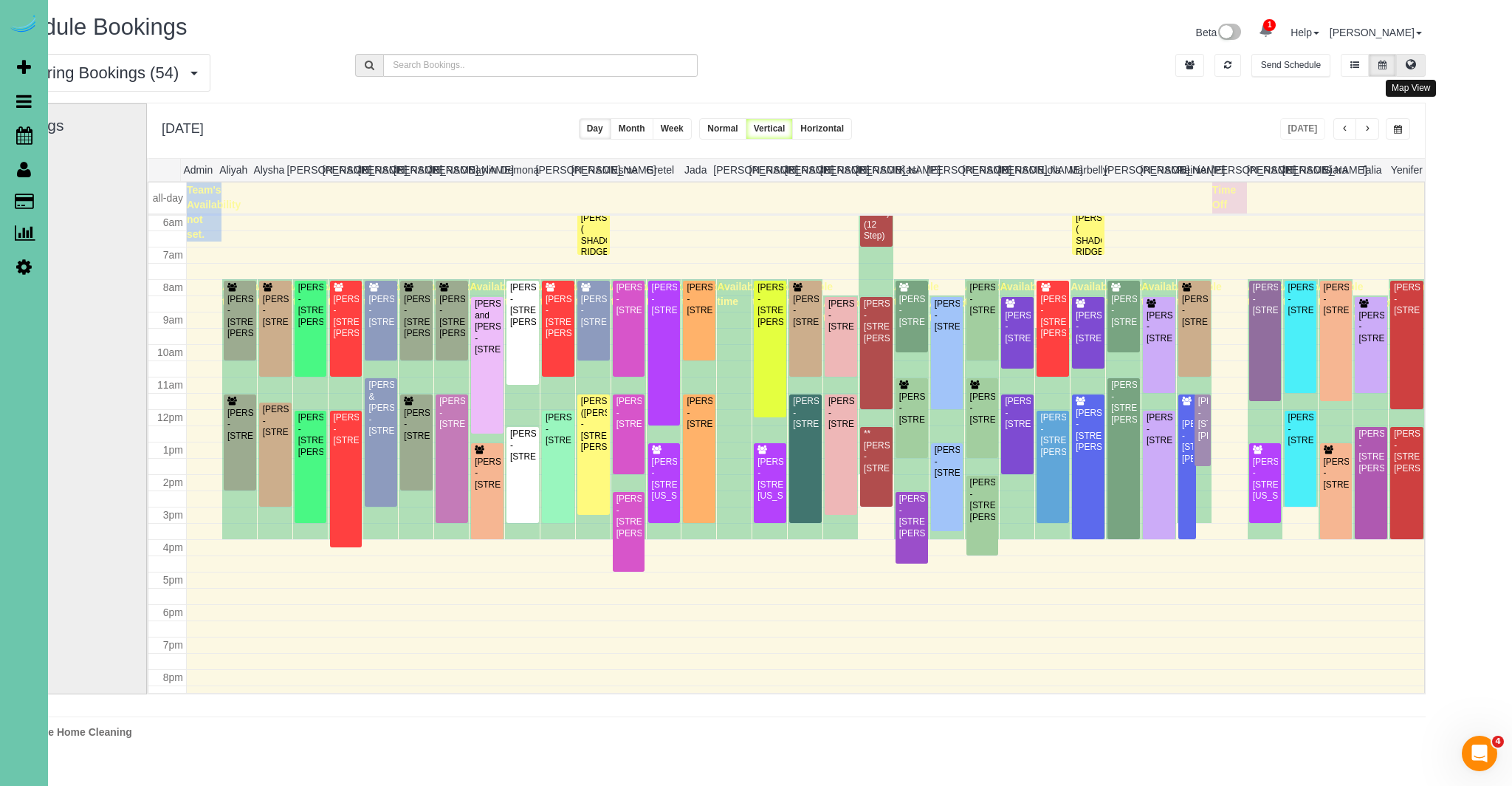
click at [1410, 69] on icon at bounding box center [1410, 64] width 10 height 9
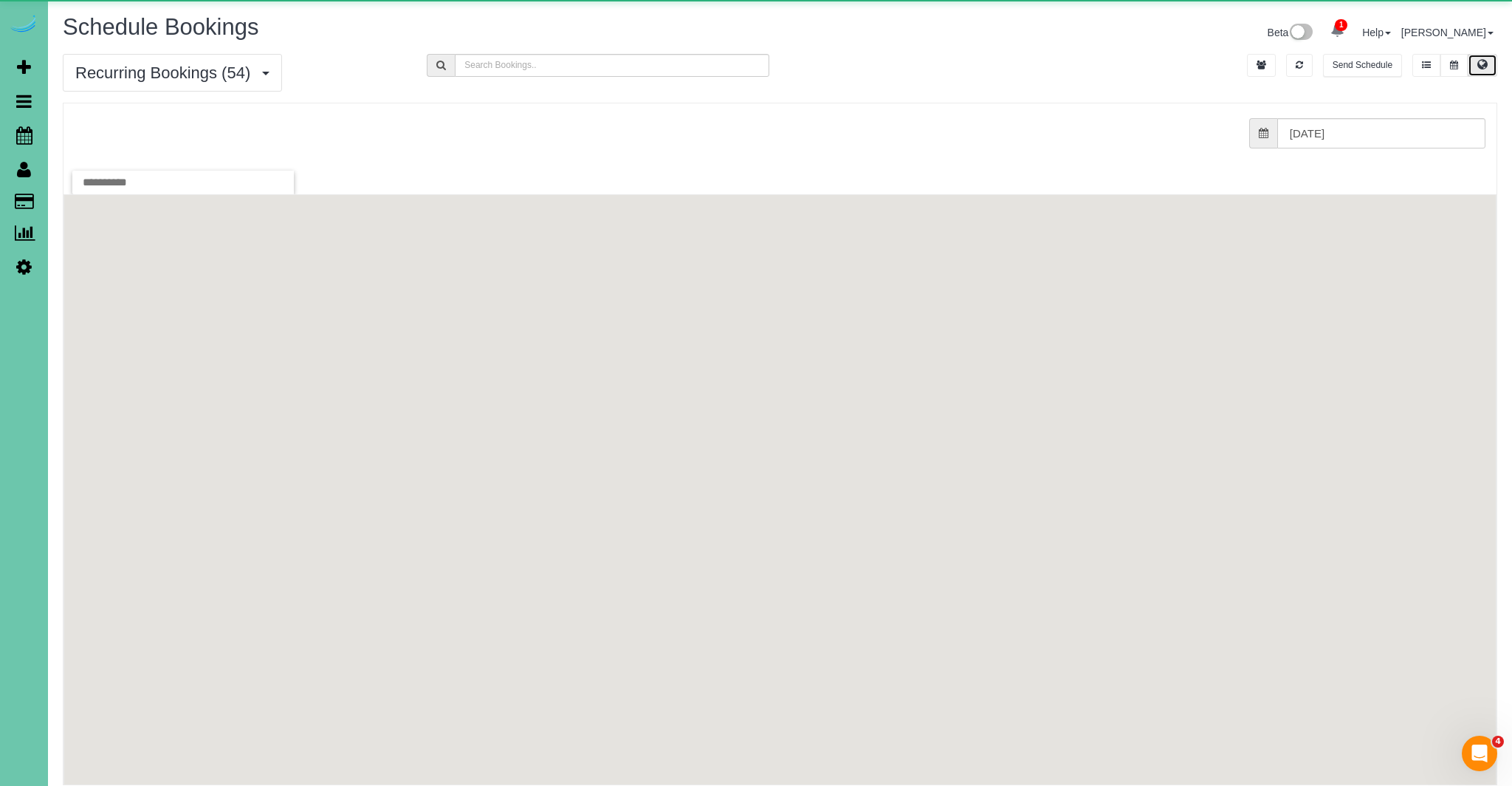
scroll to position [0, 0]
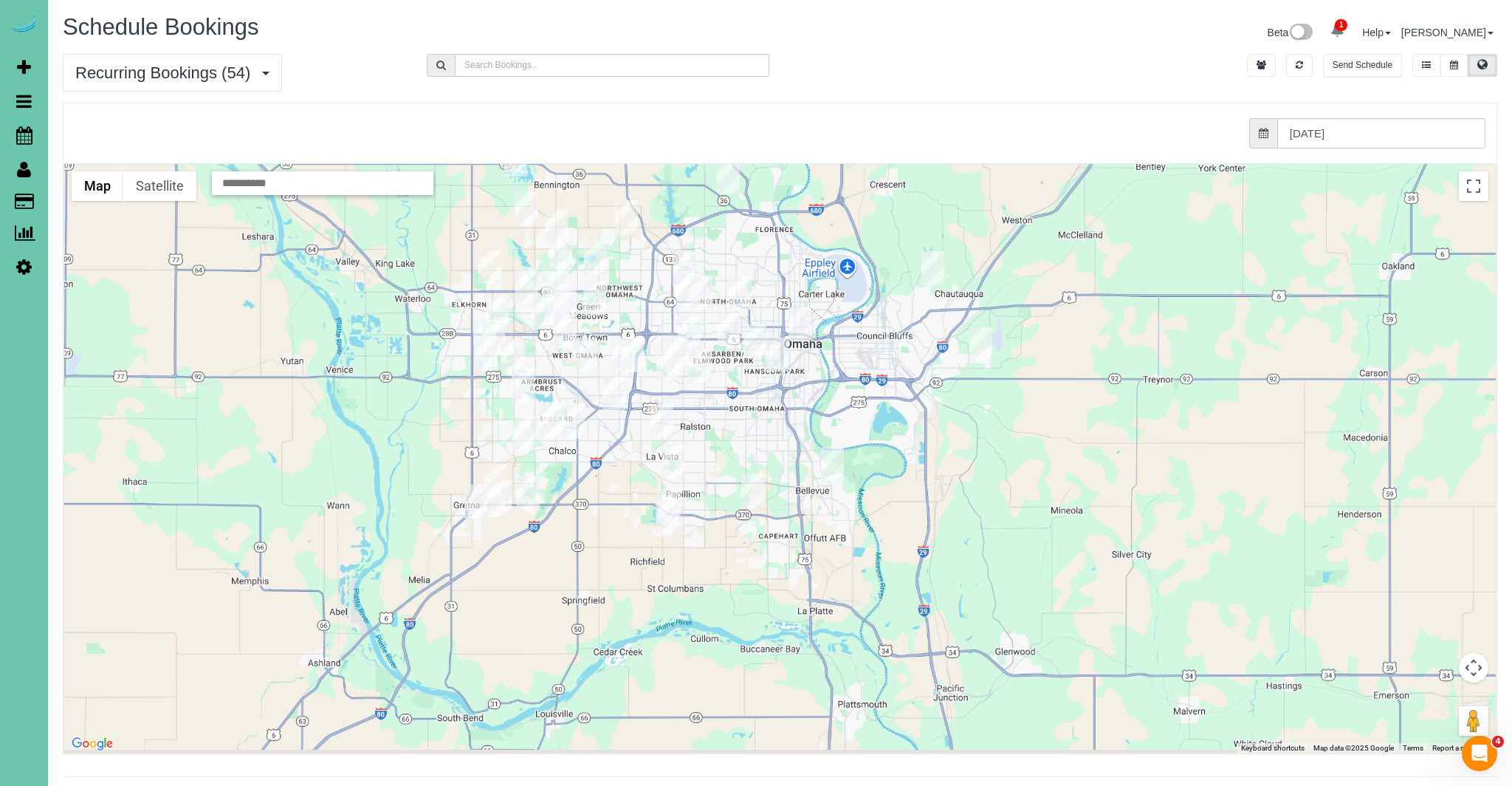
drag, startPoint x: 1160, startPoint y: 620, endPoint x: 1080, endPoint y: 601, distance: 82.2
click at [1120, 520] on div at bounding box center [780, 459] width 1432 height 590
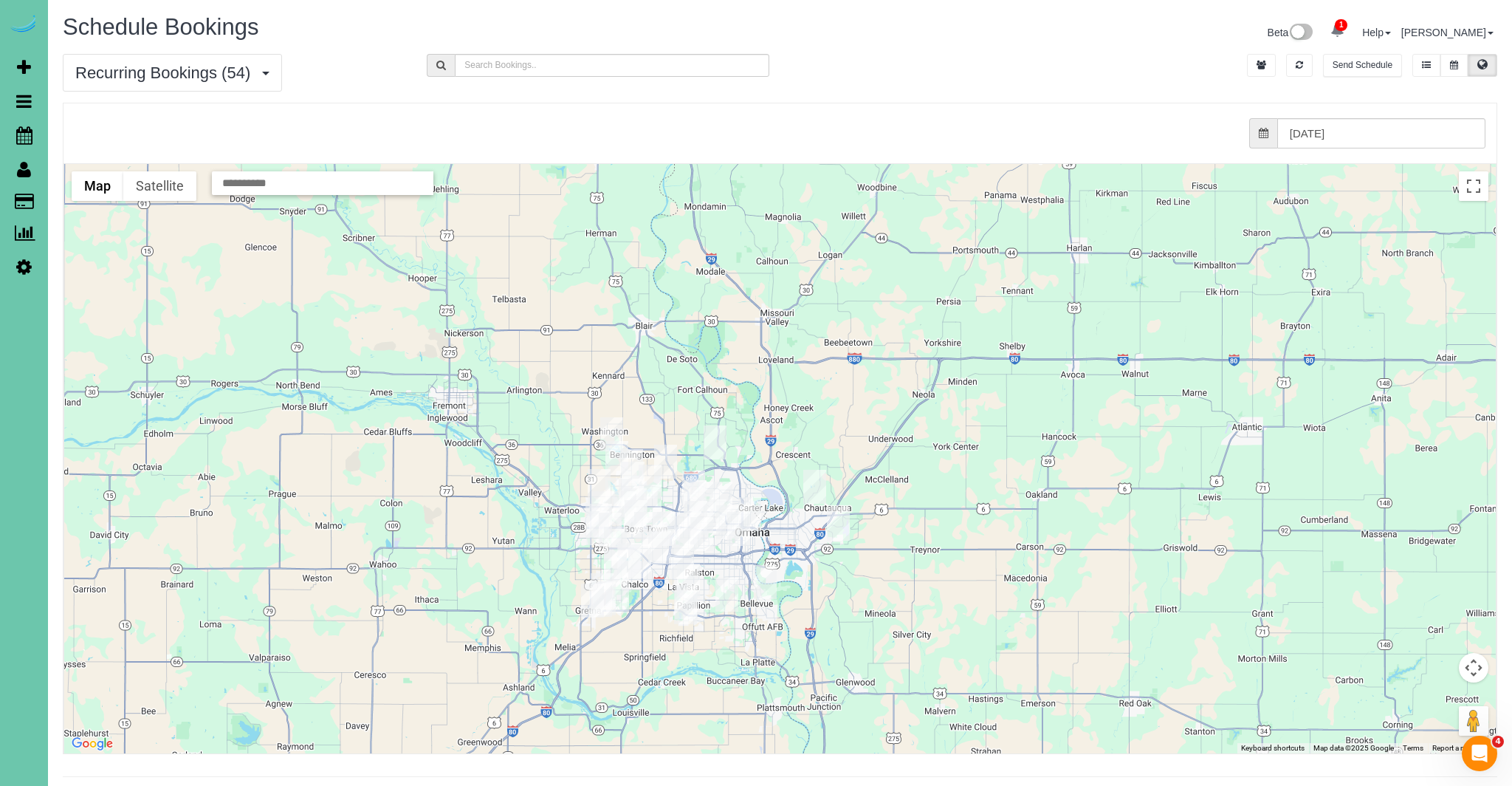
drag, startPoint x: 1371, startPoint y: 556, endPoint x: 1320, endPoint y: 622, distance: 83.4
click at [1320, 622] on div at bounding box center [780, 459] width 1432 height 590
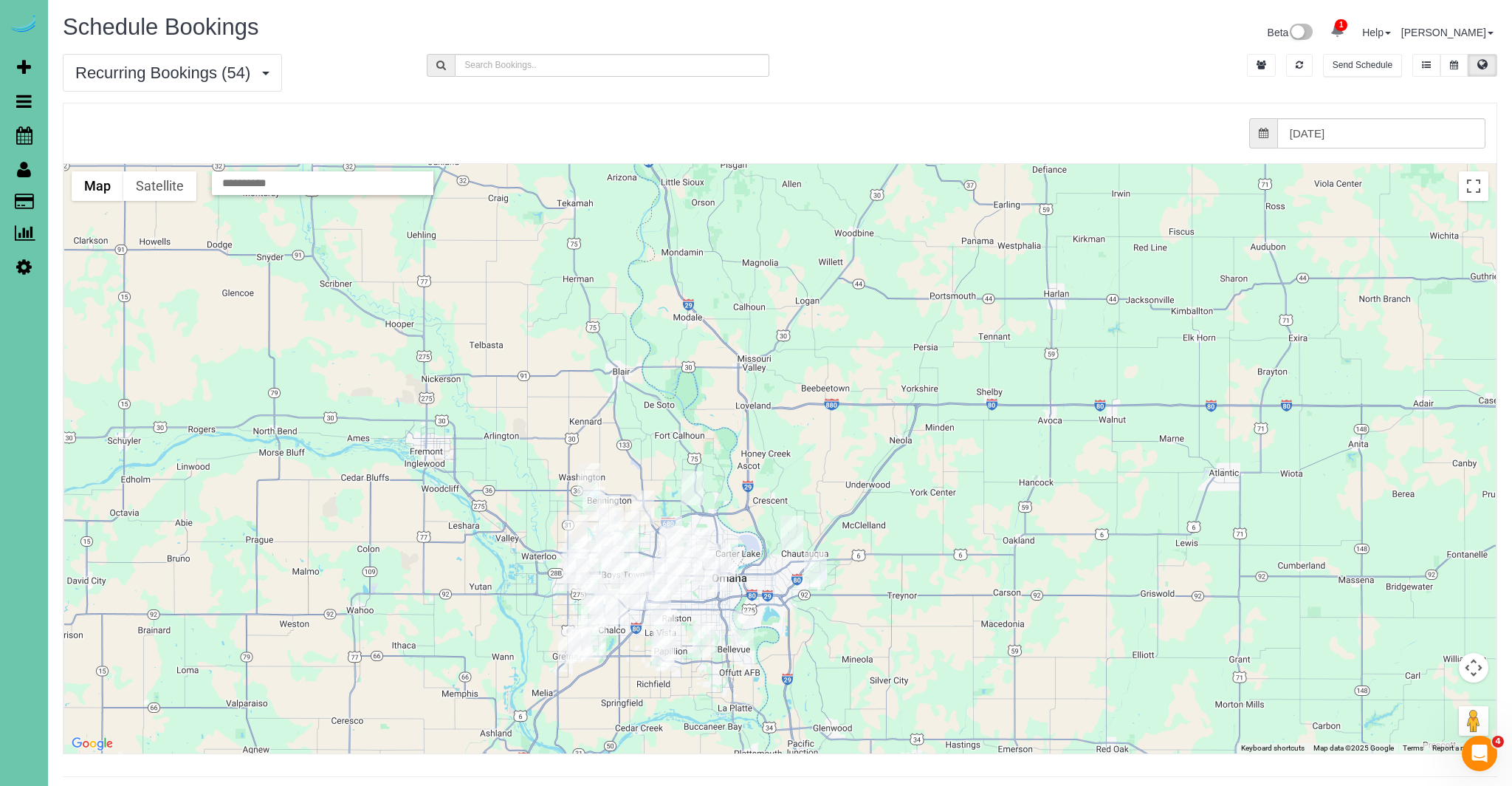
drag, startPoint x: 1214, startPoint y: 503, endPoint x: 1191, endPoint y: 551, distance: 53.2
click at [1191, 551] on div at bounding box center [780, 459] width 1432 height 590
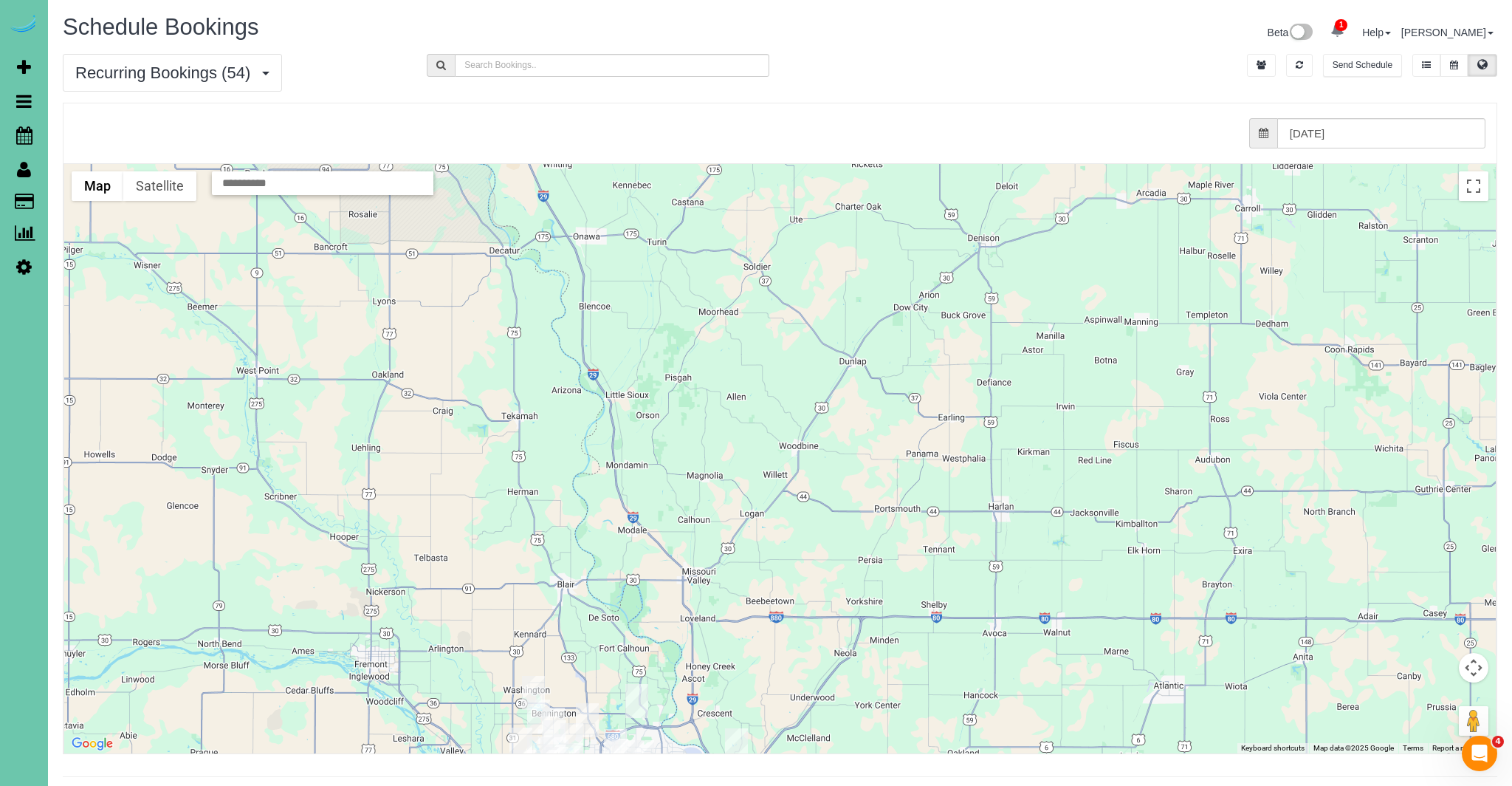
drag, startPoint x: 1168, startPoint y: 417, endPoint x: 1114, endPoint y: 617, distance: 207.2
click at [1114, 617] on div at bounding box center [780, 459] width 1432 height 590
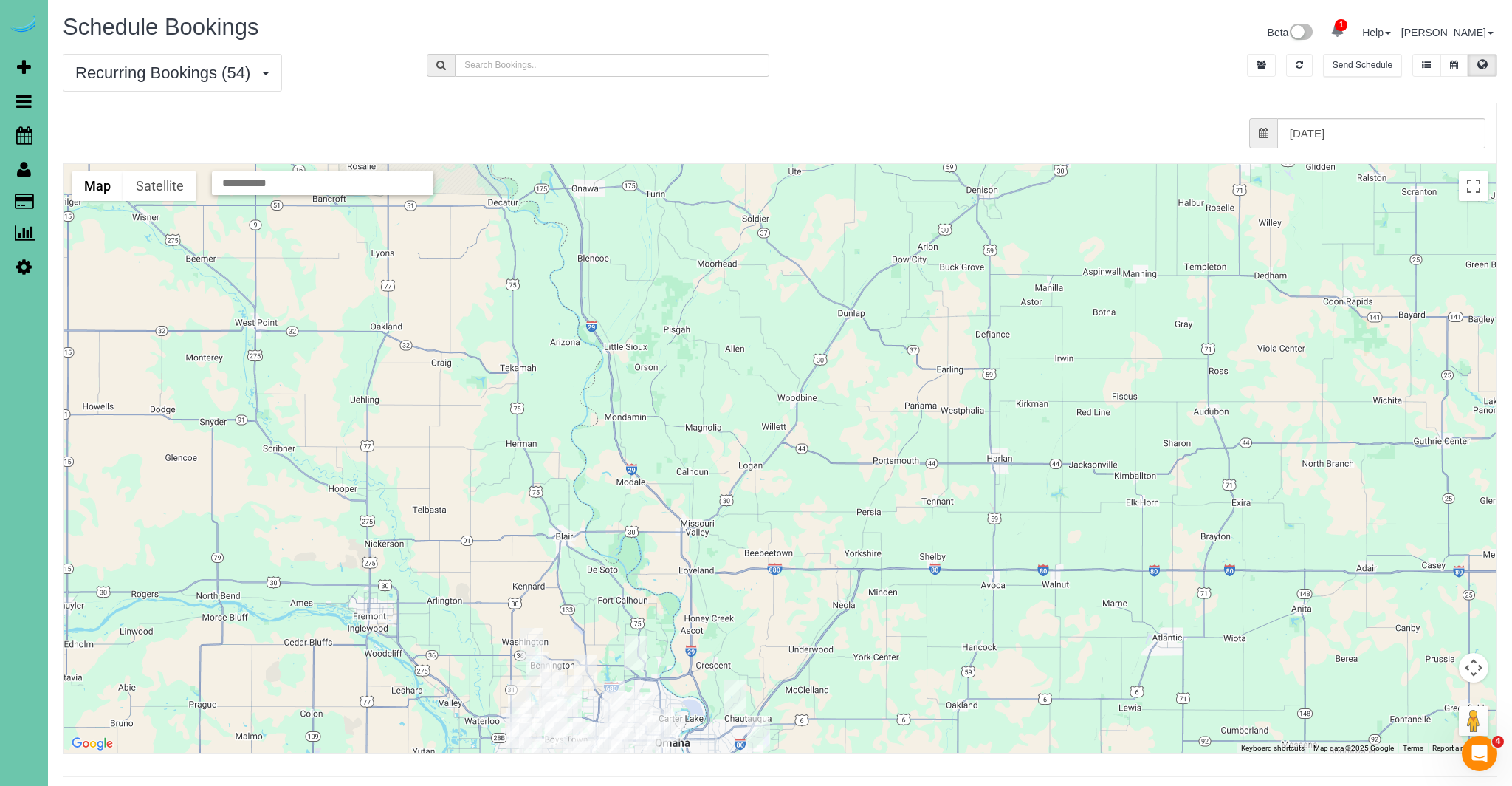
drag, startPoint x: 1090, startPoint y: 312, endPoint x: 1090, endPoint y: 263, distance: 49.0
click at [1090, 263] on div at bounding box center [780, 459] width 1432 height 590
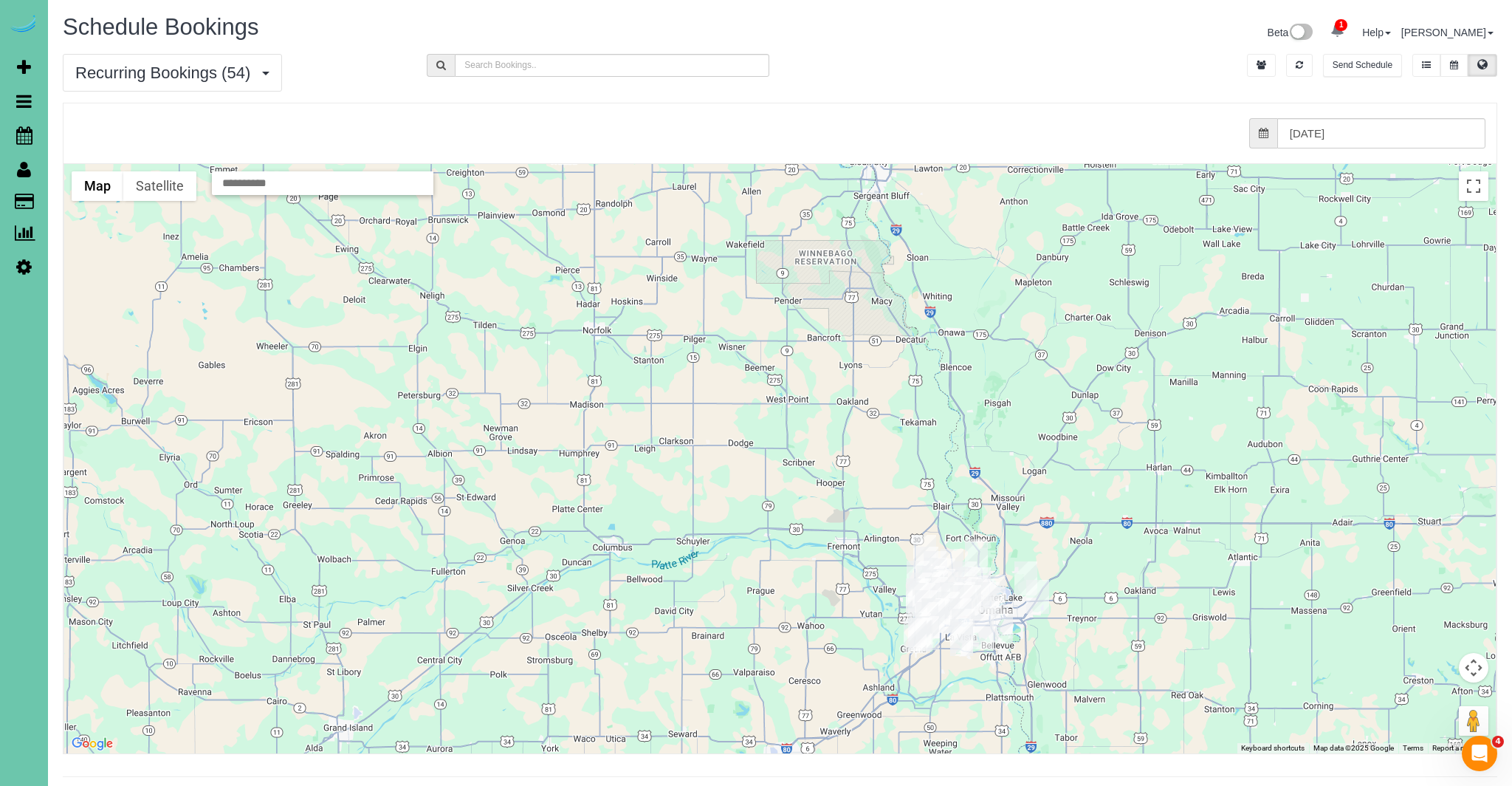
drag, startPoint x: 1318, startPoint y: 477, endPoint x: 1310, endPoint y: 475, distance: 8.2
click at [1310, 475] on div at bounding box center [780, 459] width 1432 height 590
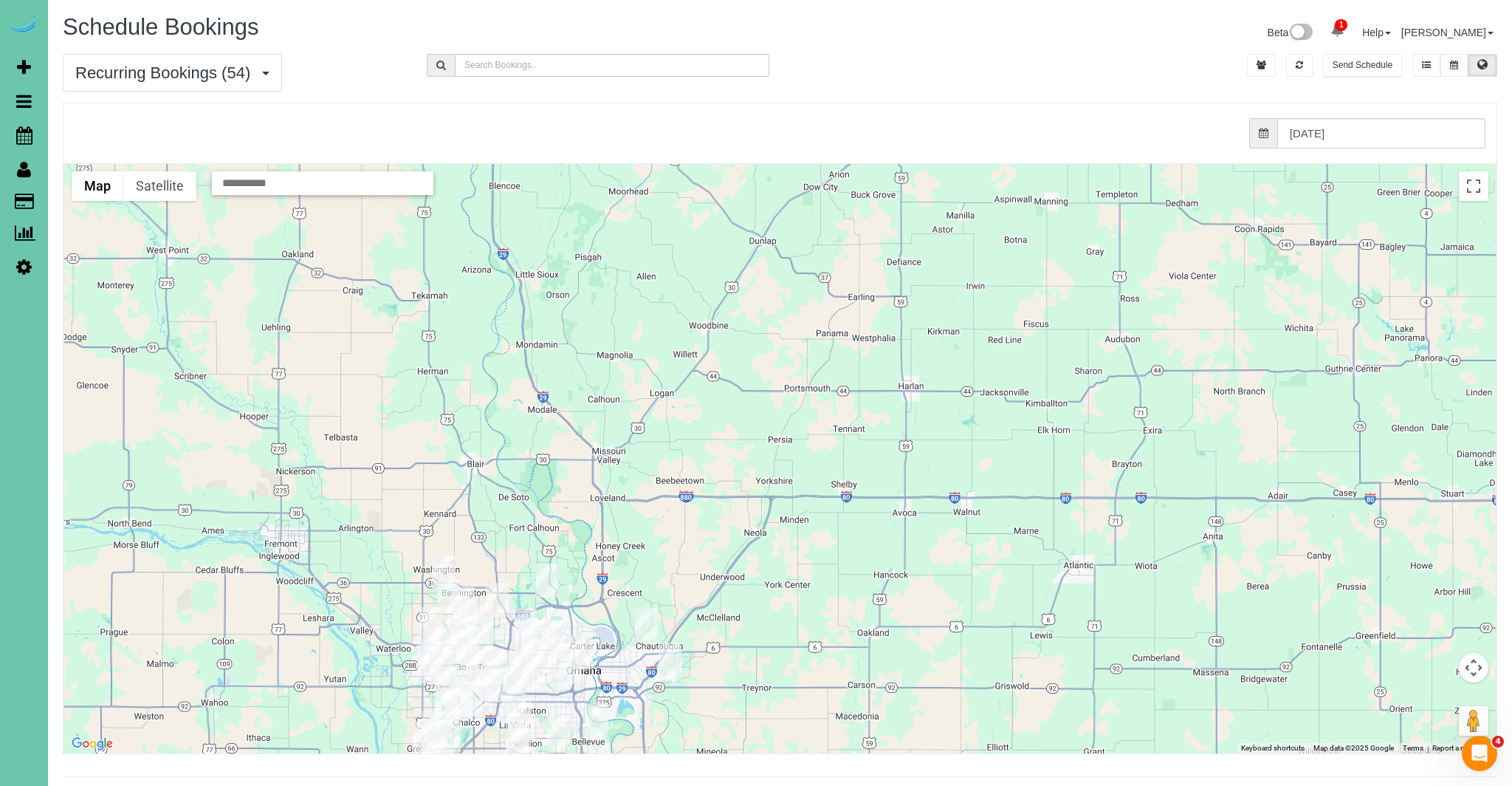
drag, startPoint x: 1365, startPoint y: 542, endPoint x: 1246, endPoint y: 439, distance: 157.4
click at [1246, 439] on div at bounding box center [780, 459] width 1432 height 590
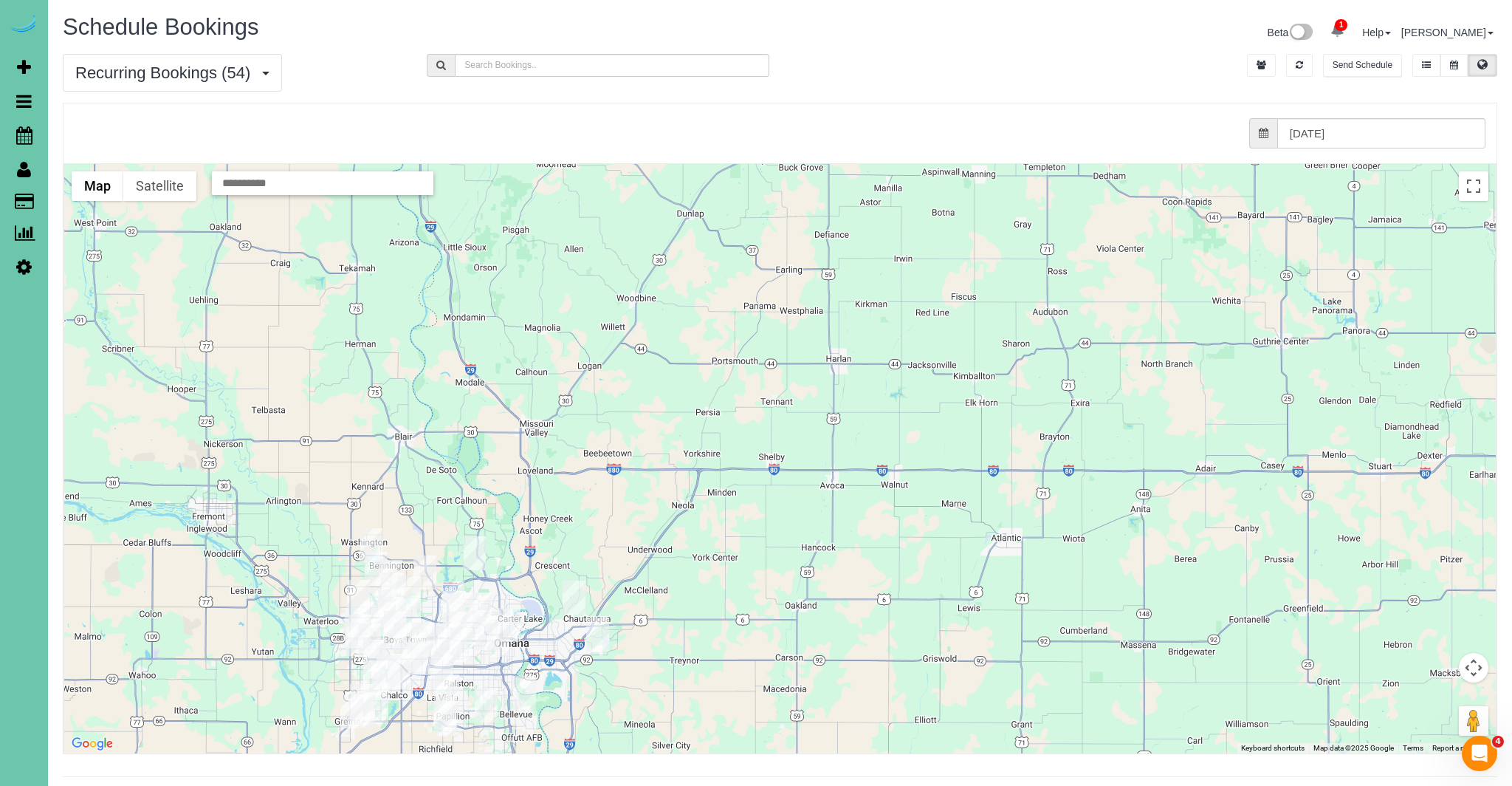
drag, startPoint x: 1296, startPoint y: 516, endPoint x: 1379, endPoint y: 398, distance: 144.3
click at [1230, 495] on div at bounding box center [780, 459] width 1432 height 590
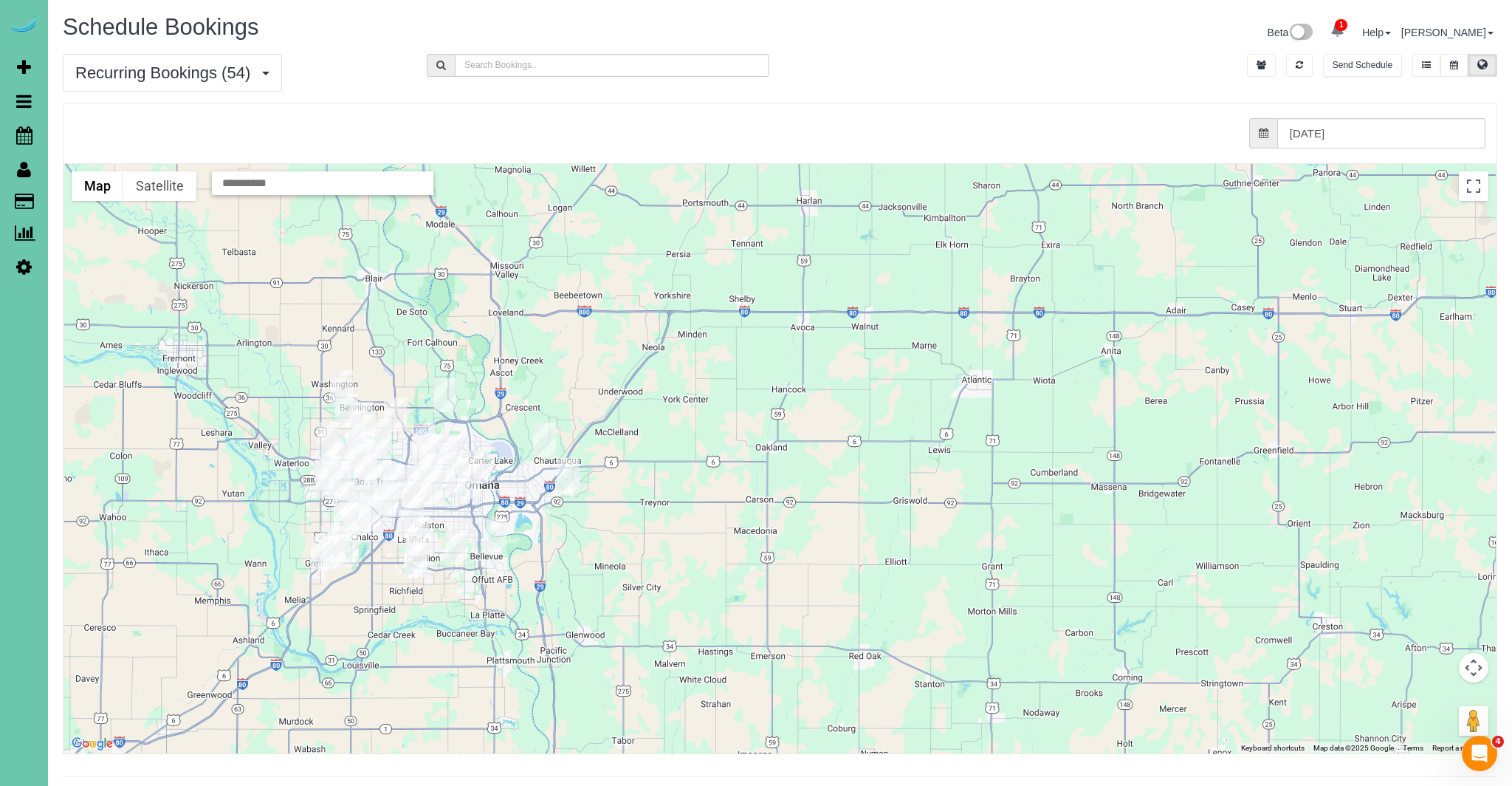
drag, startPoint x: 869, startPoint y: 578, endPoint x: 839, endPoint y: 418, distance: 162.8
click at [839, 418] on div at bounding box center [780, 459] width 1432 height 590
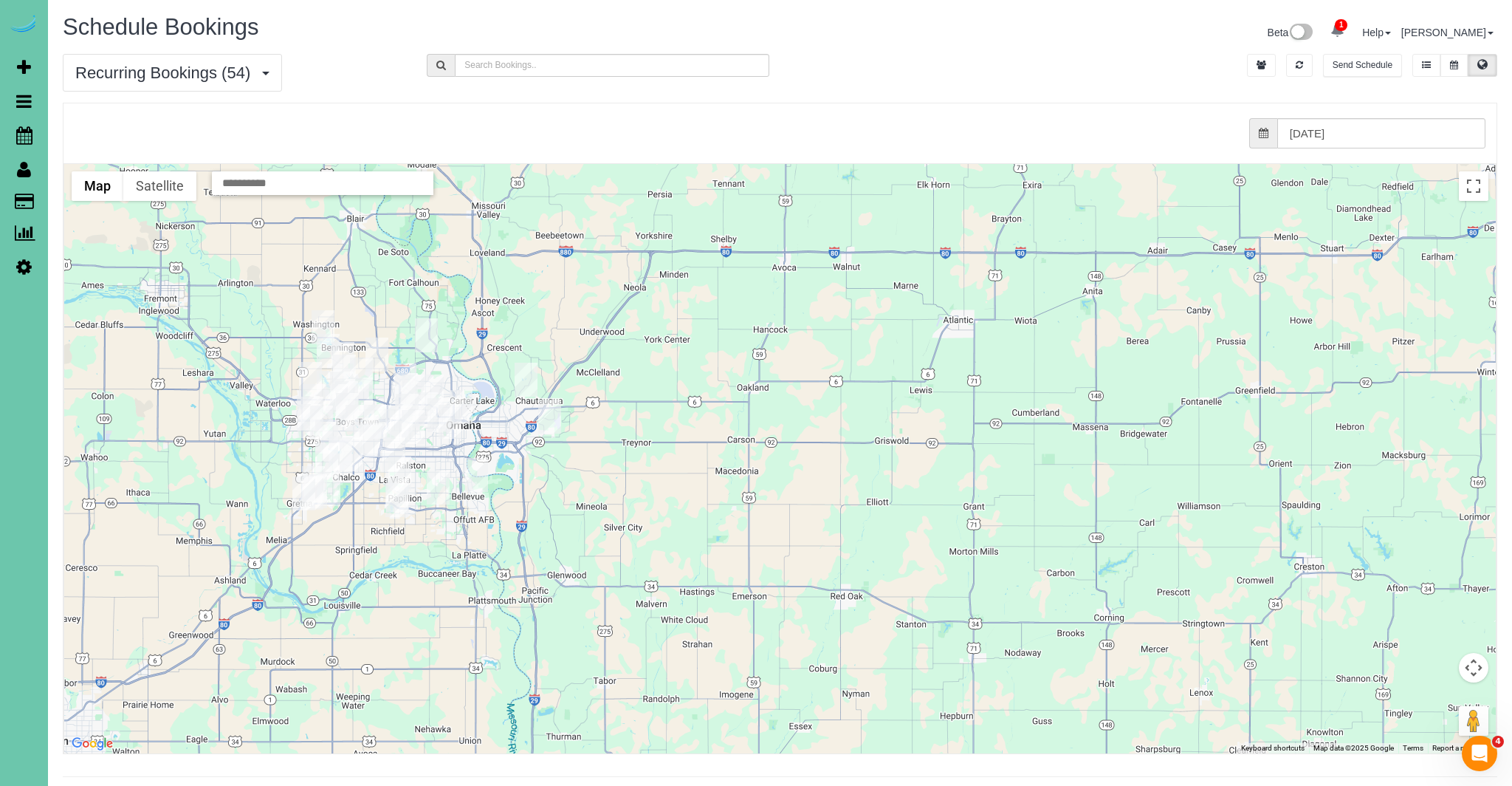
drag, startPoint x: 920, startPoint y: 636, endPoint x: 907, endPoint y: 596, distance: 42.1
click at [907, 596] on div at bounding box center [780, 459] width 1432 height 590
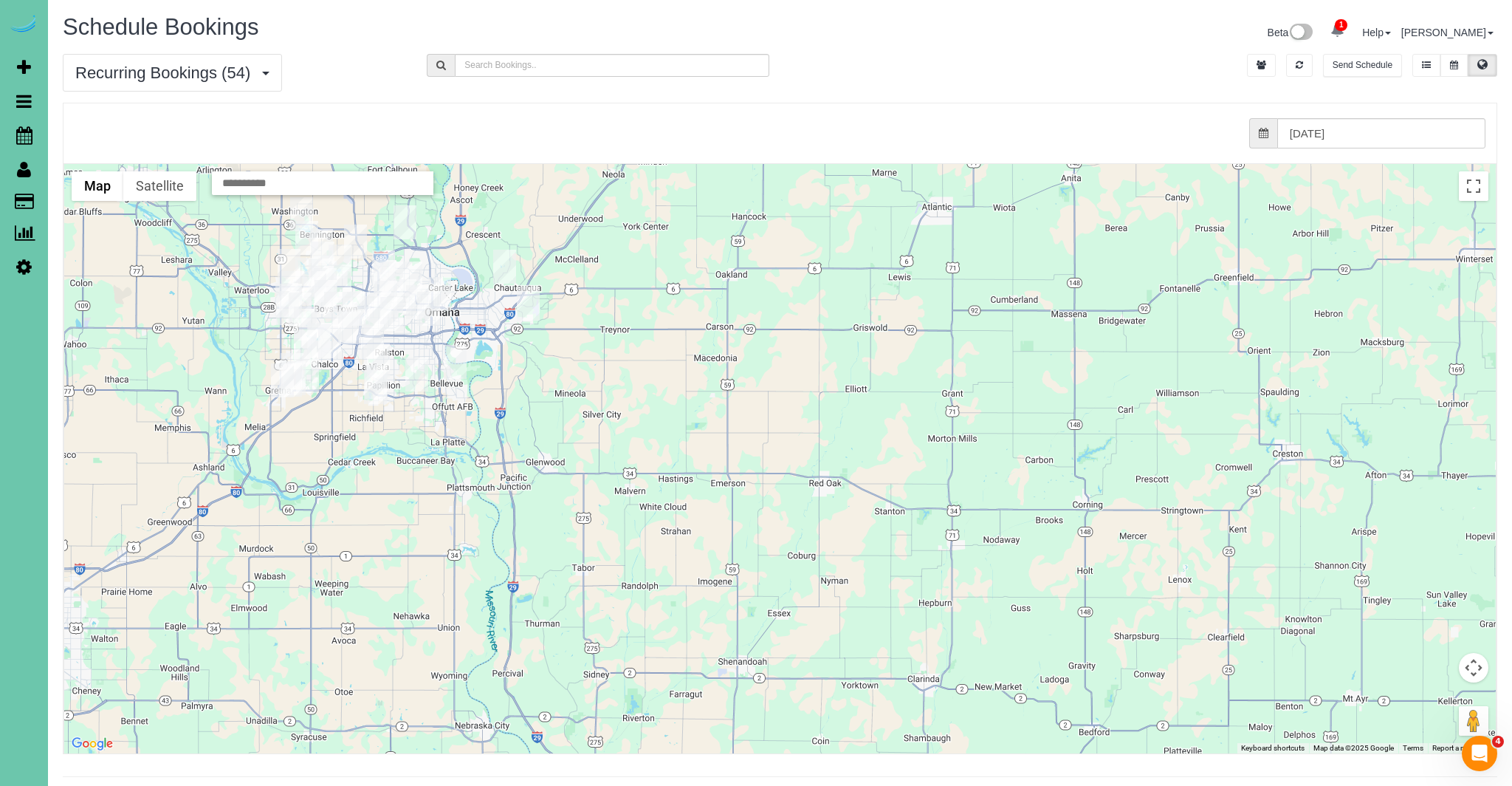
drag, startPoint x: 911, startPoint y: 692, endPoint x: 891, endPoint y: 583, distance: 110.8
click at [891, 583] on div at bounding box center [780, 459] width 1432 height 590
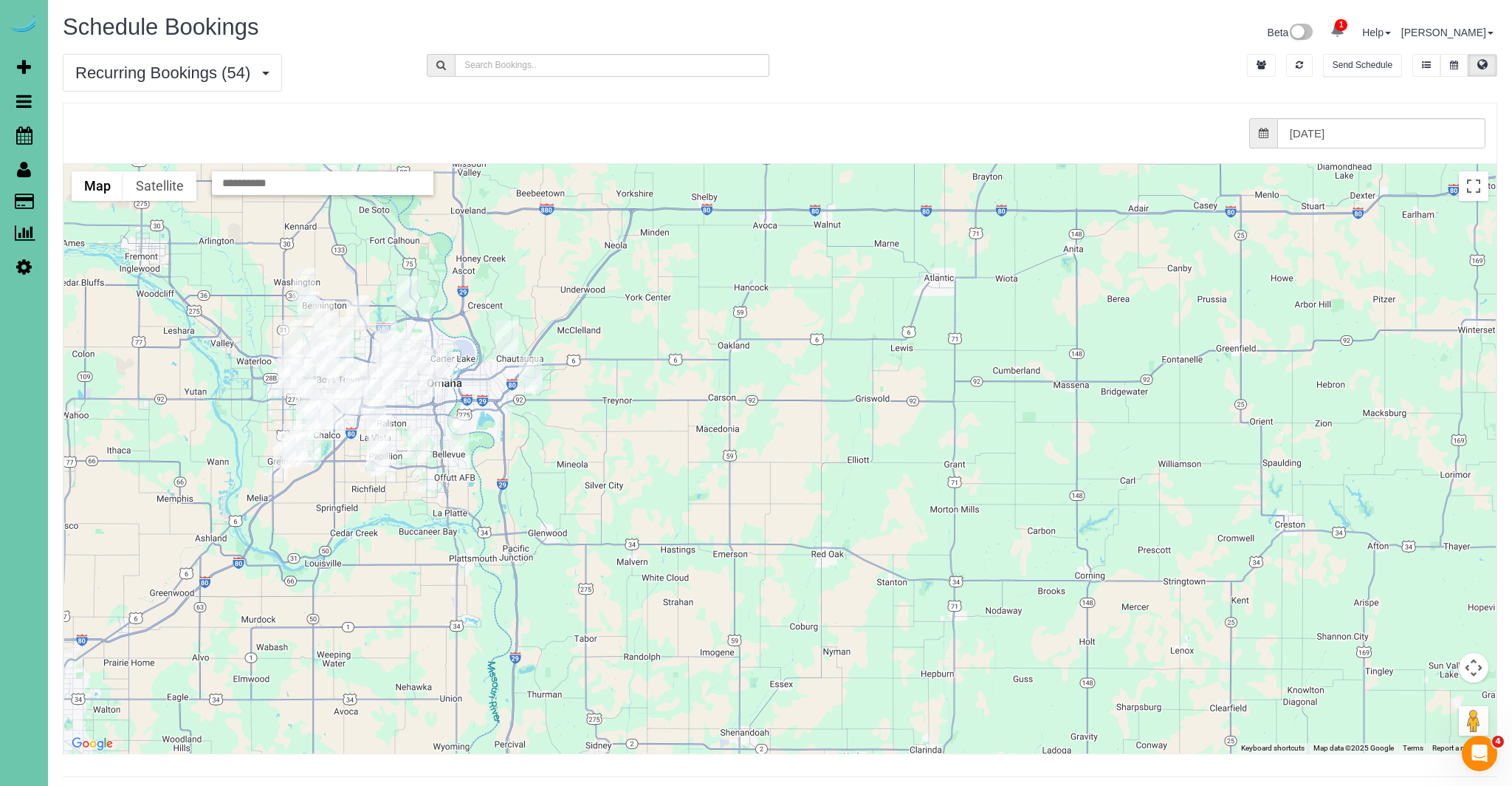
drag, startPoint x: 938, startPoint y: 703, endPoint x: 944, endPoint y: 784, distance: 81.2
click at [944, 785] on div "Schedule Bookings Beta 1 Your Notifications You have 0 alerts × You have 6 to c…" at bounding box center [780, 410] width 1464 height 820
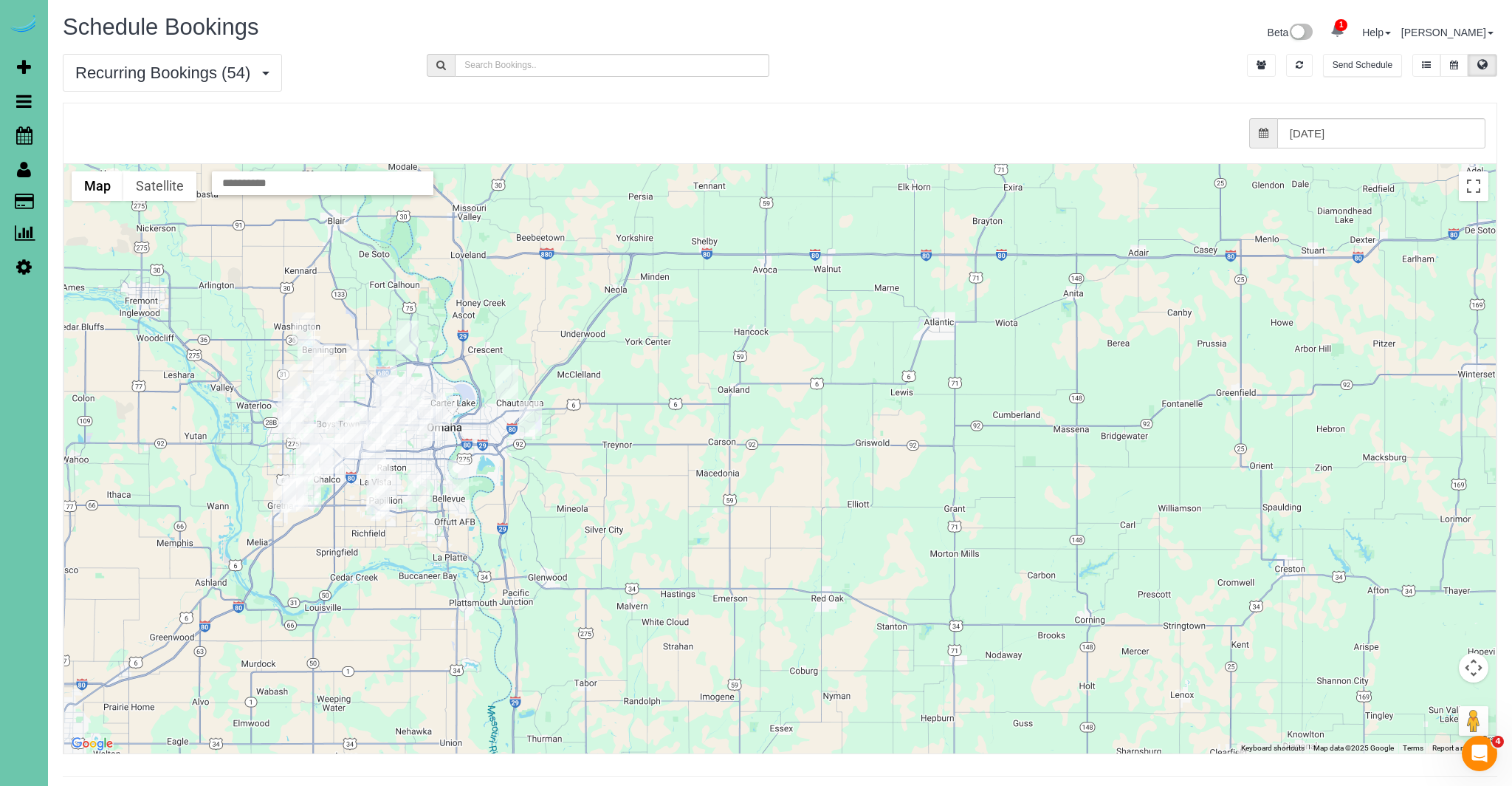
drag, startPoint x: 923, startPoint y: 659, endPoint x: 923, endPoint y: 696, distance: 37.0
click at [923, 696] on div at bounding box center [780, 459] width 1432 height 590
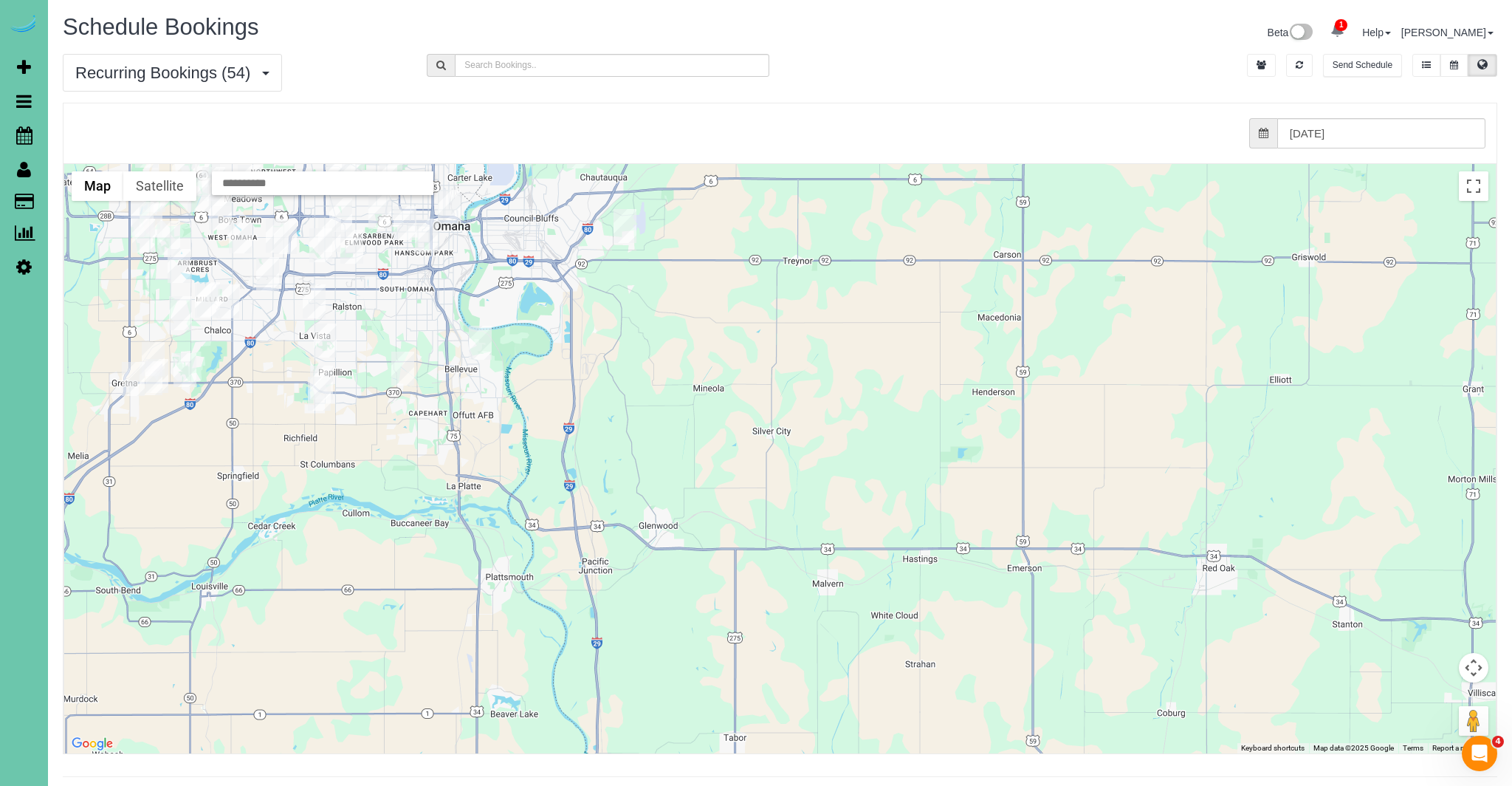
drag, startPoint x: 634, startPoint y: 654, endPoint x: 1018, endPoint y: 668, distance: 384.3
click at [1018, 668] on div at bounding box center [780, 459] width 1432 height 590
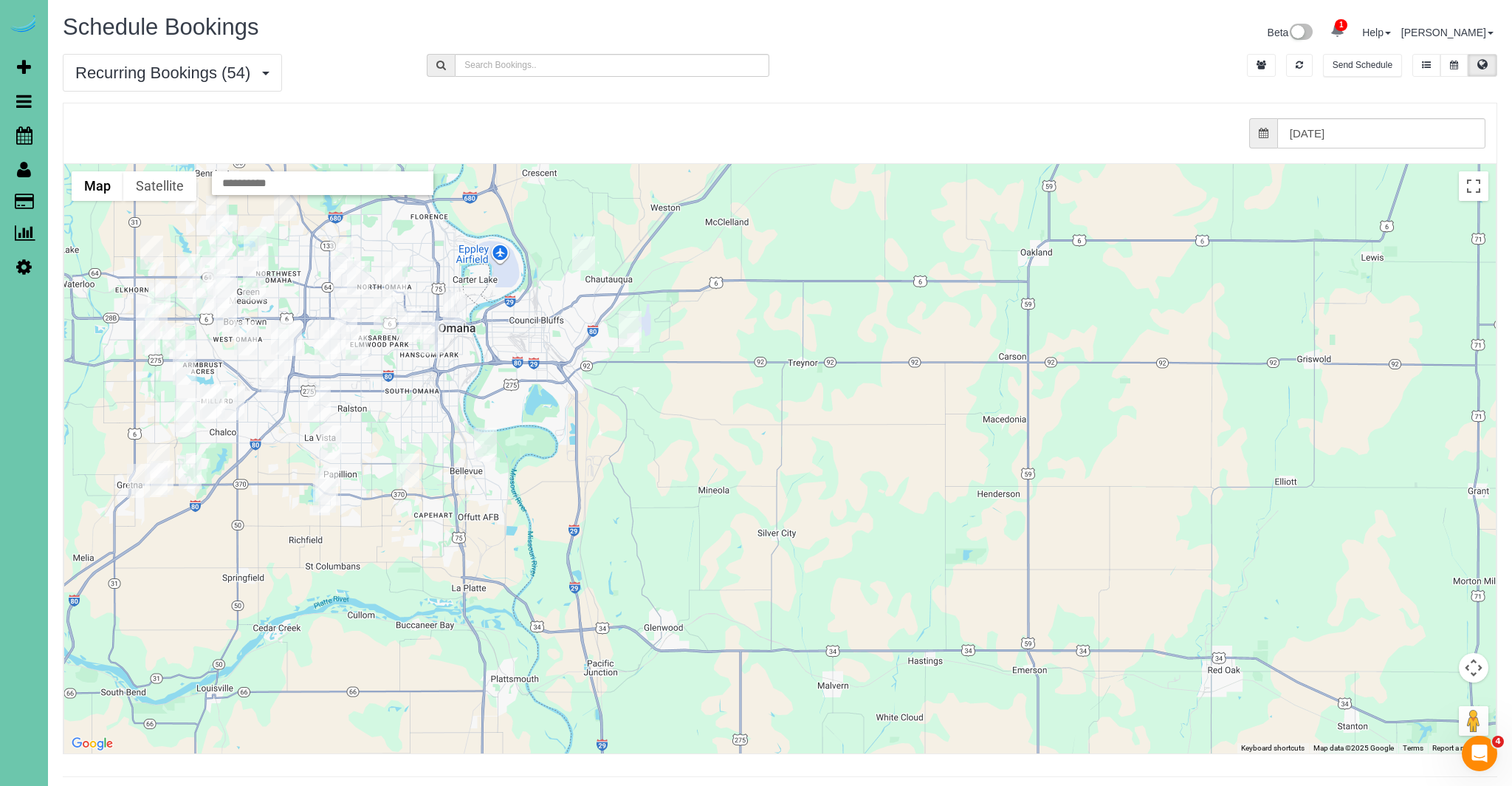
drag, startPoint x: 886, startPoint y: 577, endPoint x: 890, endPoint y: 686, distance: 109.1
click at [890, 686] on div at bounding box center [780, 459] width 1432 height 590
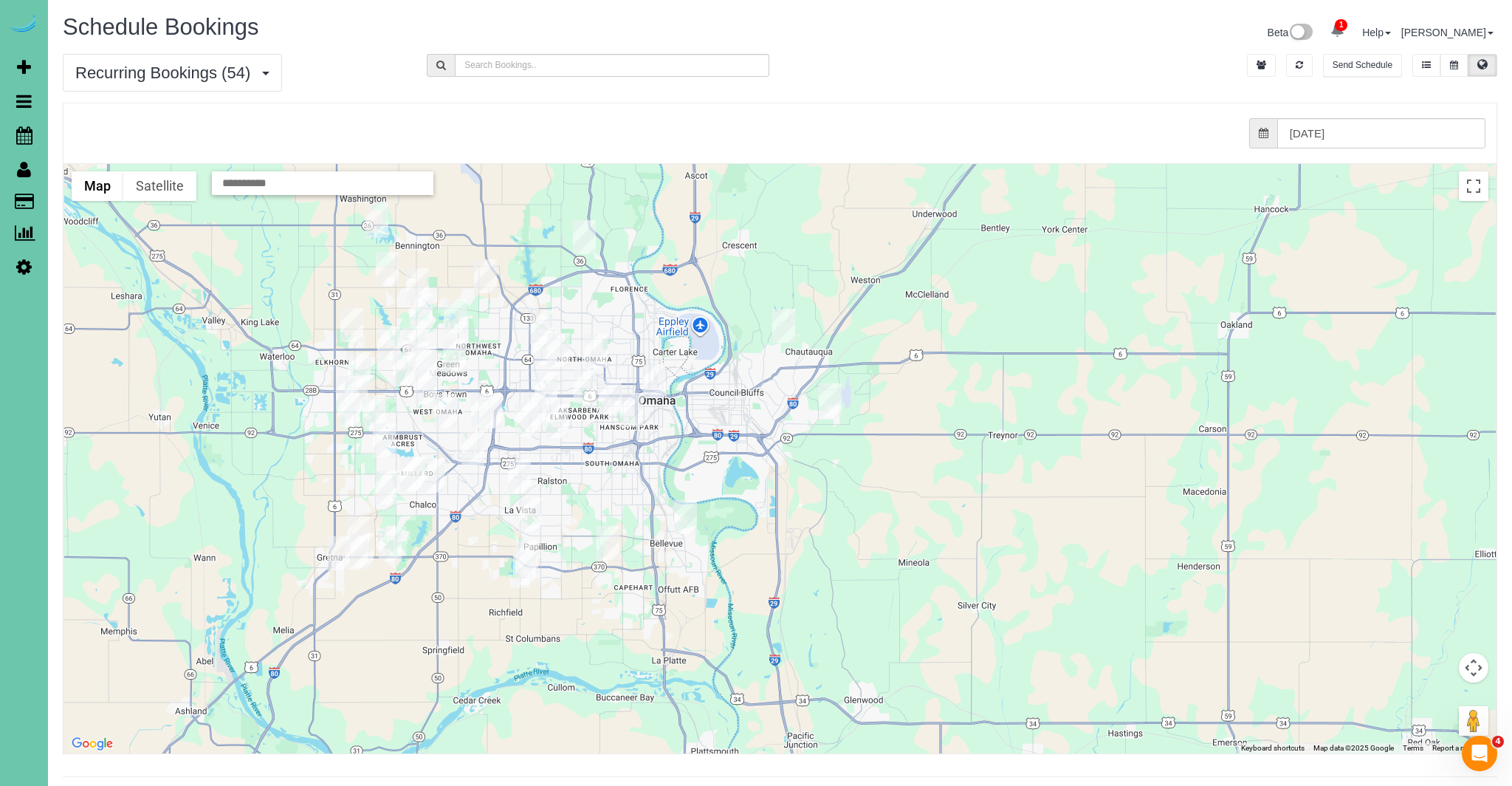
drag, startPoint x: 873, startPoint y: 363, endPoint x: 1088, endPoint y: 436, distance: 227.1
click at [1089, 436] on div at bounding box center [780, 459] width 1432 height 590
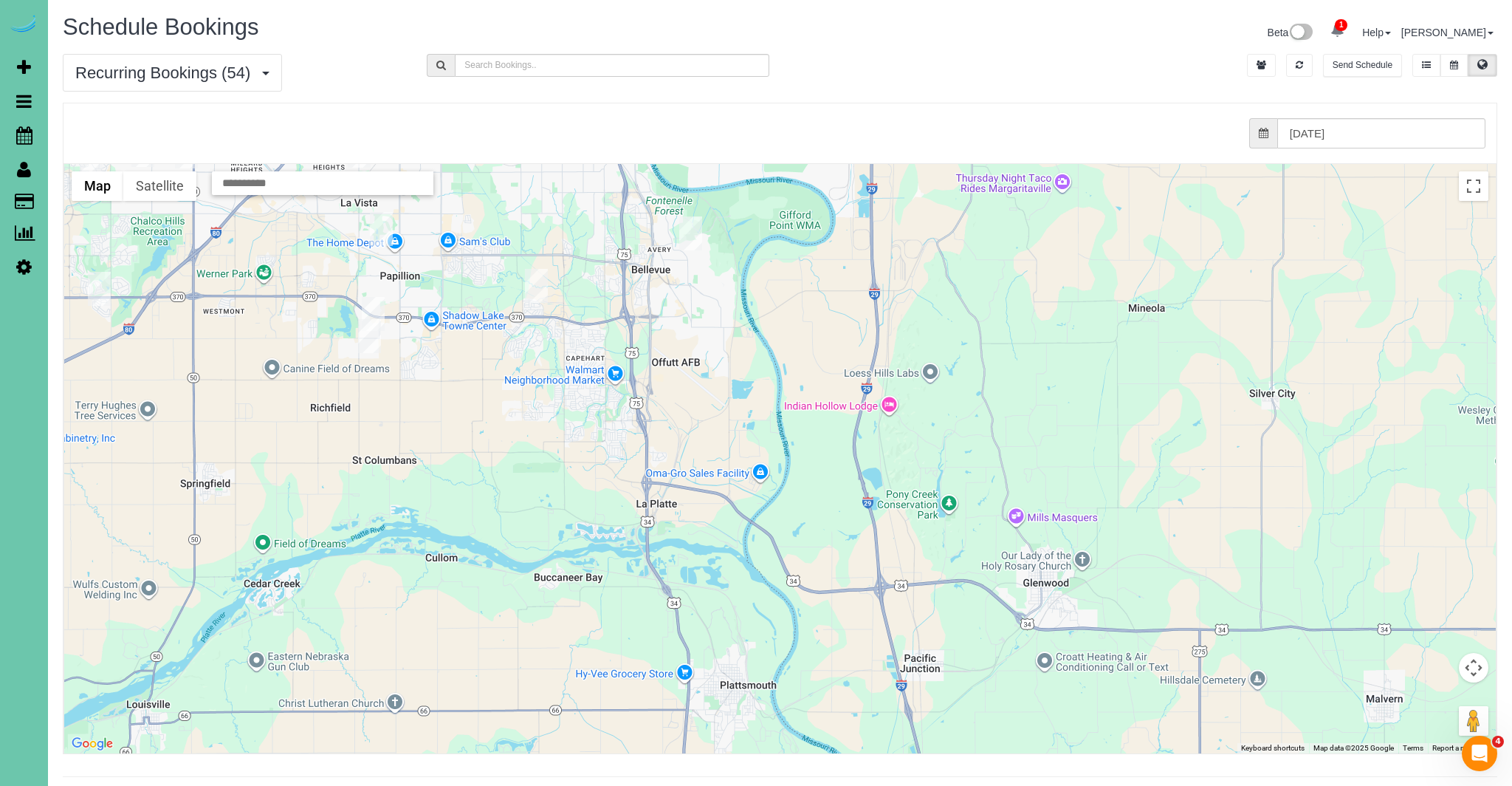
drag, startPoint x: 645, startPoint y: 674, endPoint x: 589, endPoint y: 523, distance: 161.0
click at [587, 470] on div at bounding box center [780, 459] width 1432 height 590
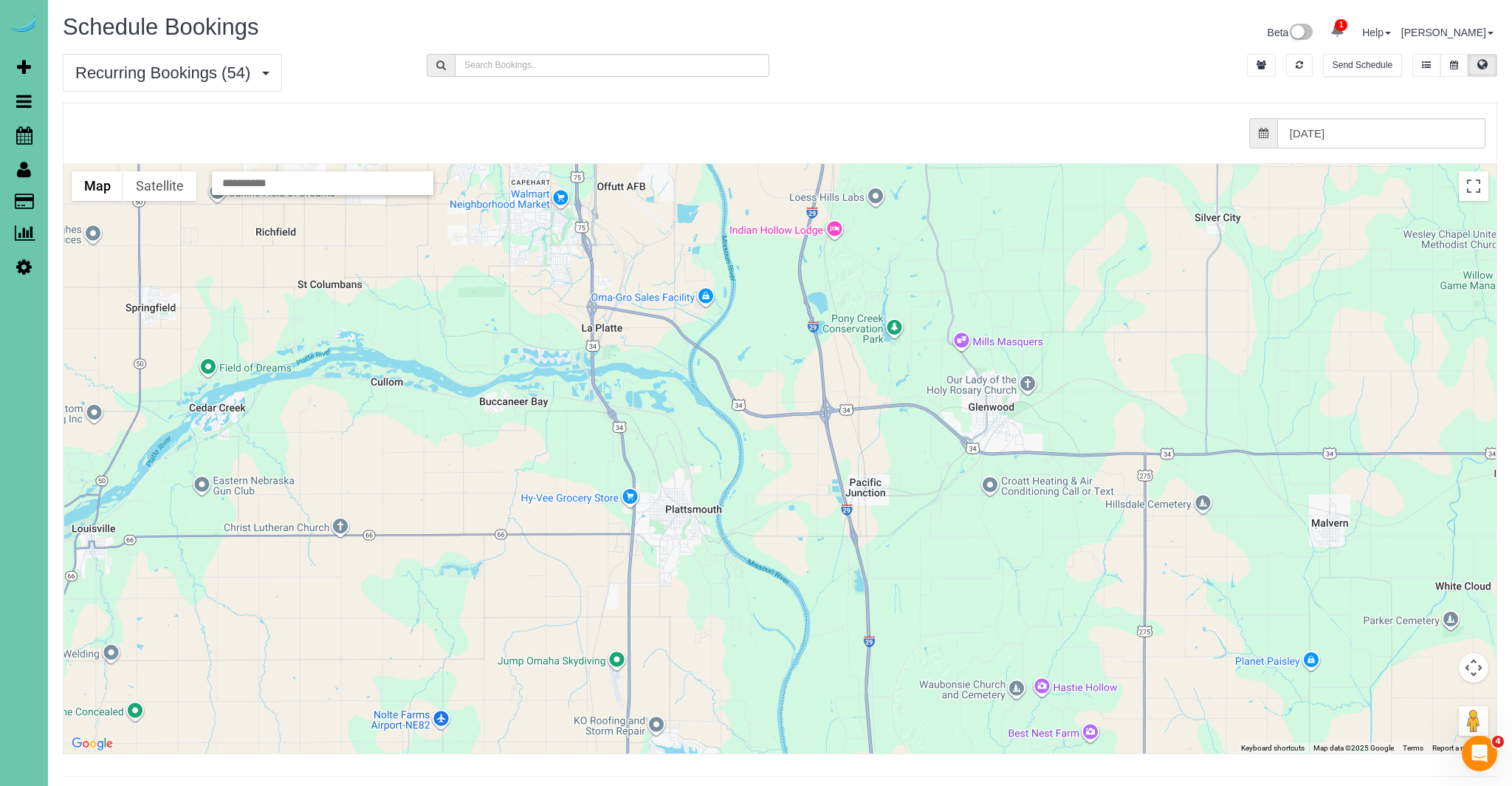
drag, startPoint x: 998, startPoint y: 713, endPoint x: 942, endPoint y: 529, distance: 192.3
click at [942, 529] on div at bounding box center [780, 459] width 1432 height 590
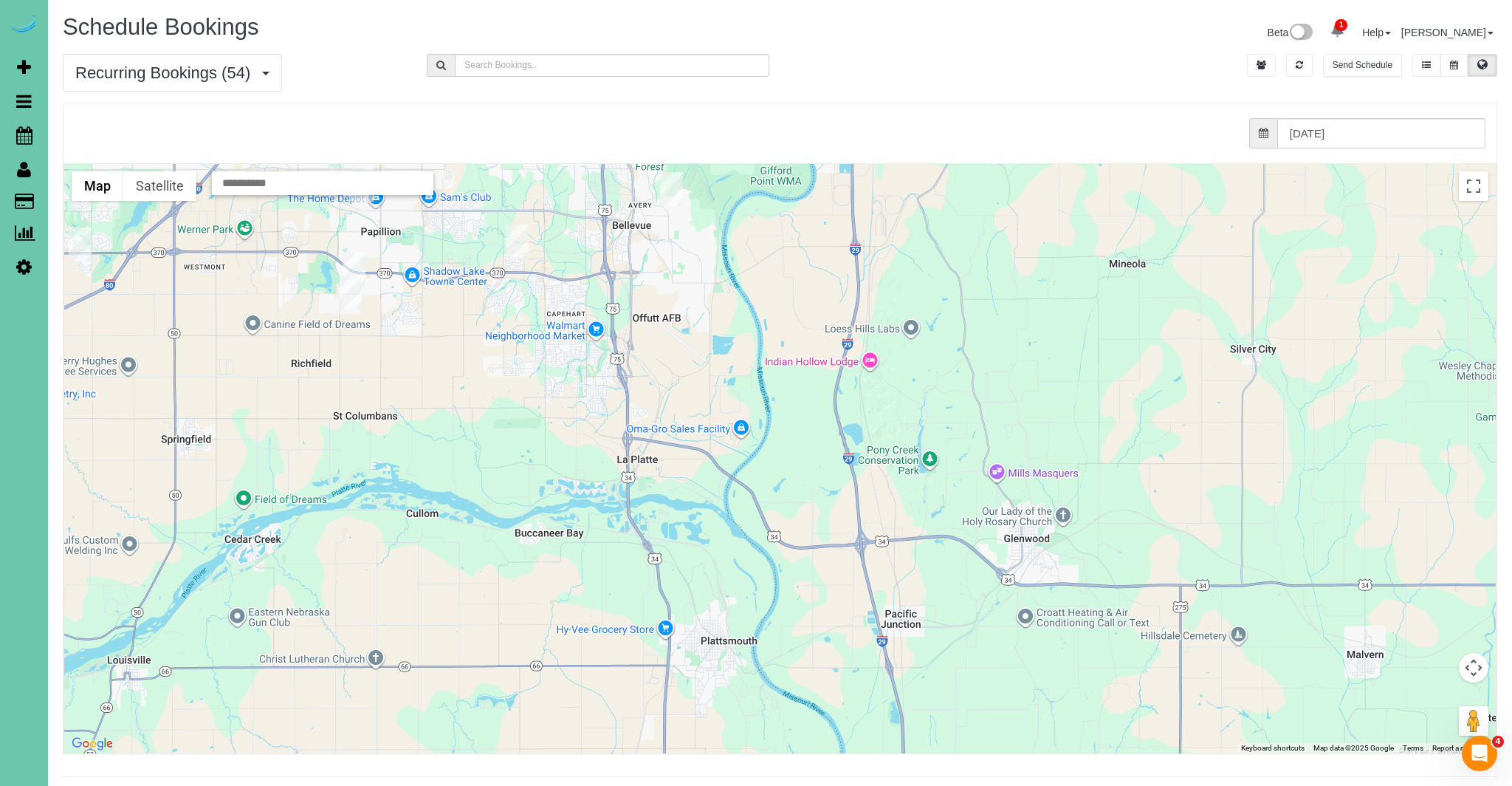
drag, startPoint x: 758, startPoint y: 634, endPoint x: 793, endPoint y: 776, distance: 146.2
click at [793, 776] on div "Schedule Bookings Beta 1 Your Notifications You have 0 alerts × You have 6 to c…" at bounding box center [780, 410] width 1464 height 820
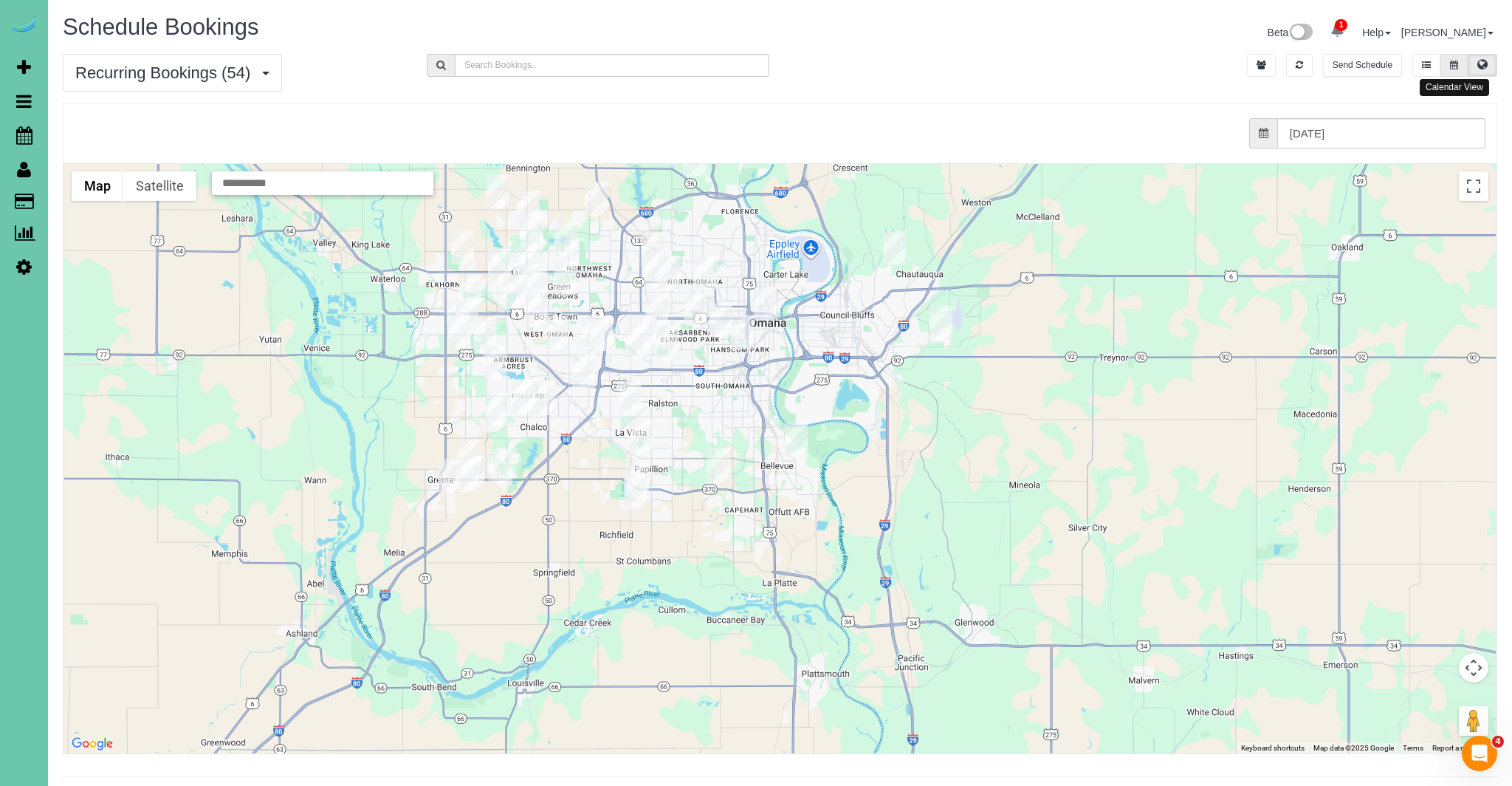
click at [1460, 61] on button at bounding box center [1454, 65] width 27 height 23
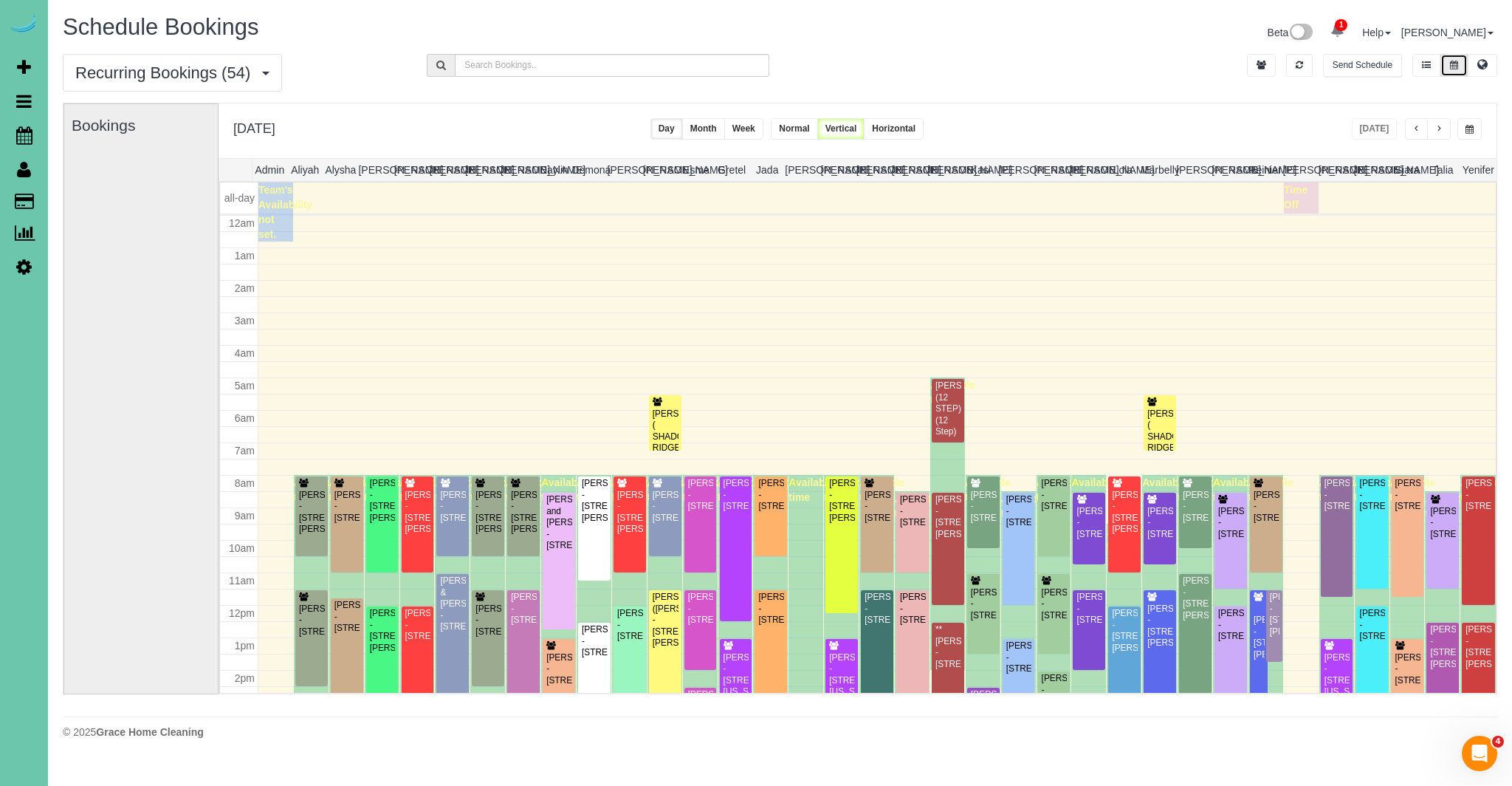
scroll to position [196, 0]
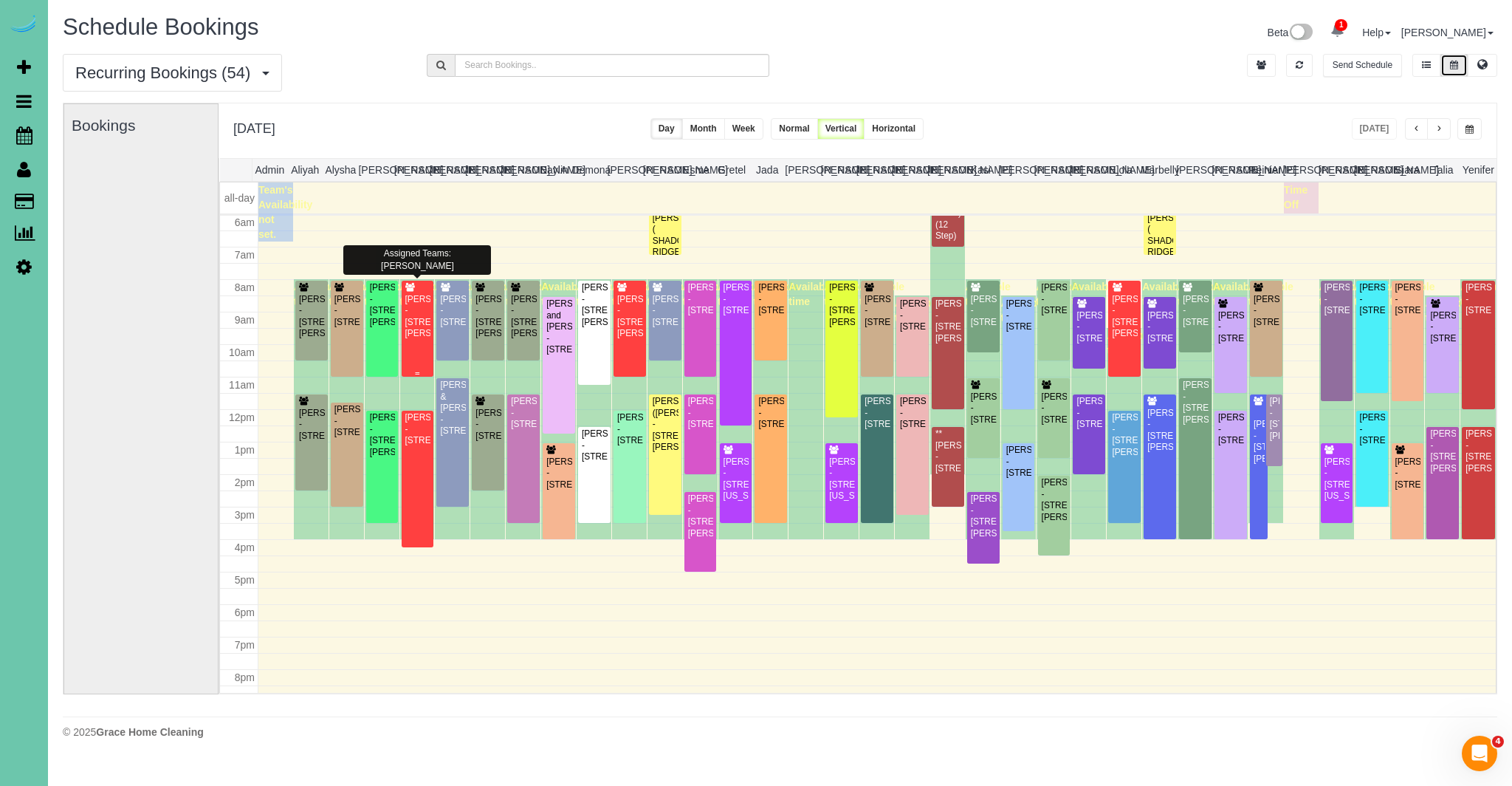
click at [424, 340] on div "[PERSON_NAME] - [STREET_ADDRESS][PERSON_NAME]" at bounding box center [418, 316] width 26 height 46
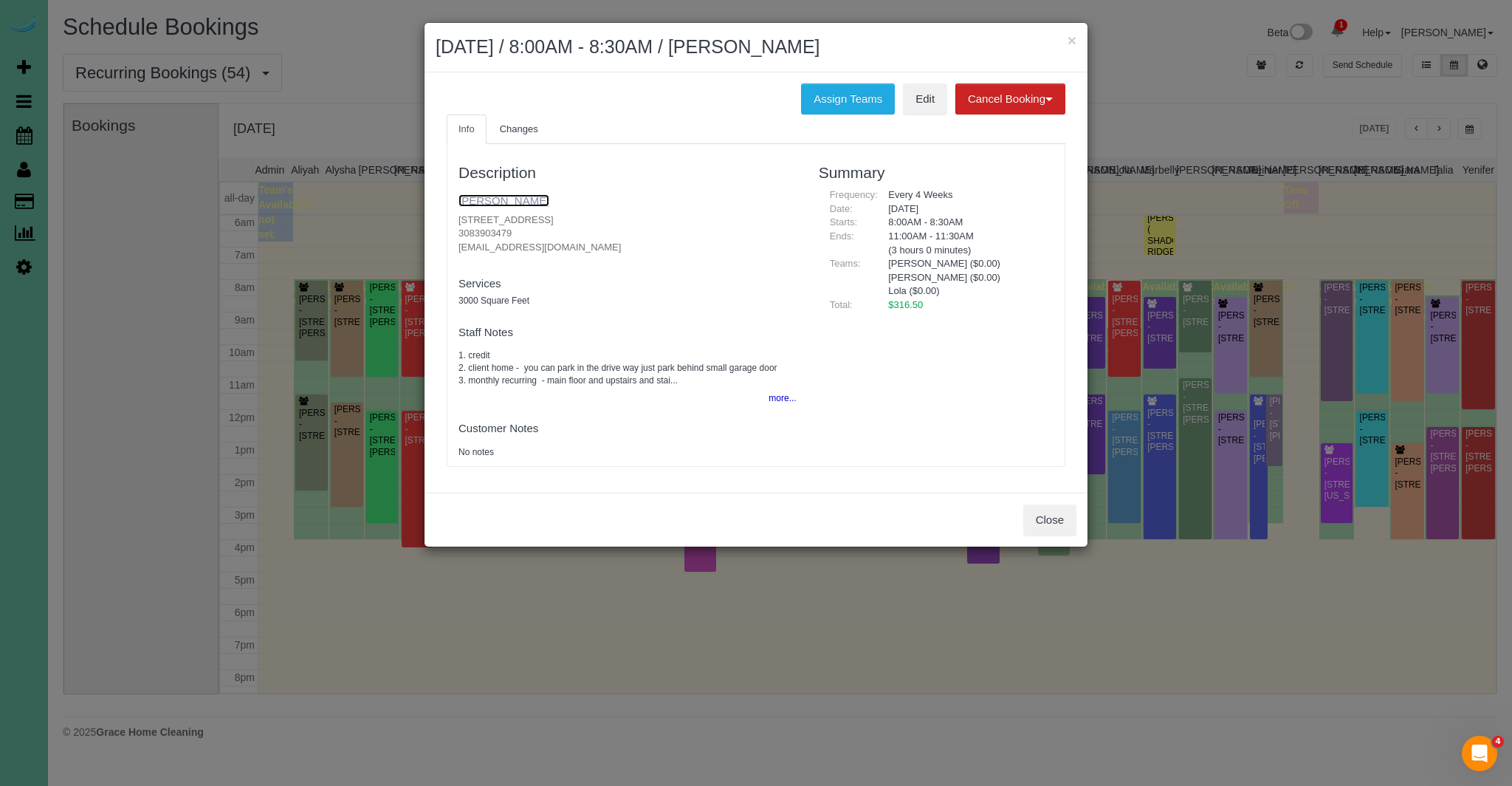
click at [500, 198] on link "[PERSON_NAME]" at bounding box center [504, 201] width 91 height 13
click at [530, 203] on link "[PERSON_NAME]" at bounding box center [504, 201] width 91 height 13
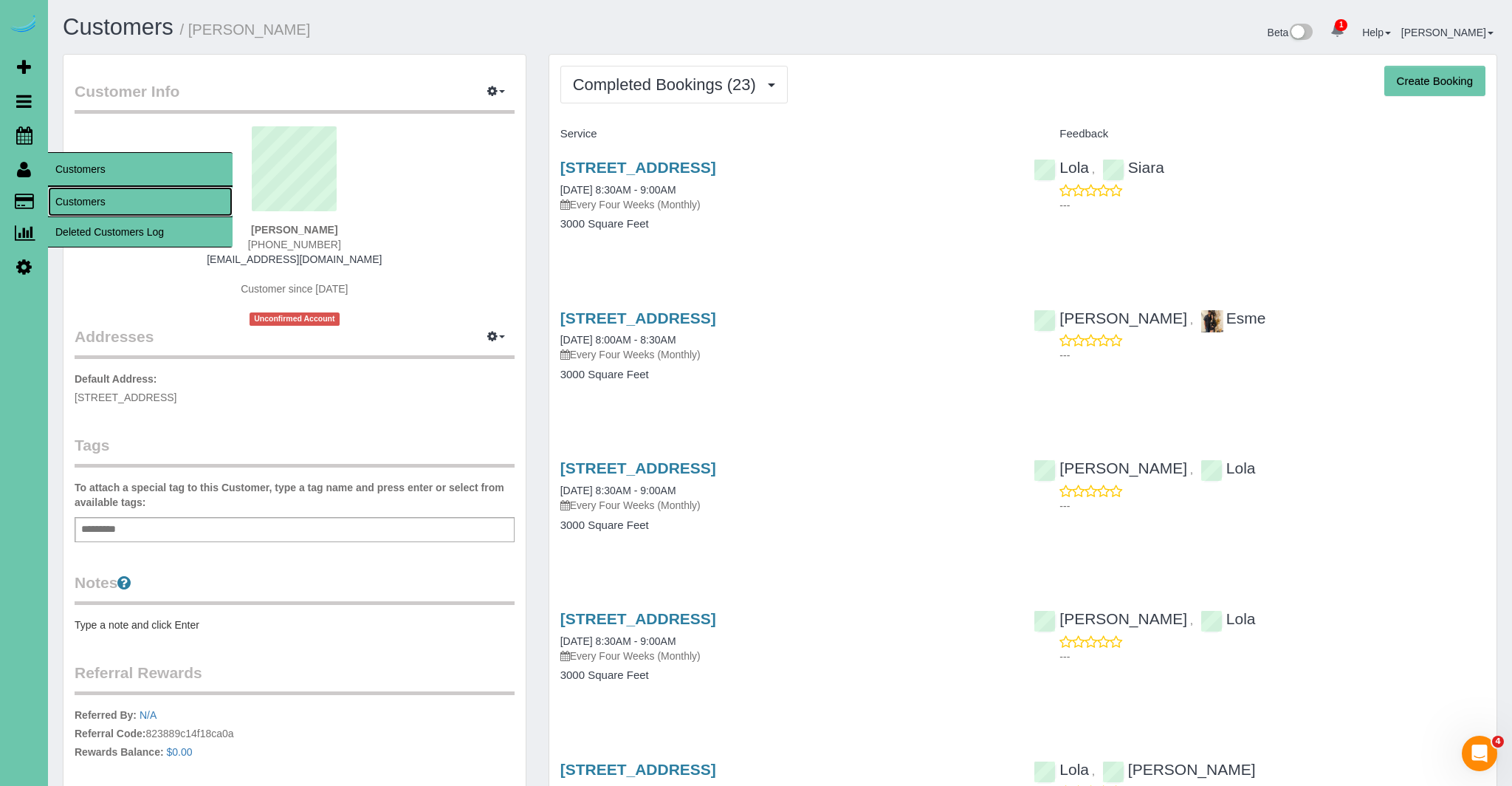
click at [114, 203] on link "Customers" at bounding box center [140, 202] width 185 height 30
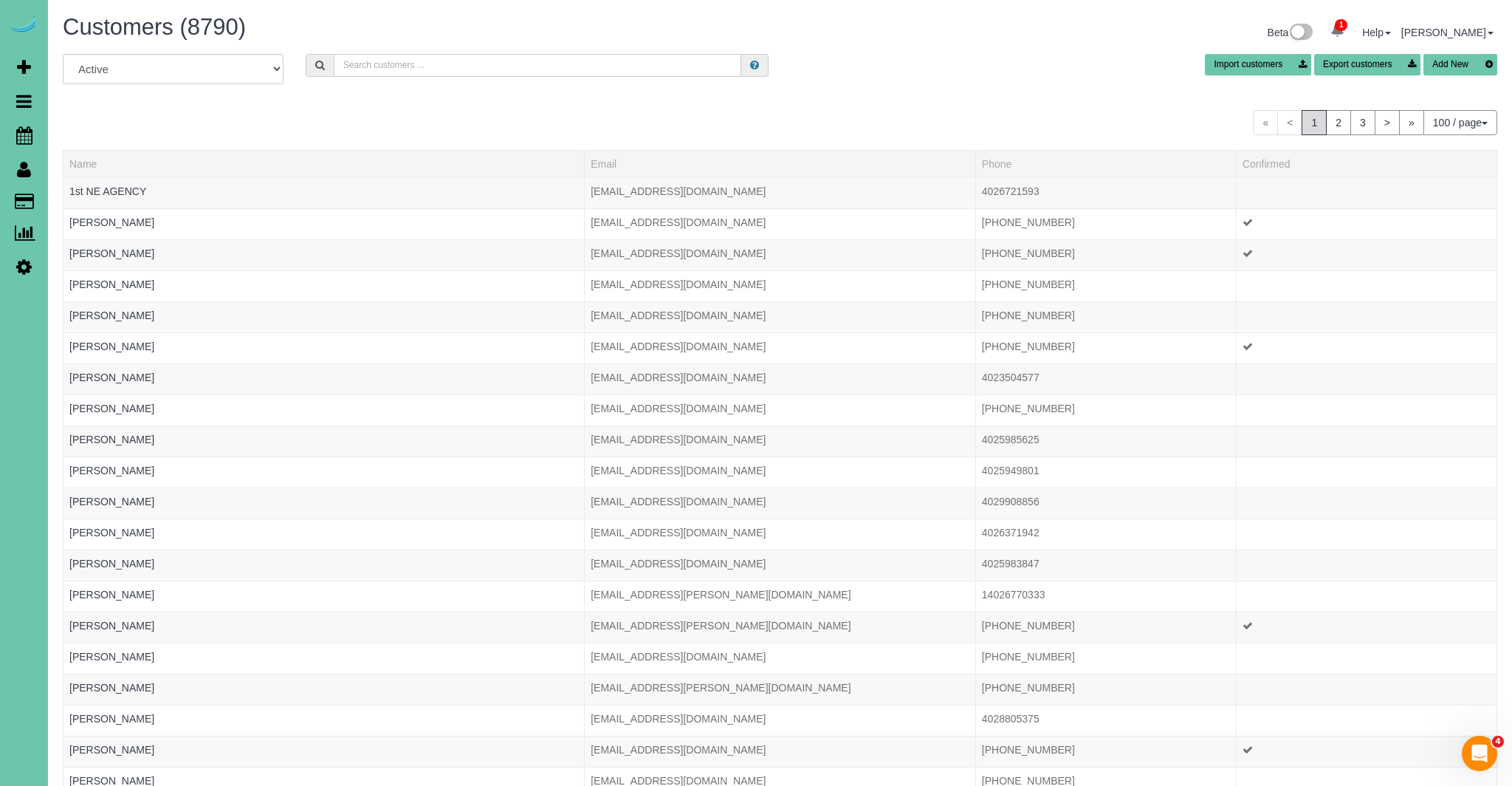
click at [671, 63] on input "text" at bounding box center [538, 65] width 408 height 23
type input "4"
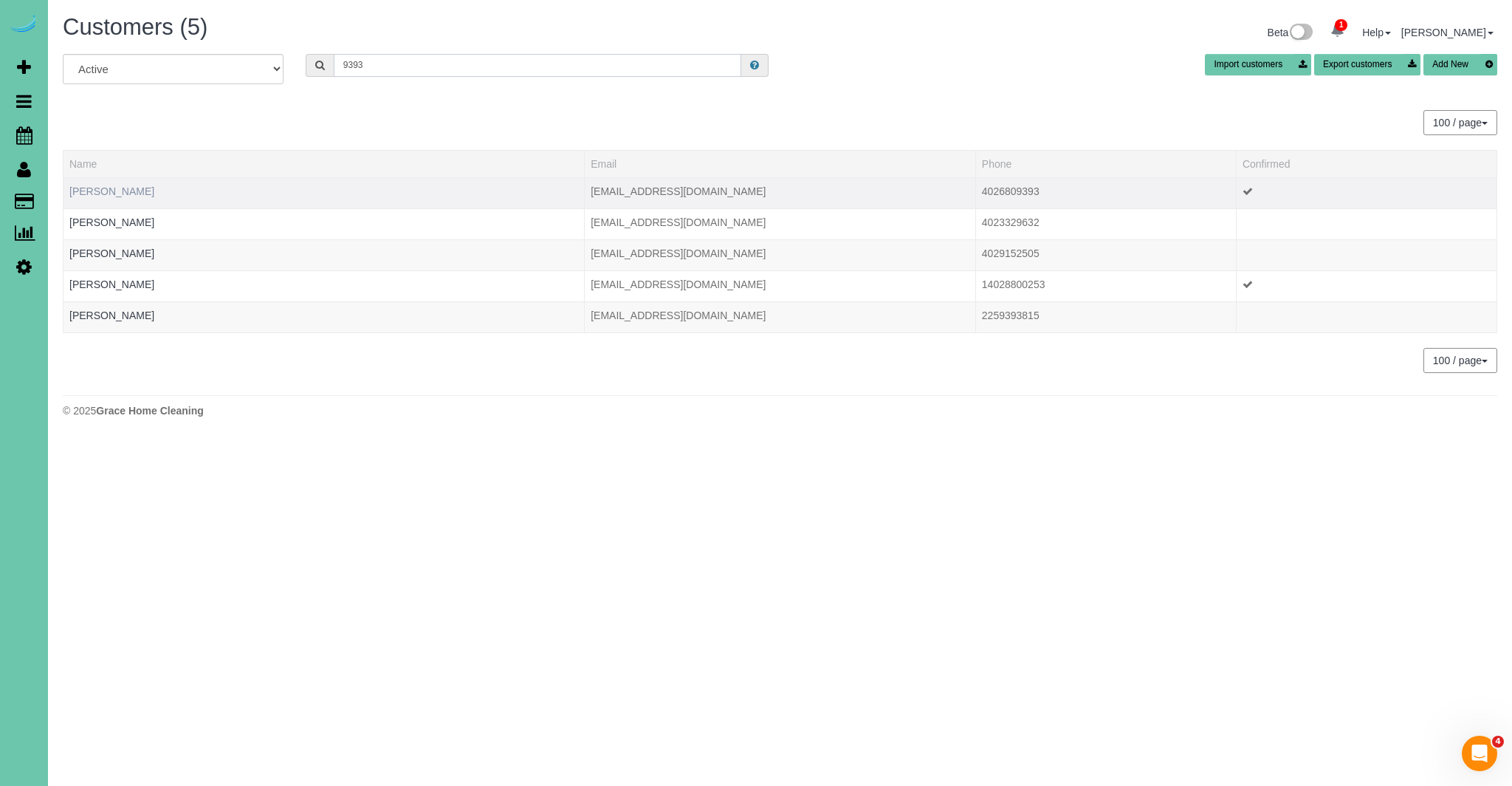
type input "9393"
click at [110, 190] on link "Christine Hill" at bounding box center [112, 191] width 85 height 12
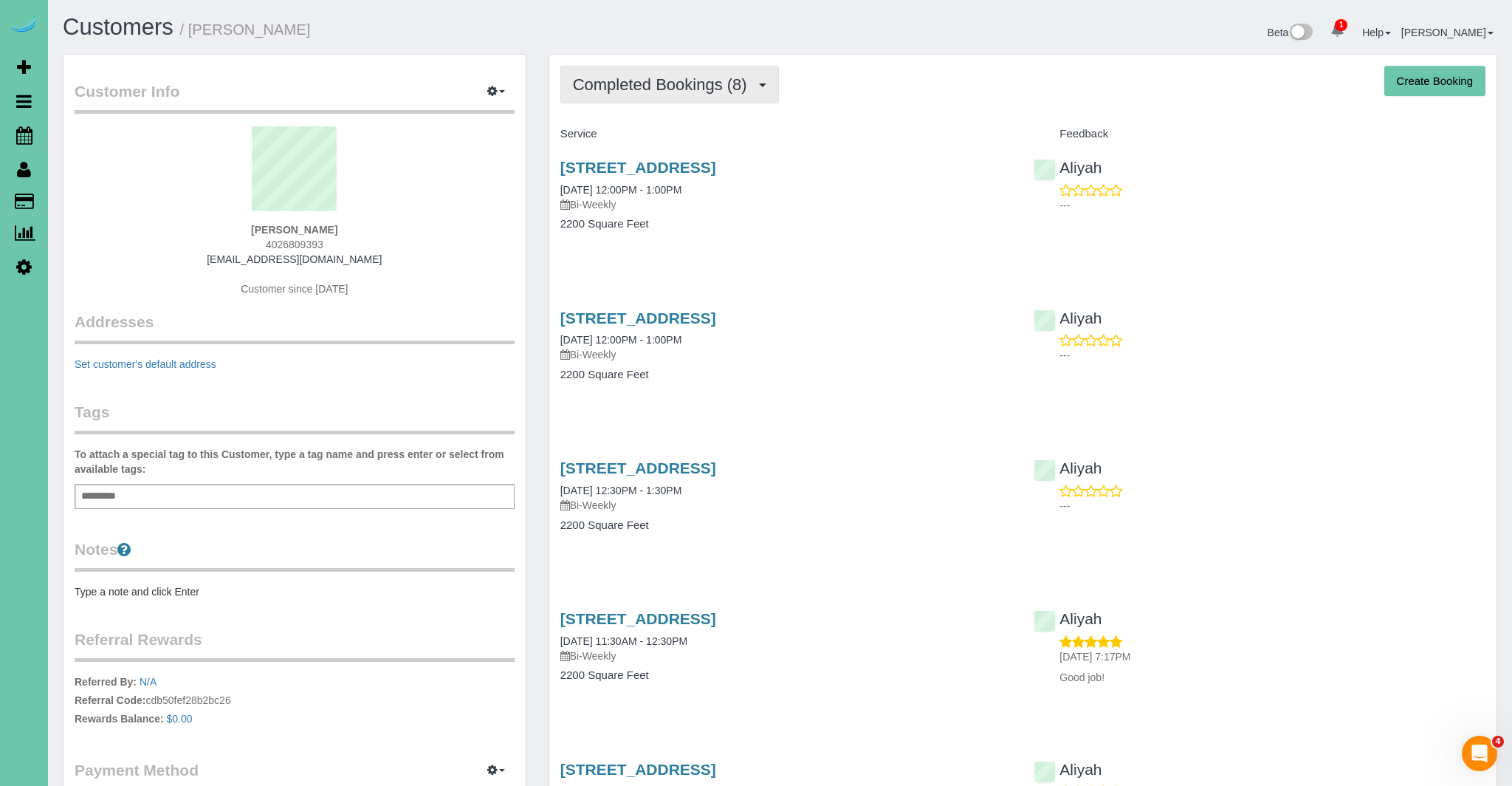
click at [678, 79] on span "Completed Bookings (8)" at bounding box center [663, 84] width 182 height 18
click at [646, 140] on link "Upcoming Bookings (22)" at bounding box center [638, 138] width 156 height 19
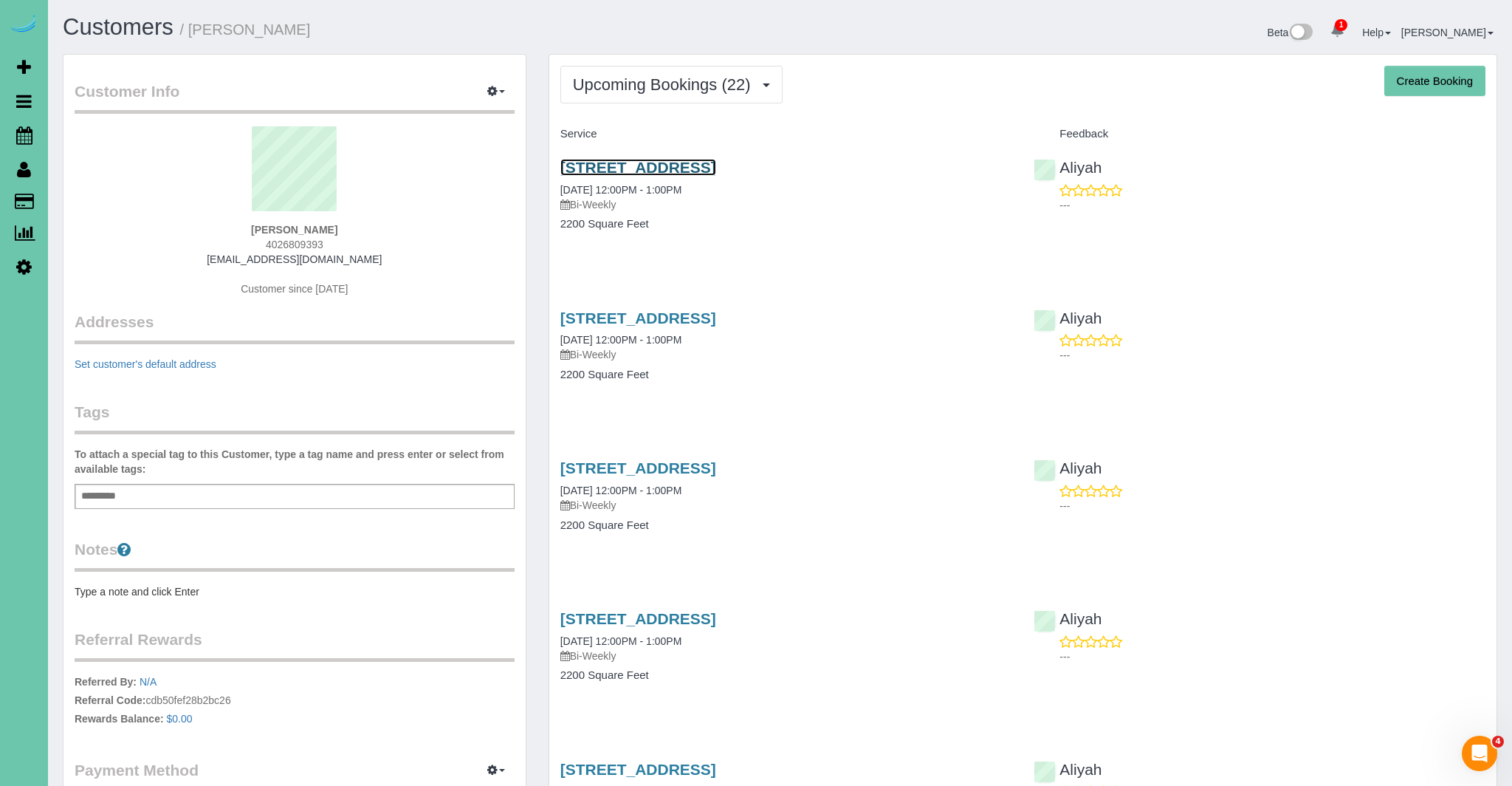
click at [716, 172] on link "1705 South 95th Street, Omaha, NE 68124" at bounding box center [638, 166] width 156 height 17
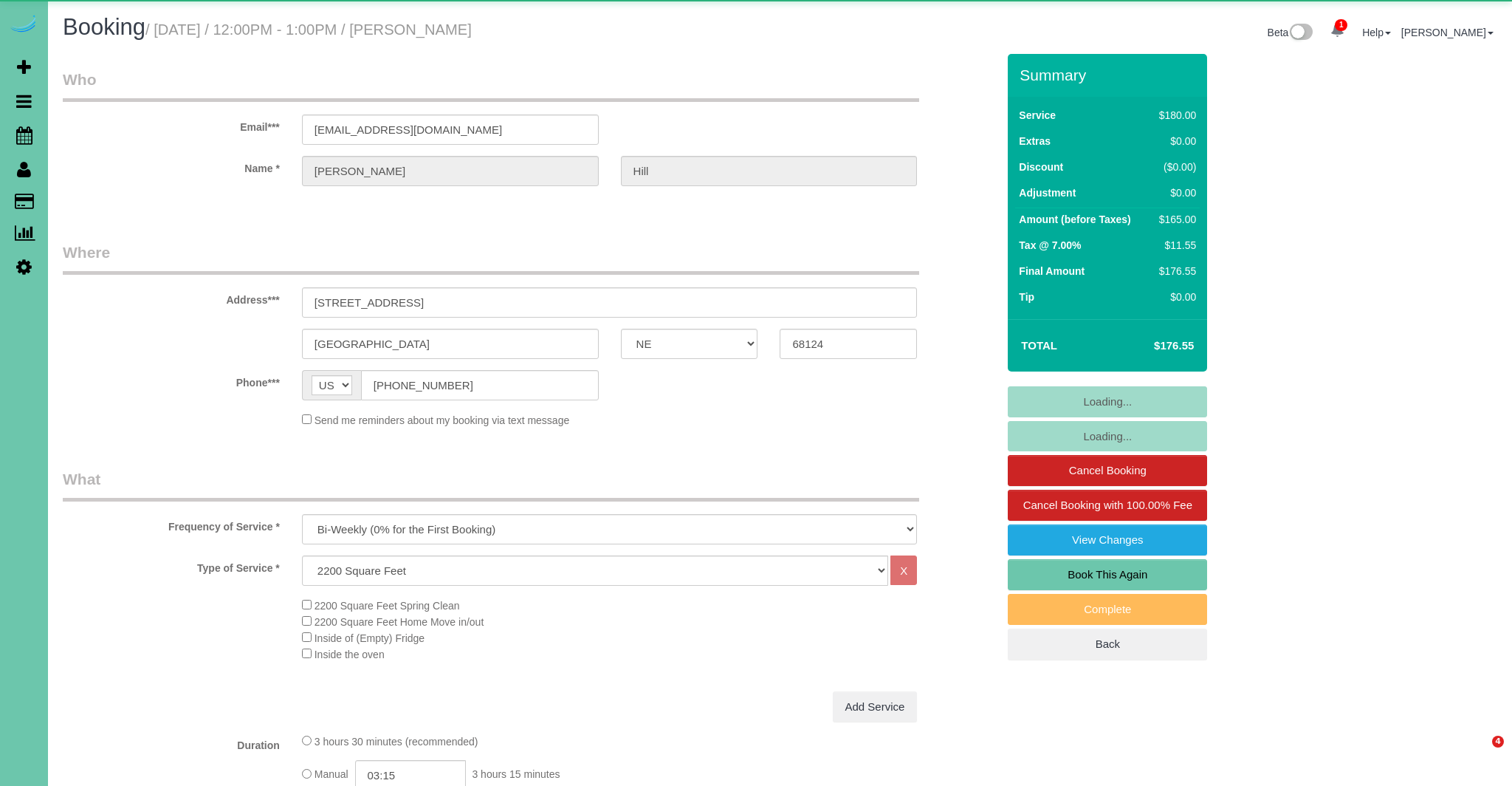
select select "NE"
select select "number:37"
select select "number:42"
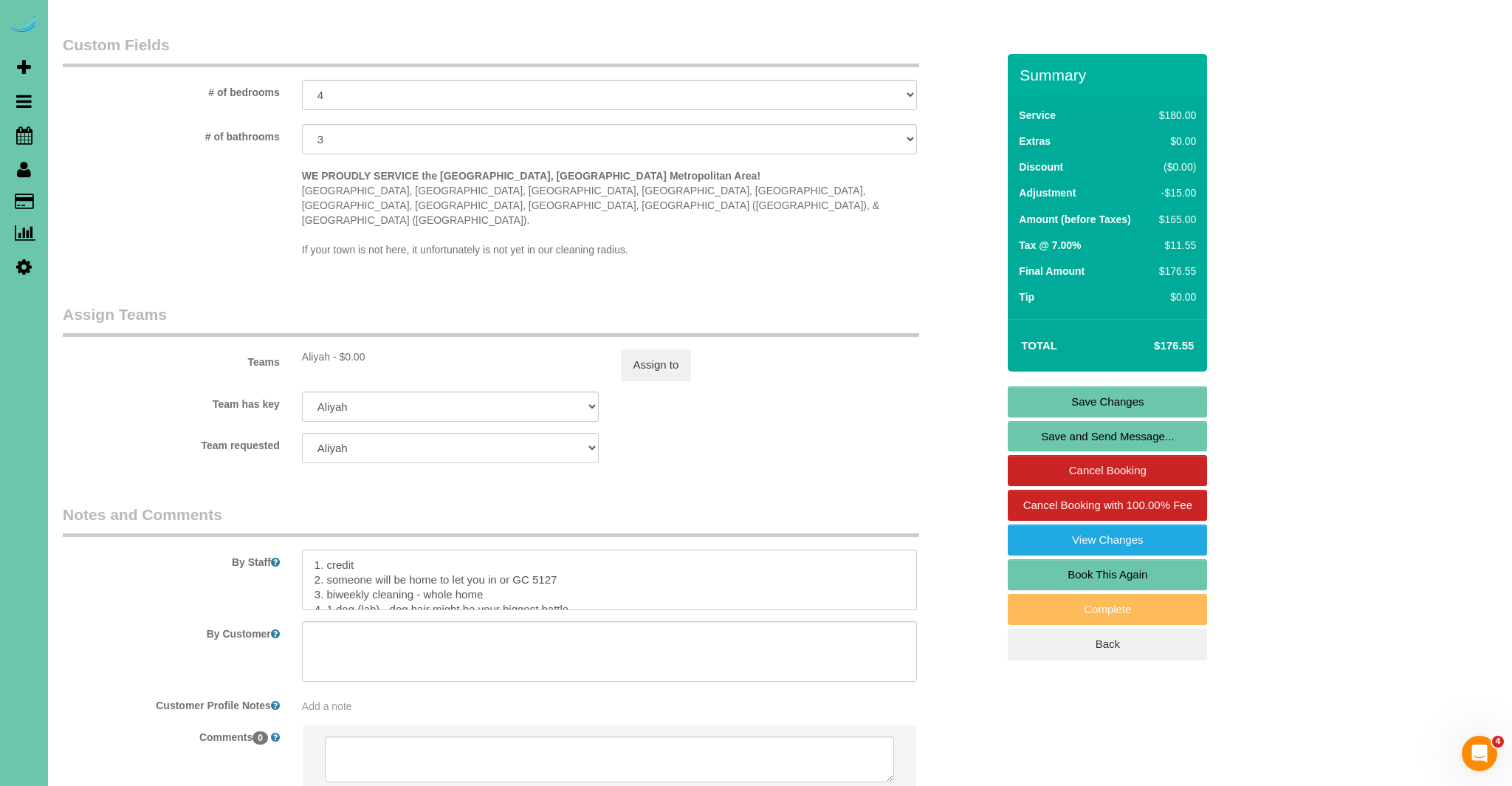
scroll to position [1391, 0]
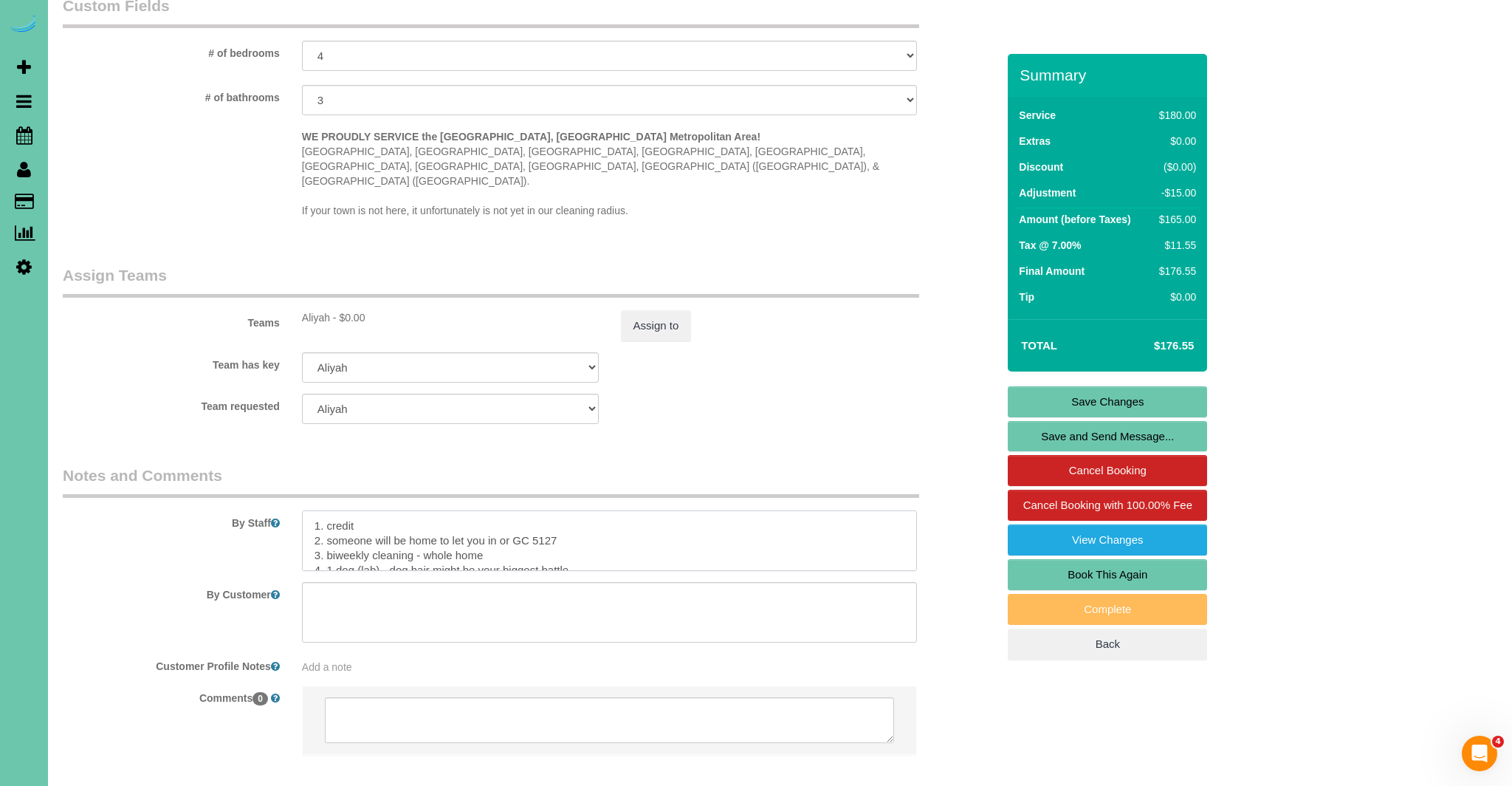
drag, startPoint x: 575, startPoint y: 516, endPoint x: 536, endPoint y: 513, distance: 39.1
click at [536, 513] on textarea at bounding box center [610, 541] width 616 height 61
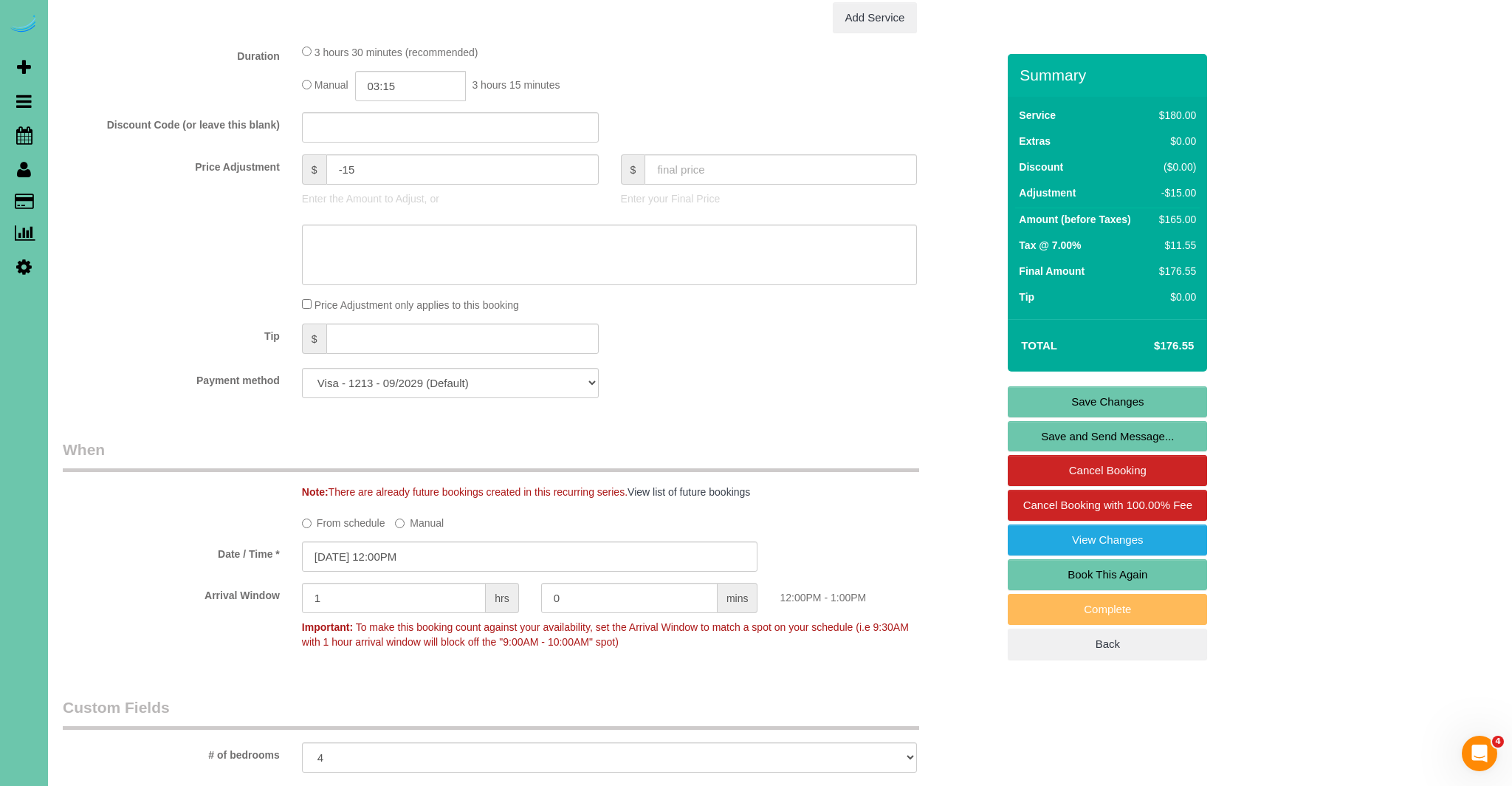
scroll to position [1437, 0]
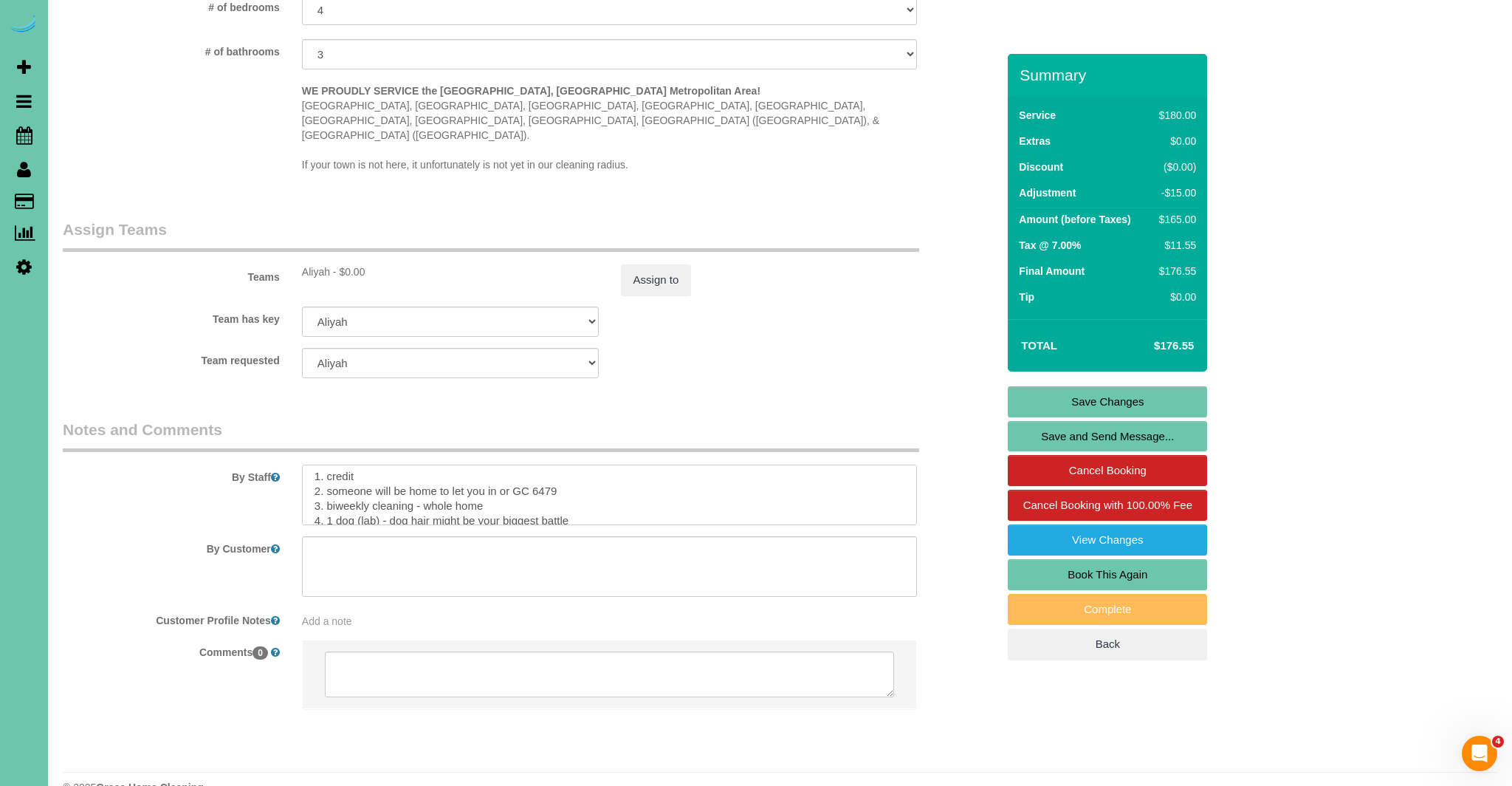
type textarea "1. credit 2. someone will be home to let you in or GC 6479 3. biweekly cleaning…"
click at [1150, 399] on link "Save Changes" at bounding box center [1107, 402] width 199 height 31
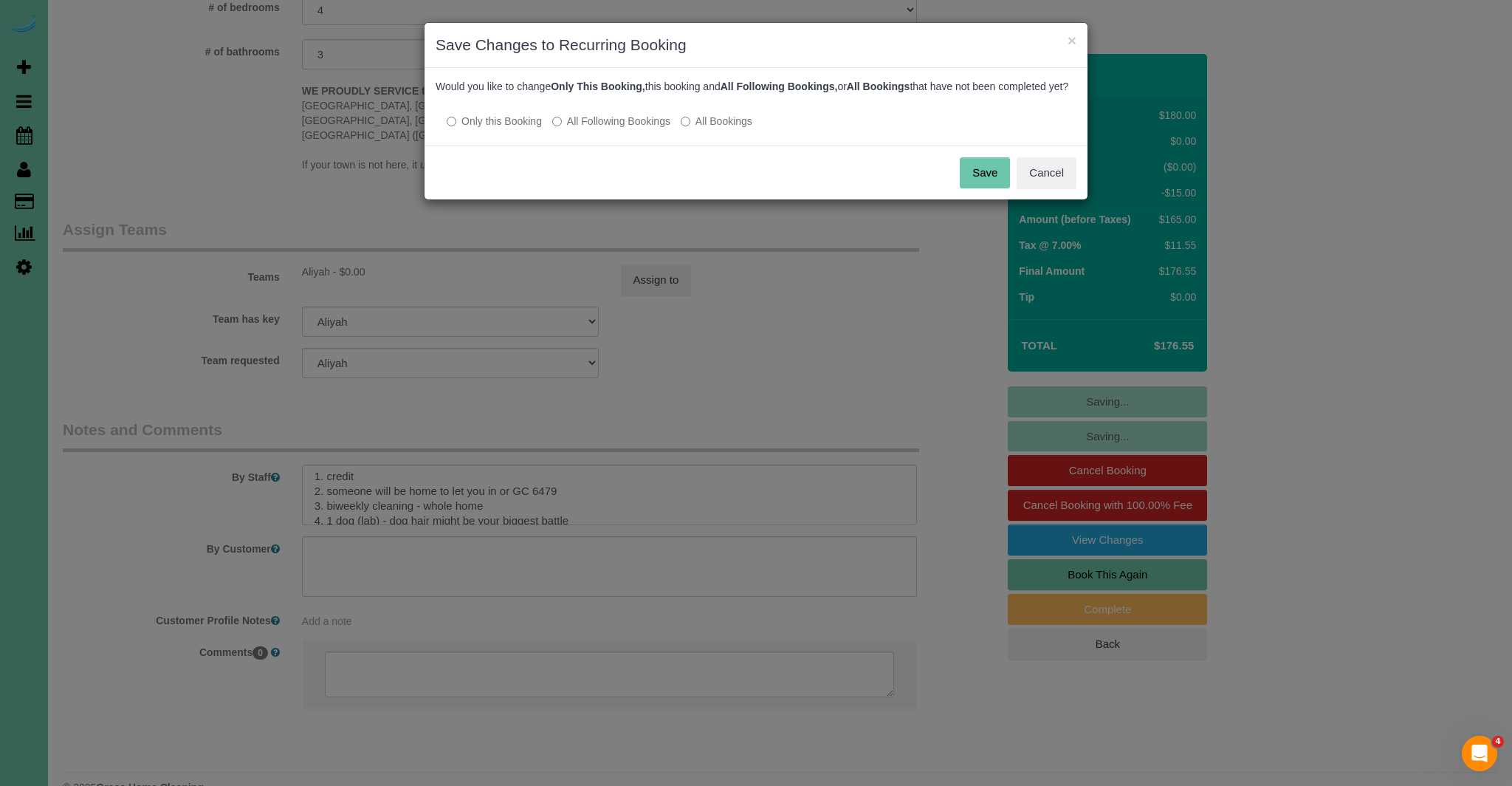
click at [996, 184] on button "Save" at bounding box center [985, 173] width 50 height 31
